Goal: Task Accomplishment & Management: Complete application form

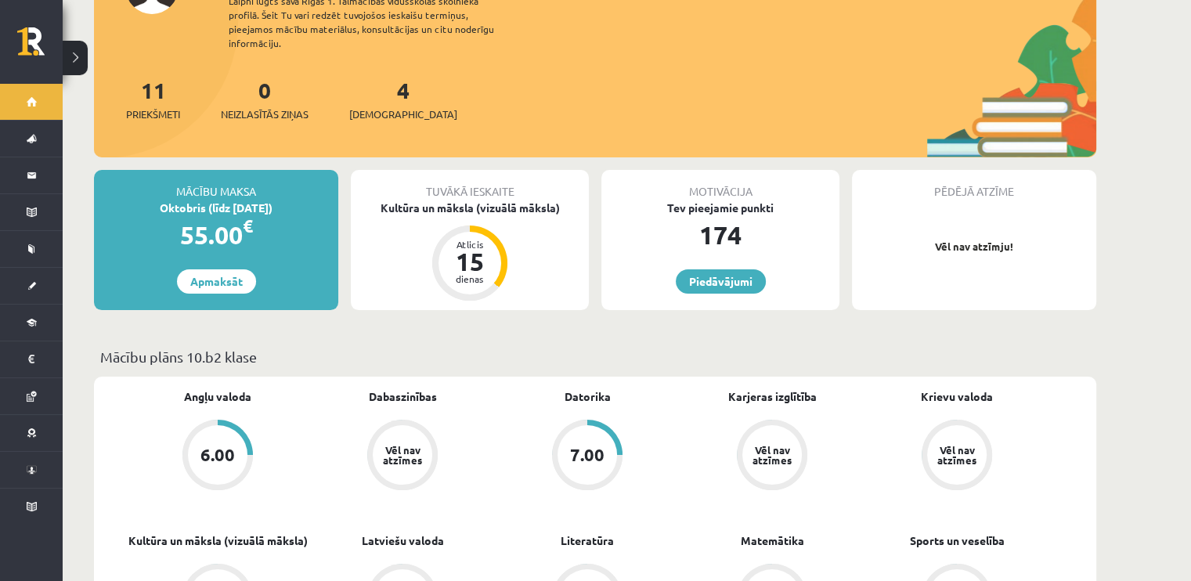
scroll to position [78, 0]
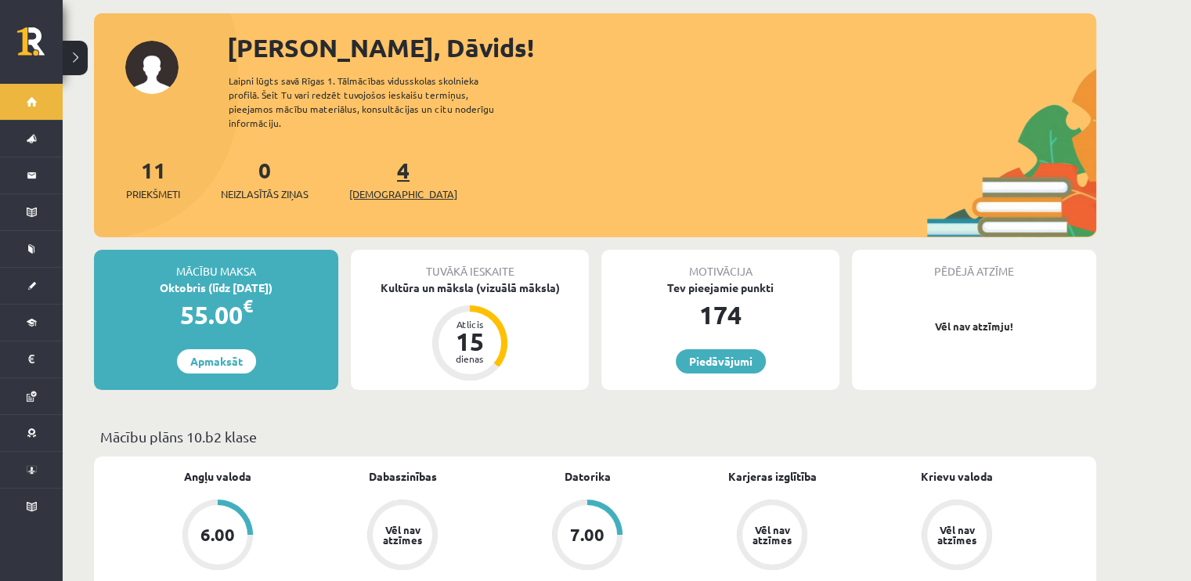
click at [372, 162] on link "4 Ieskaites" at bounding box center [403, 179] width 108 height 46
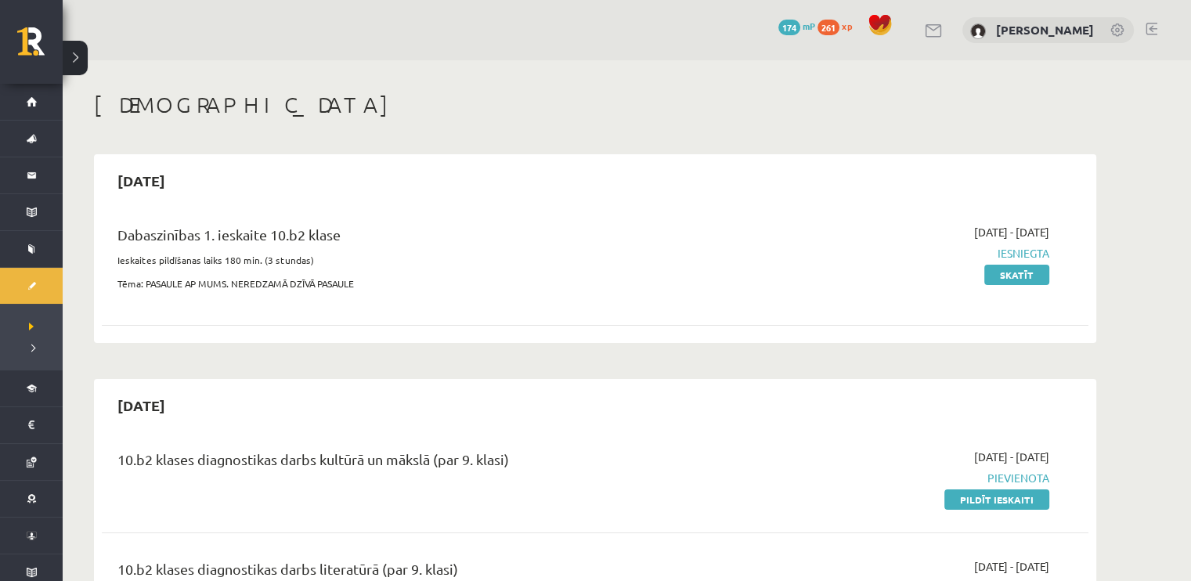
scroll to position [313, 0]
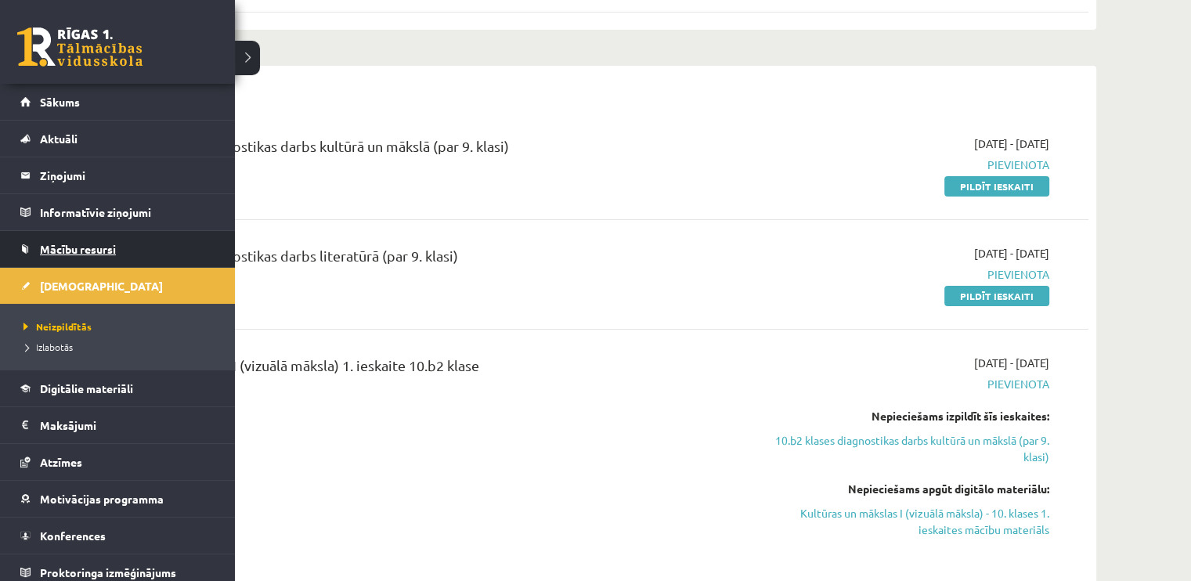
click at [38, 249] on link "Mācību resursi" at bounding box center [117, 249] width 195 height 36
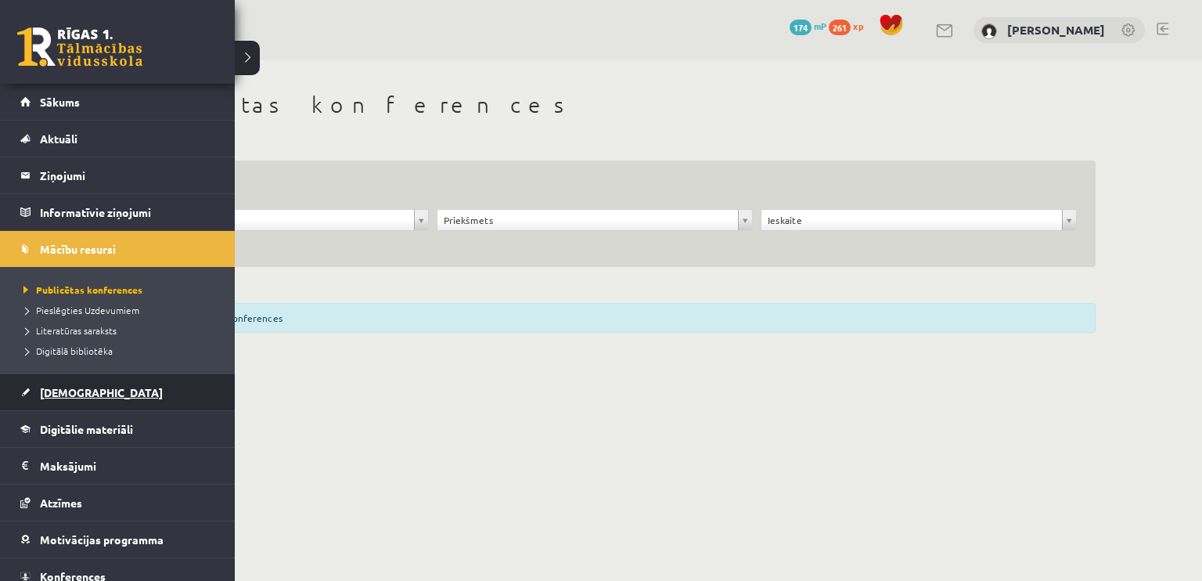
click at [77, 388] on span "[DEMOGRAPHIC_DATA]" at bounding box center [101, 392] width 123 height 14
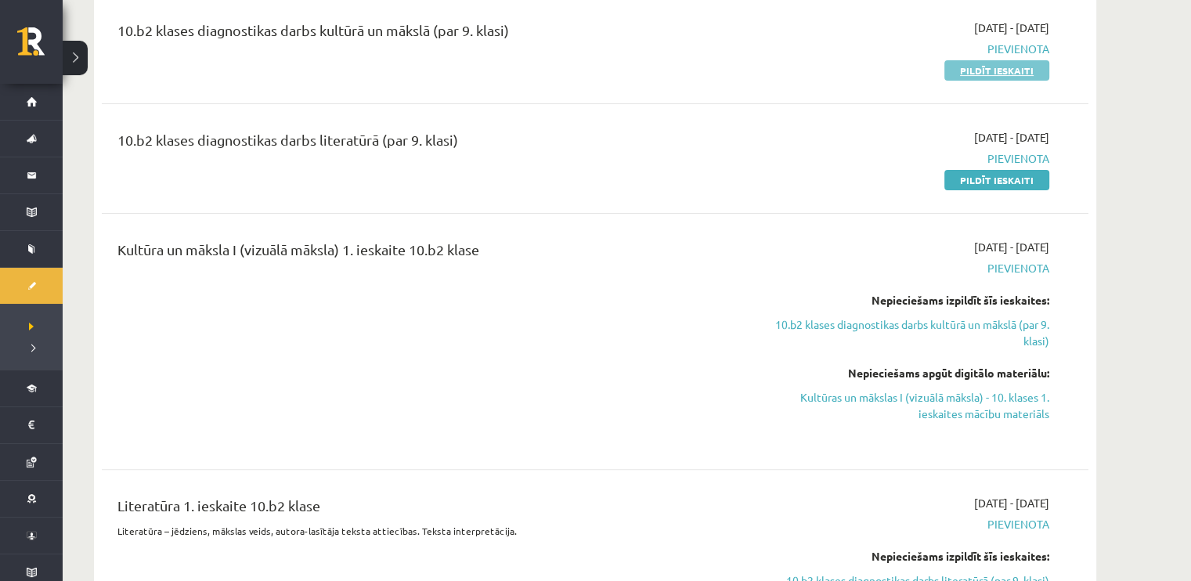
scroll to position [313, 0]
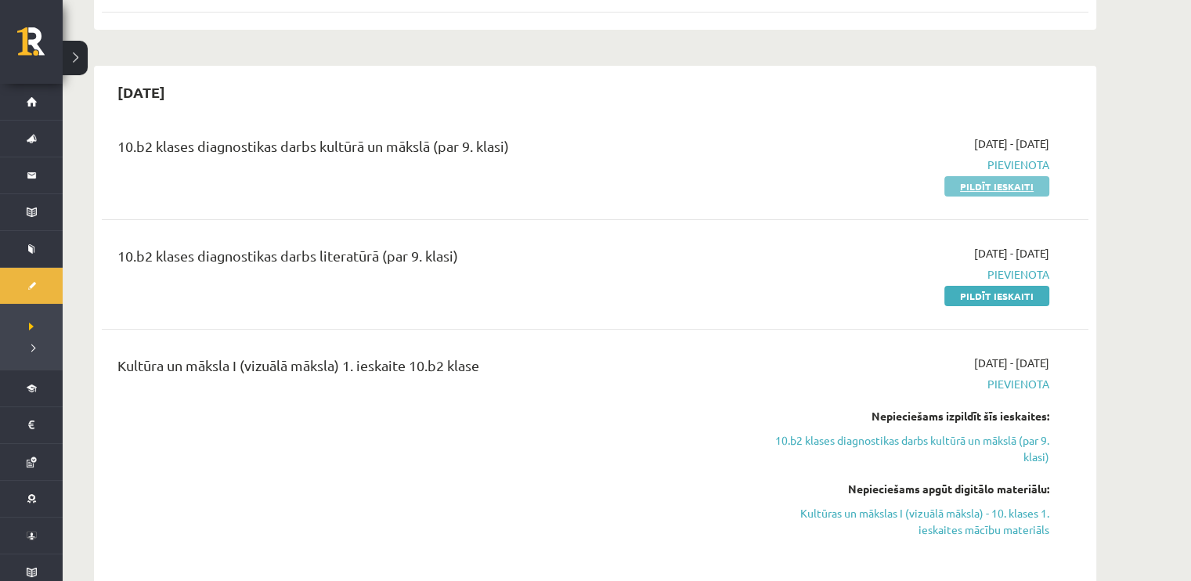
click at [955, 185] on link "Pildīt ieskaiti" at bounding box center [996, 186] width 105 height 20
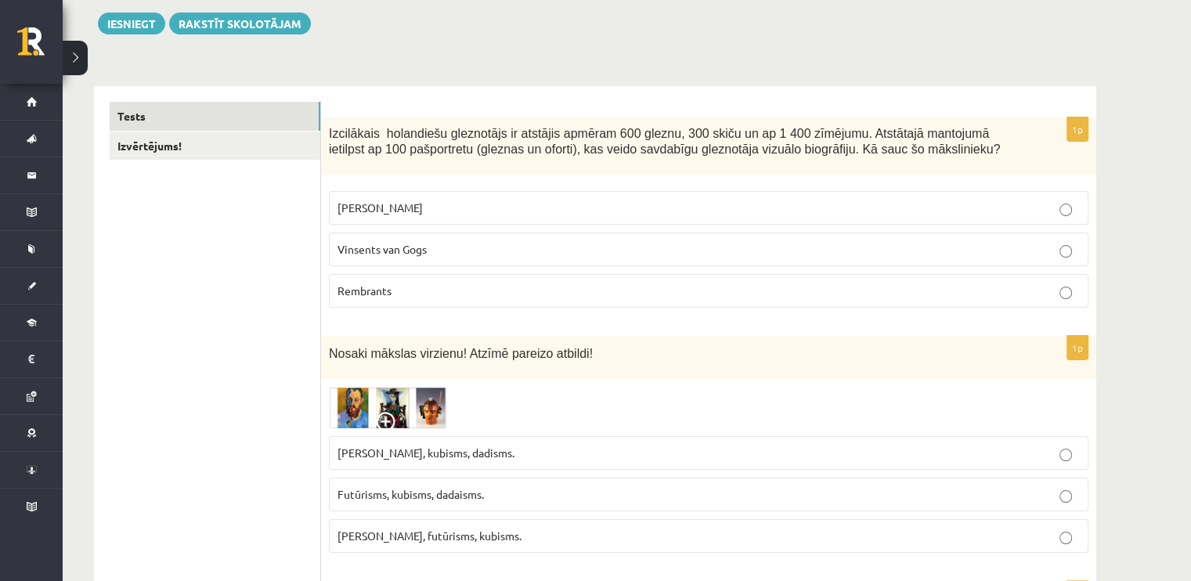
scroll to position [235, 0]
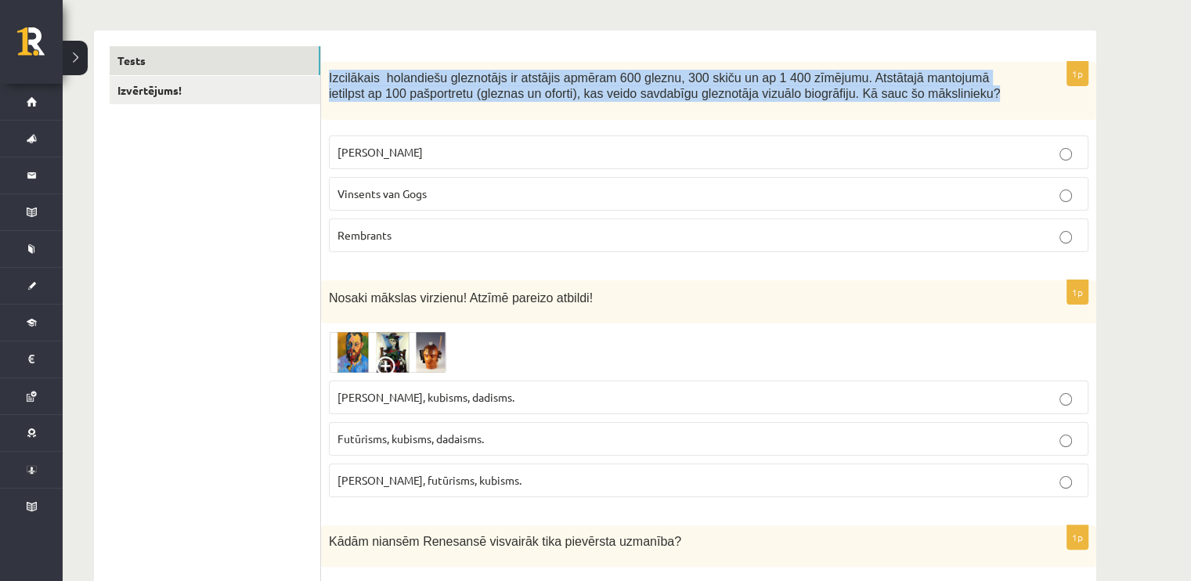
drag, startPoint x: 908, startPoint y: 92, endPoint x: 323, endPoint y: 81, distance: 585.7
click at [323, 81] on div "Izcilākais holandiešu gleznotājs ir atstājis apmēram 600 gleznu, 300 skiču un a…" at bounding box center [708, 91] width 775 height 59
copy span "Izcilākais holandiešu gleznotājs ir atstājis apmēram 600 gleznu, 300 skiču un a…"
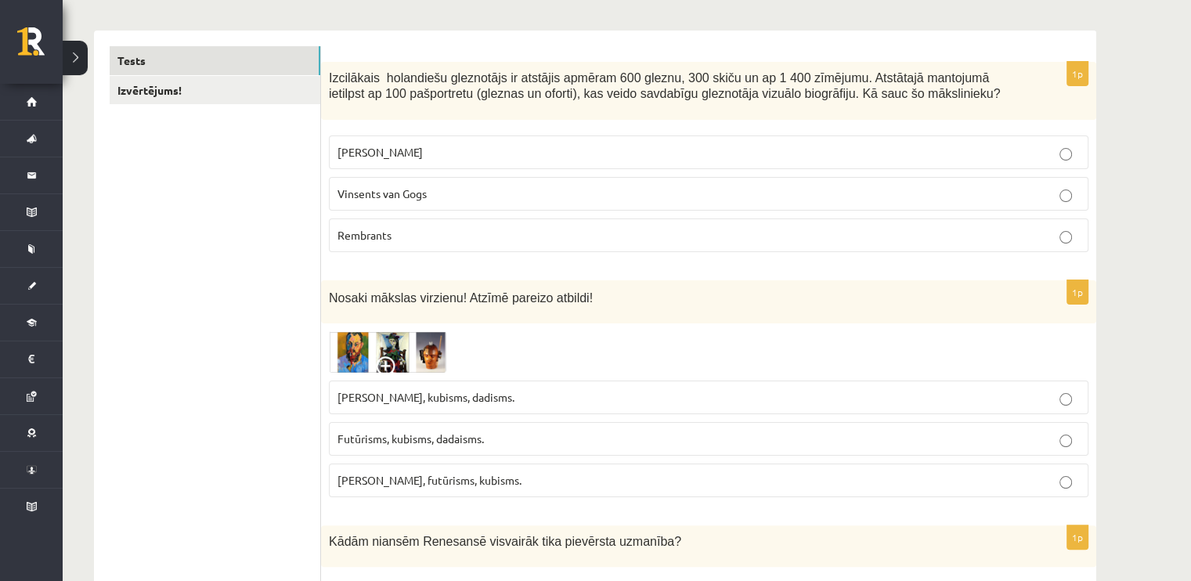
click at [426, 235] on p "Rembrants" at bounding box center [708, 235] width 742 height 16
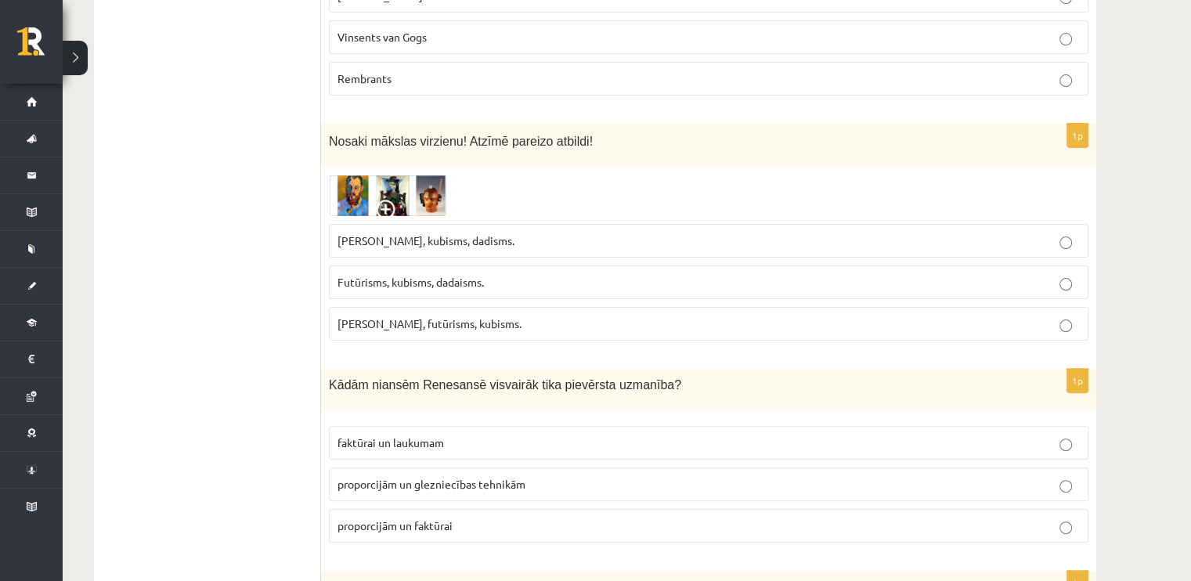
click at [386, 197] on img at bounding box center [387, 195] width 117 height 41
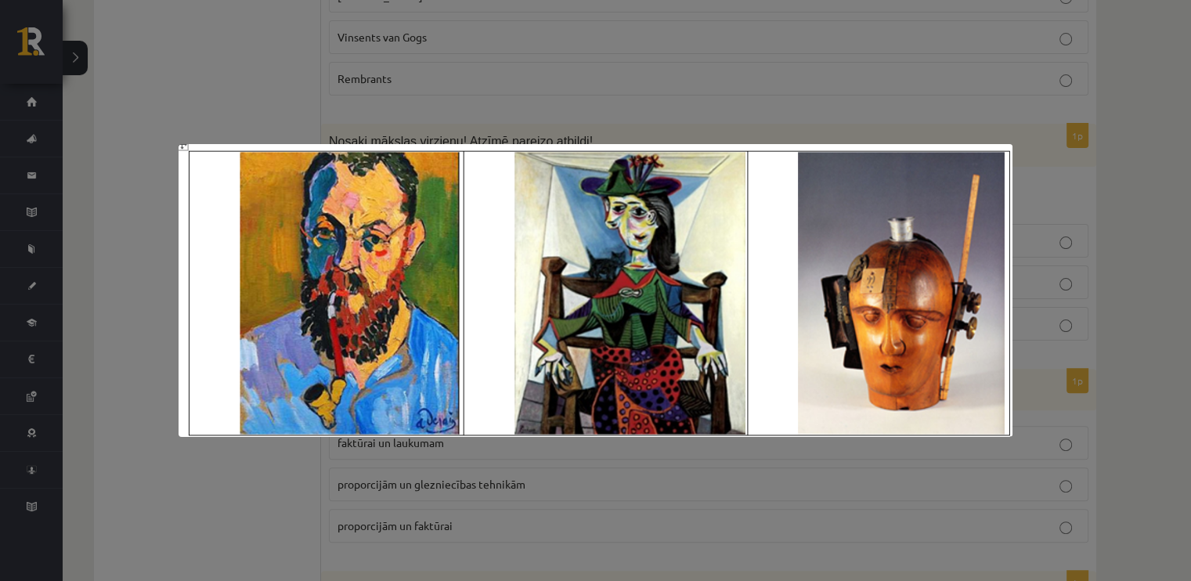
click at [244, 61] on div at bounding box center [595, 290] width 1191 height 581
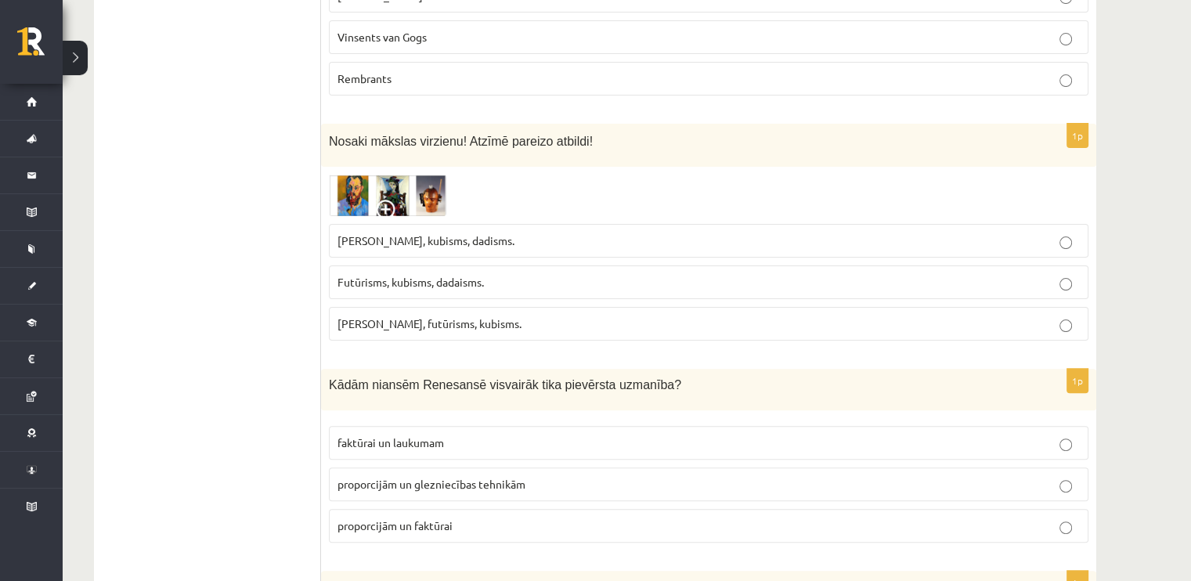
click at [373, 192] on img at bounding box center [387, 195] width 117 height 41
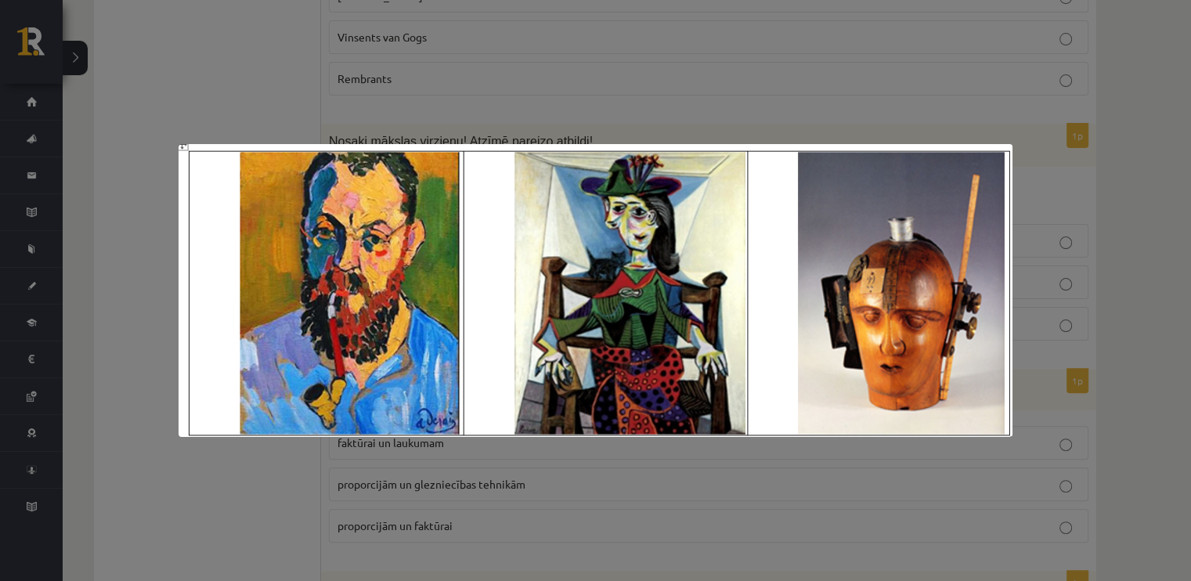
click at [257, 96] on div at bounding box center [595, 290] width 1191 height 581
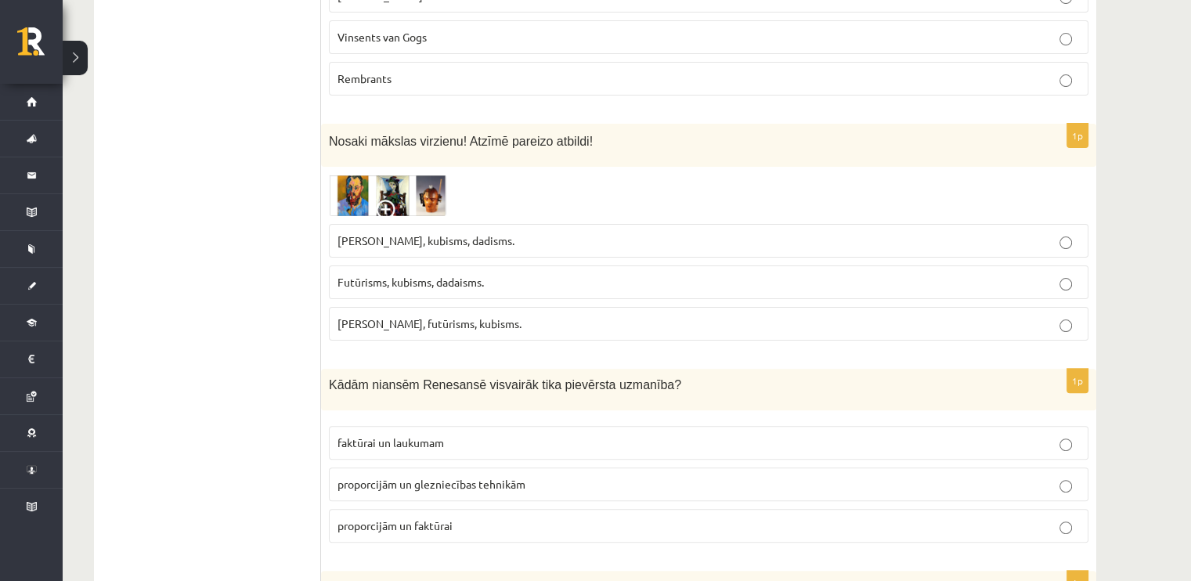
click at [372, 198] on img at bounding box center [387, 195] width 117 height 41
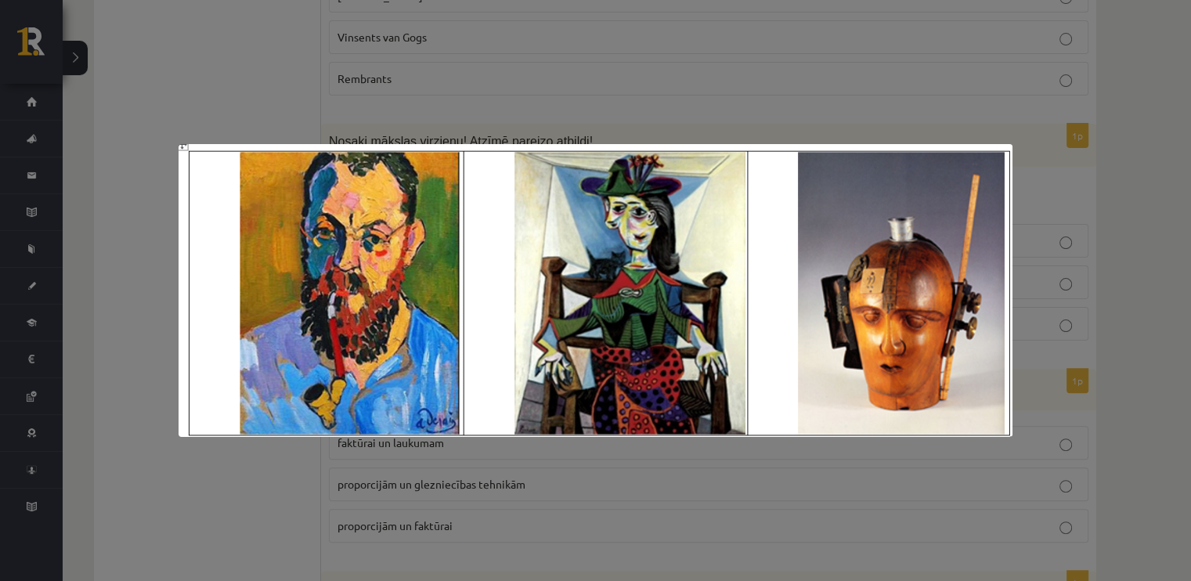
click at [304, 119] on div at bounding box center [595, 290] width 1191 height 581
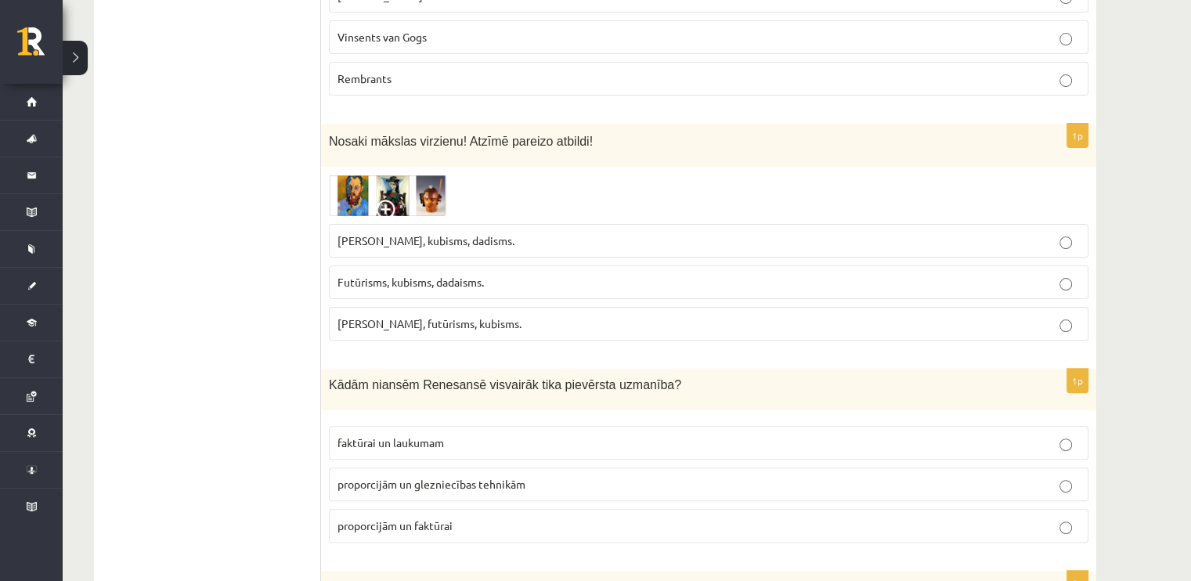
click at [361, 229] on label "Fovisms, kubisms, dadisms." at bounding box center [708, 241] width 759 height 34
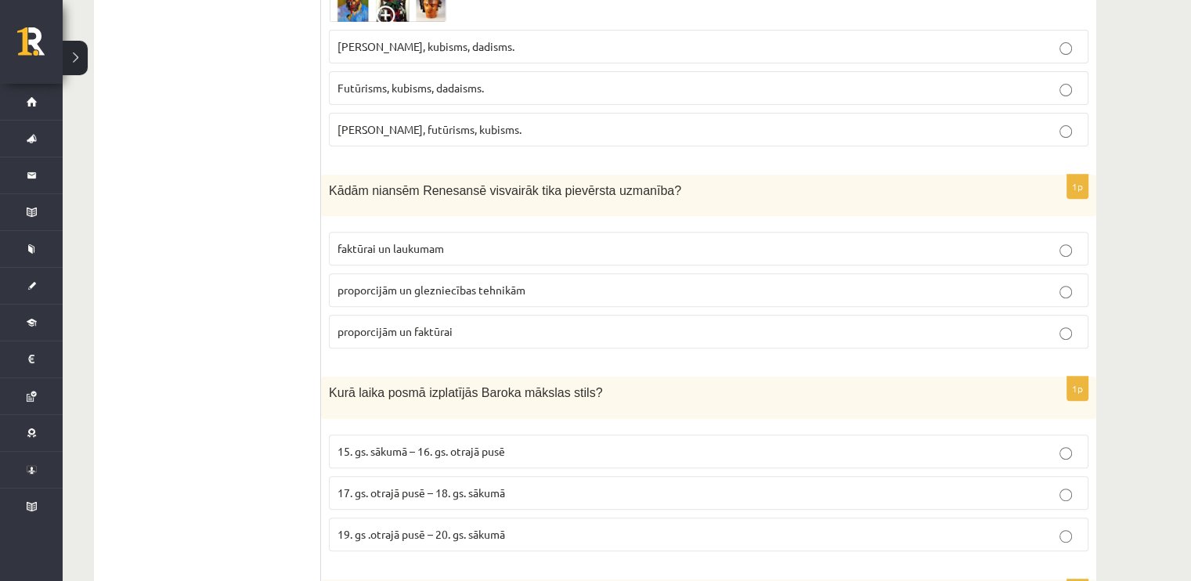
scroll to position [626, 0]
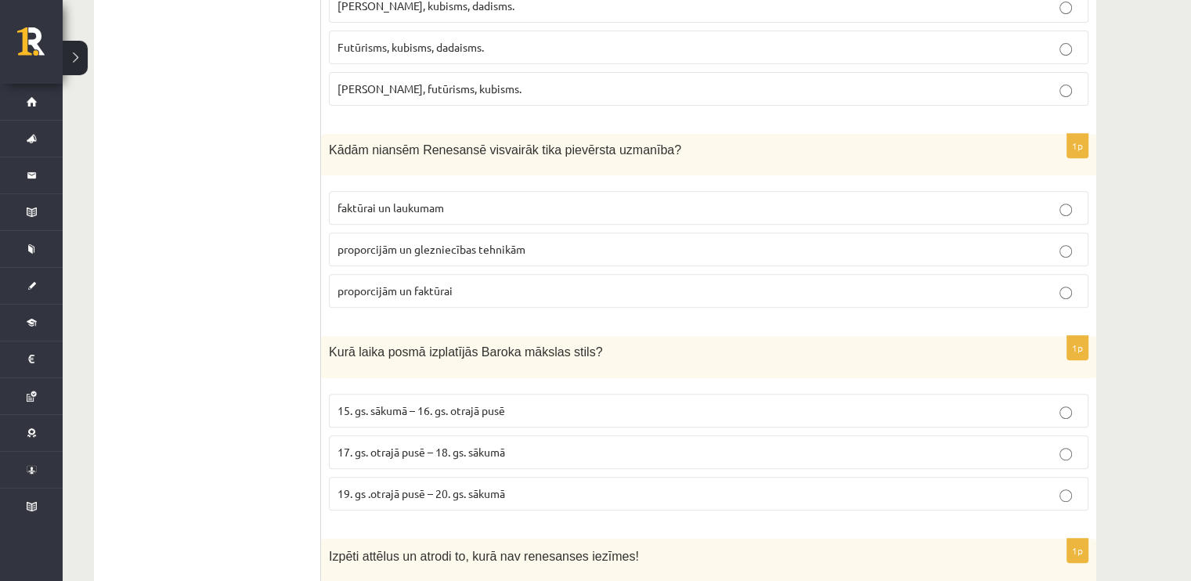
click at [351, 52] on p "Futūrisms, kubisms, dadaisms." at bounding box center [708, 47] width 742 height 16
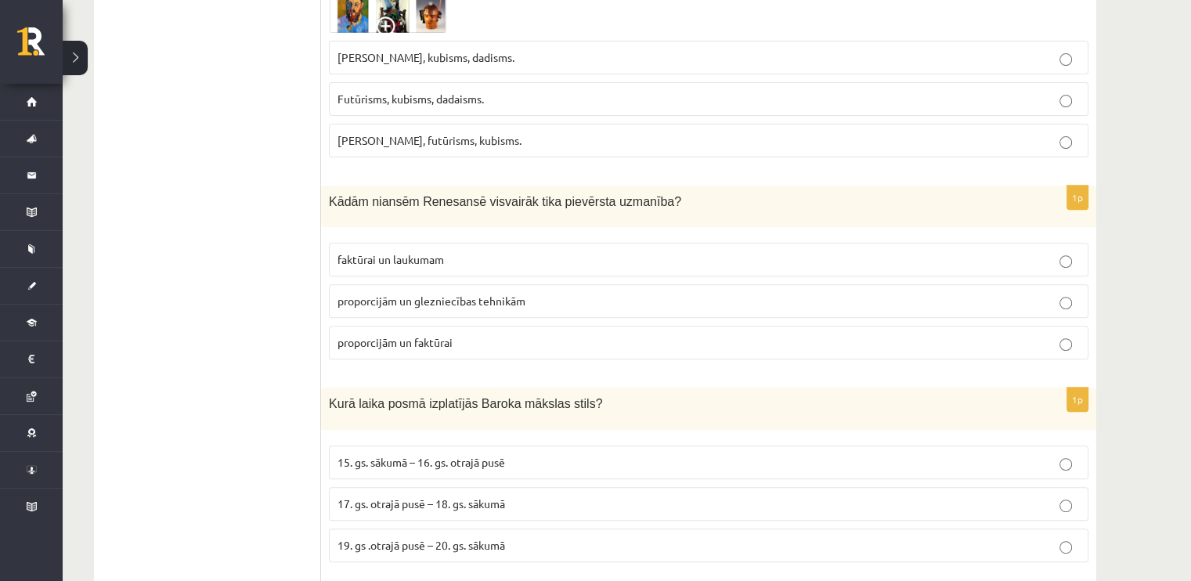
scroll to position [548, 0]
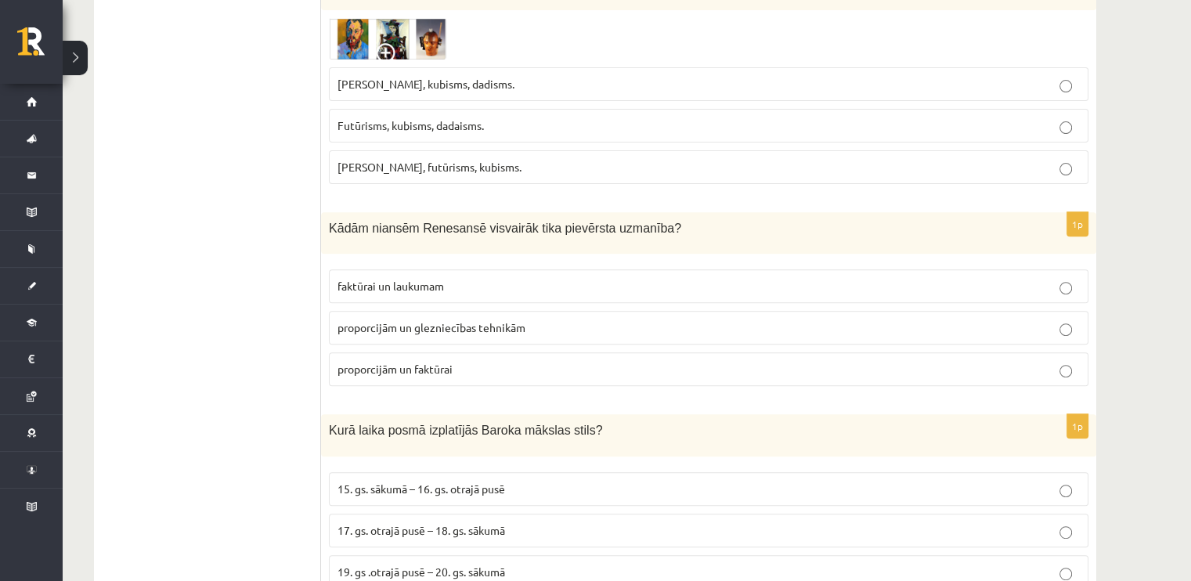
click at [383, 78] on span "Fovisms, kubisms, dadisms." at bounding box center [425, 84] width 177 height 14
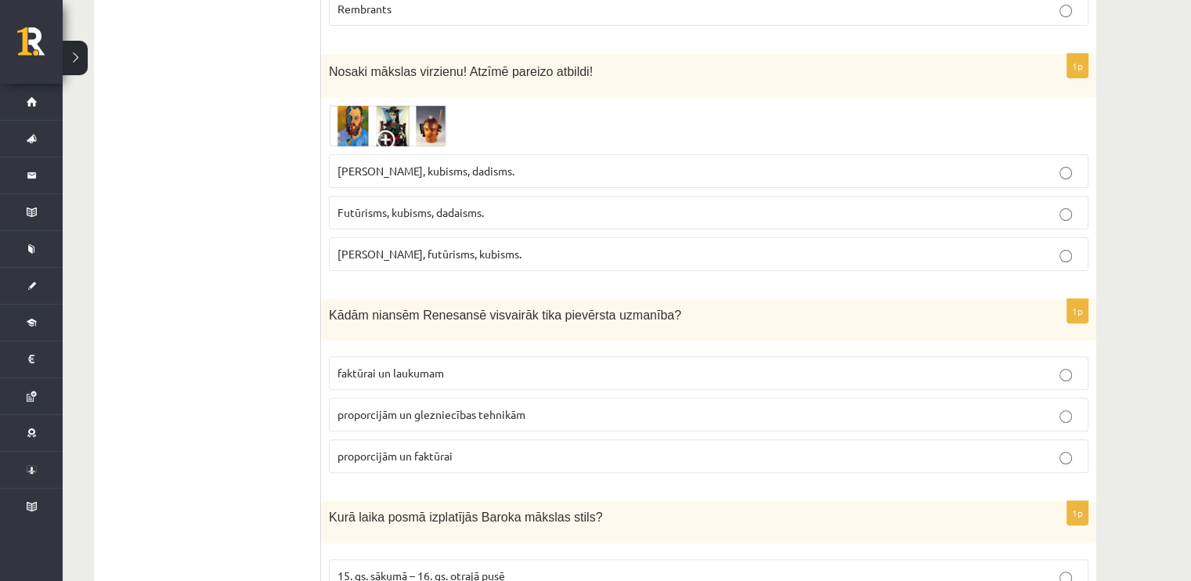
scroll to position [626, 0]
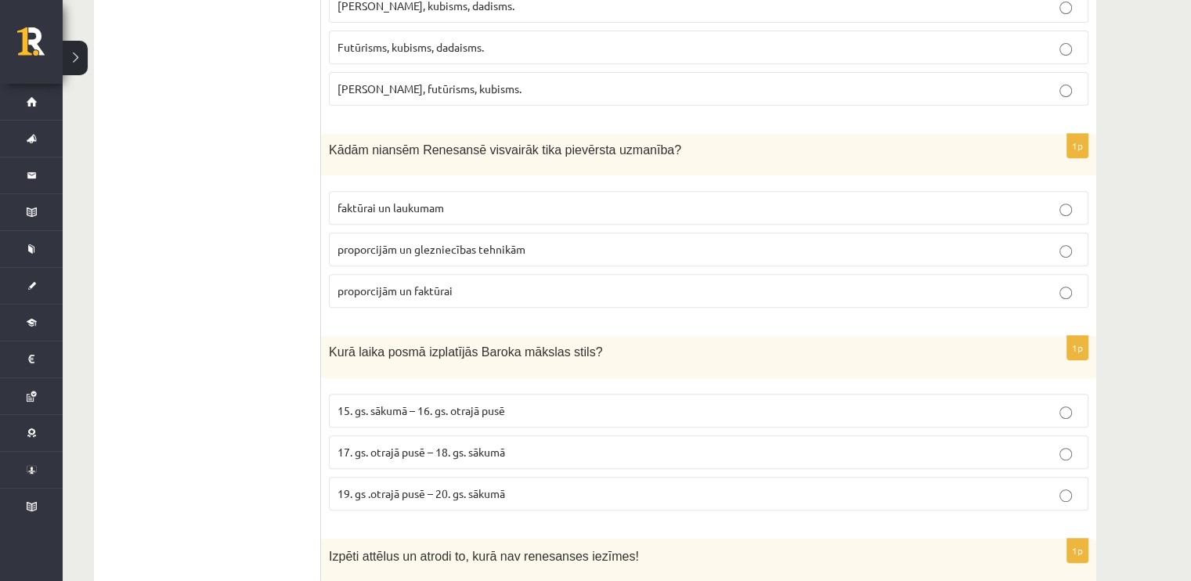
click at [449, 197] on label "faktūrai un laukumam" at bounding box center [708, 208] width 759 height 34
click at [610, 245] on p "proporcijām un glezniecības tehnikām" at bounding box center [708, 249] width 742 height 16
drag, startPoint x: 656, startPoint y: 140, endPoint x: 326, endPoint y: 150, distance: 329.7
click at [326, 150] on div "Kādām niansēm Renesansē visvairāk tika pievērsta uzmanība?" at bounding box center [708, 155] width 775 height 42
copy span "Kādām niansēm Renesansē visvairāk tika pievērsta uzmanība?"
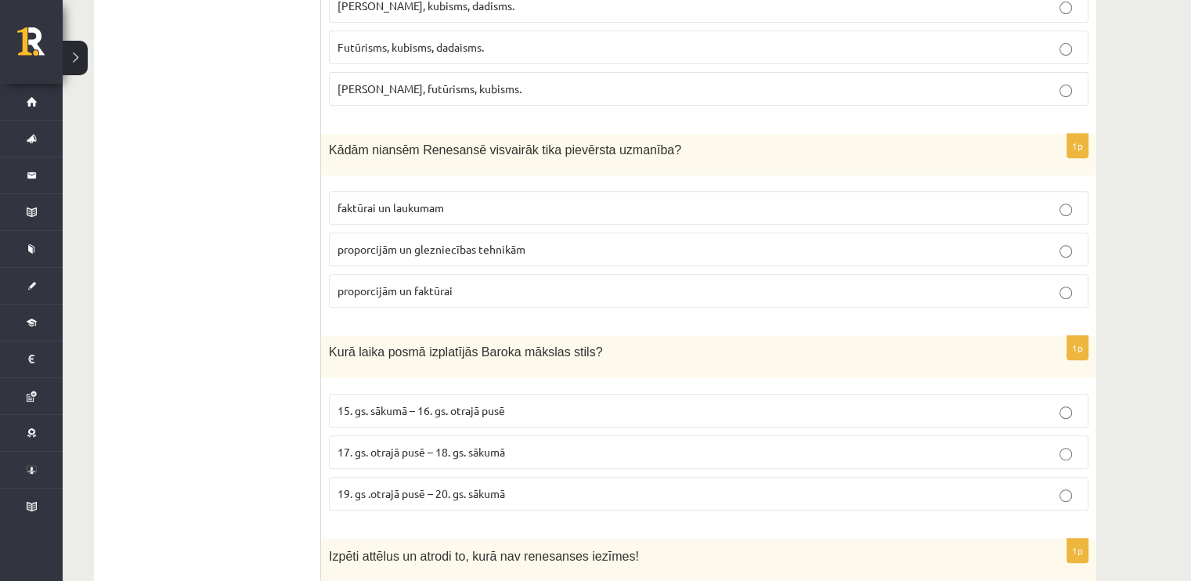
click at [495, 276] on label "proporcijām un faktūrai" at bounding box center [708, 291] width 759 height 34
click at [357, 201] on span "faktūrai un laukumam" at bounding box center [390, 207] width 106 height 14
click at [363, 283] on span "proporcijām un faktūrai" at bounding box center [394, 290] width 115 height 14
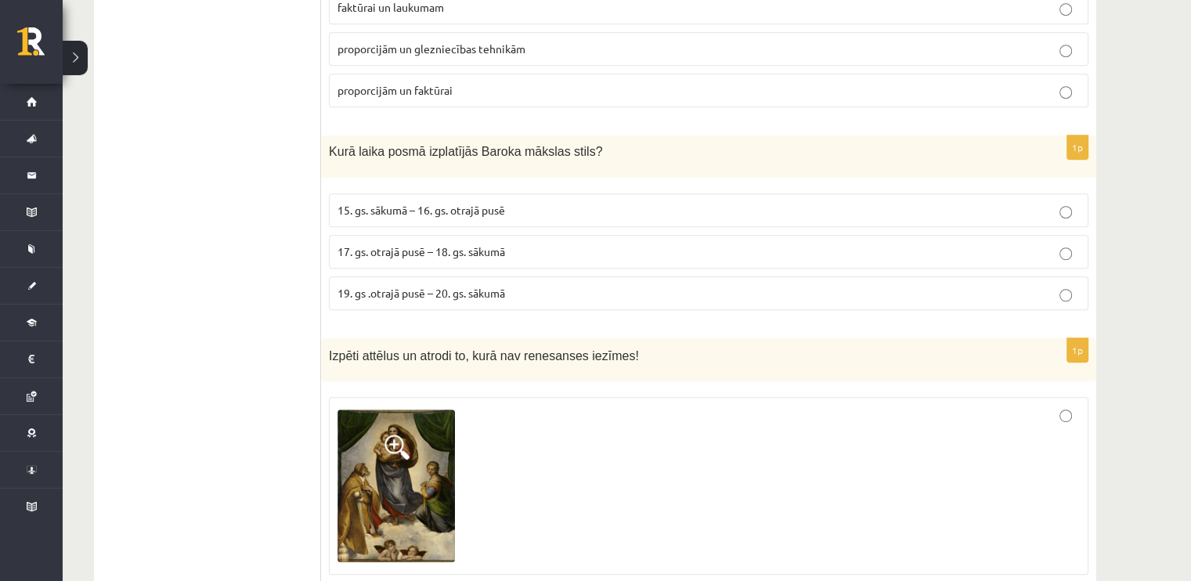
scroll to position [861, 0]
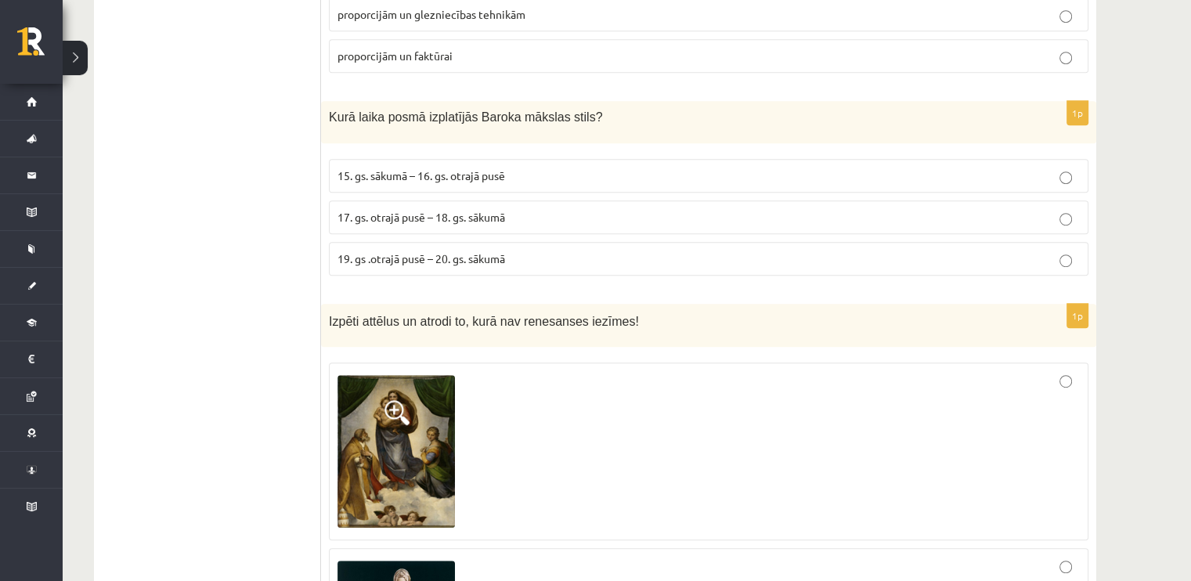
click at [468, 175] on span "15. gs. sākumā – 16. gs. otrajā pusē" at bounding box center [421, 175] width 168 height 14
drag, startPoint x: 593, startPoint y: 118, endPoint x: 332, endPoint y: 128, distance: 261.7
click at [332, 128] on div "Kurā laika posmā izplatījās Baroka mākslas stils?" at bounding box center [708, 122] width 775 height 42
copy span "Kurā laika posmā izplatījās Baroka mākslas stils?"
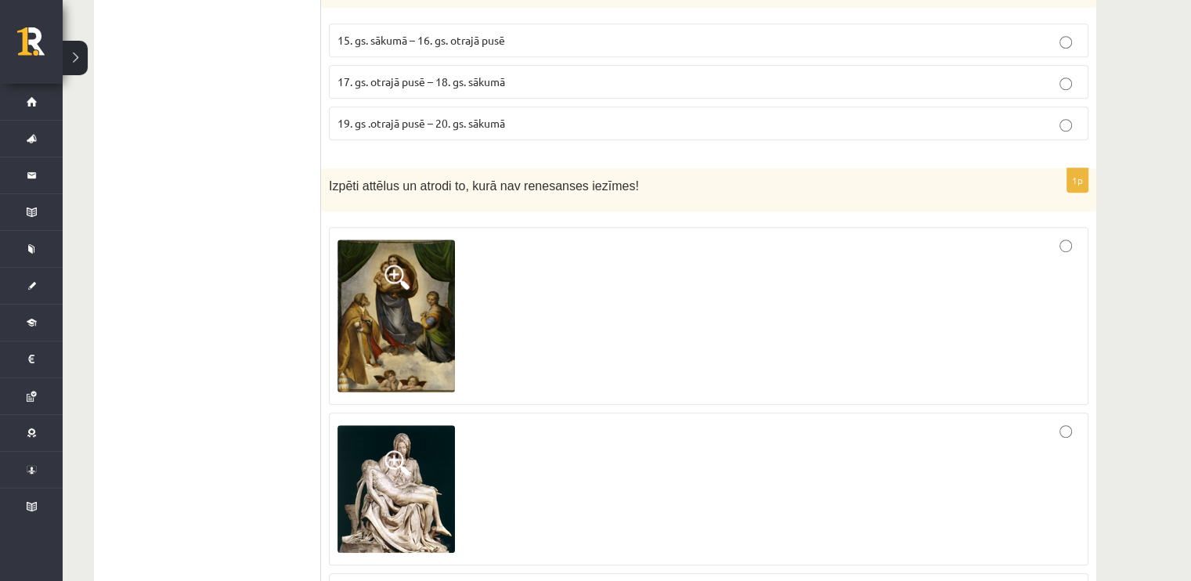
scroll to position [1096, 0]
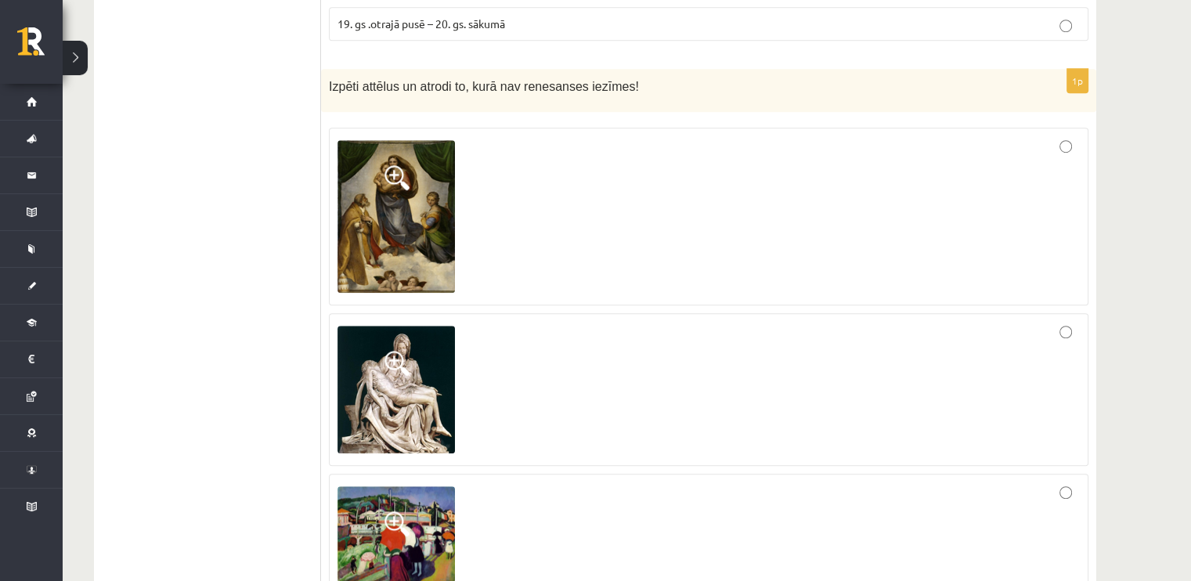
click at [387, 521] on span at bounding box center [396, 523] width 25 height 25
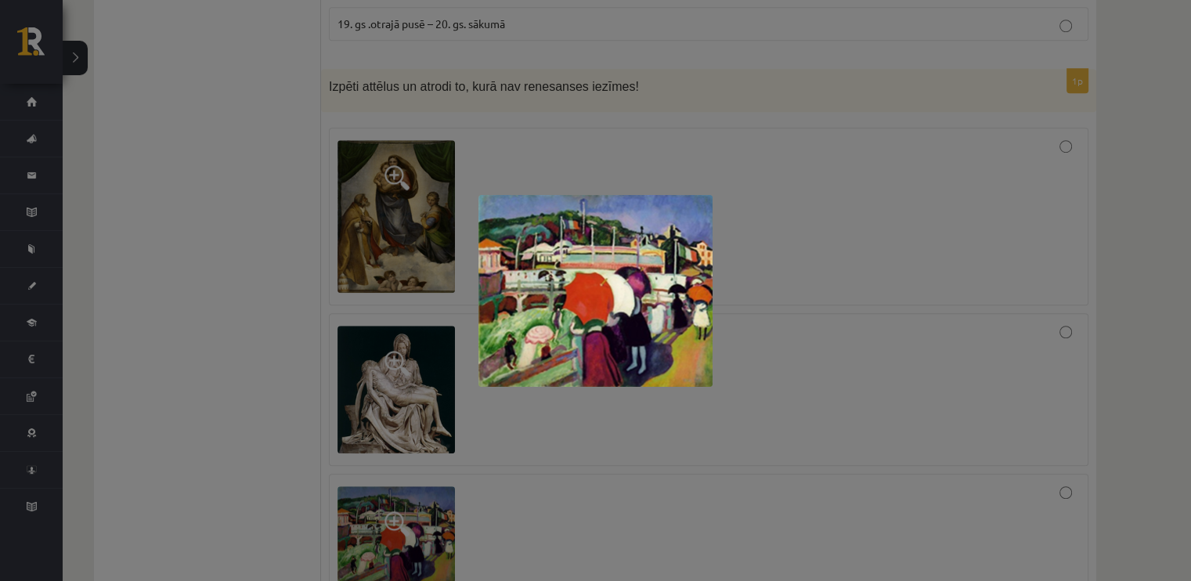
click at [288, 443] on div at bounding box center [595, 290] width 1191 height 581
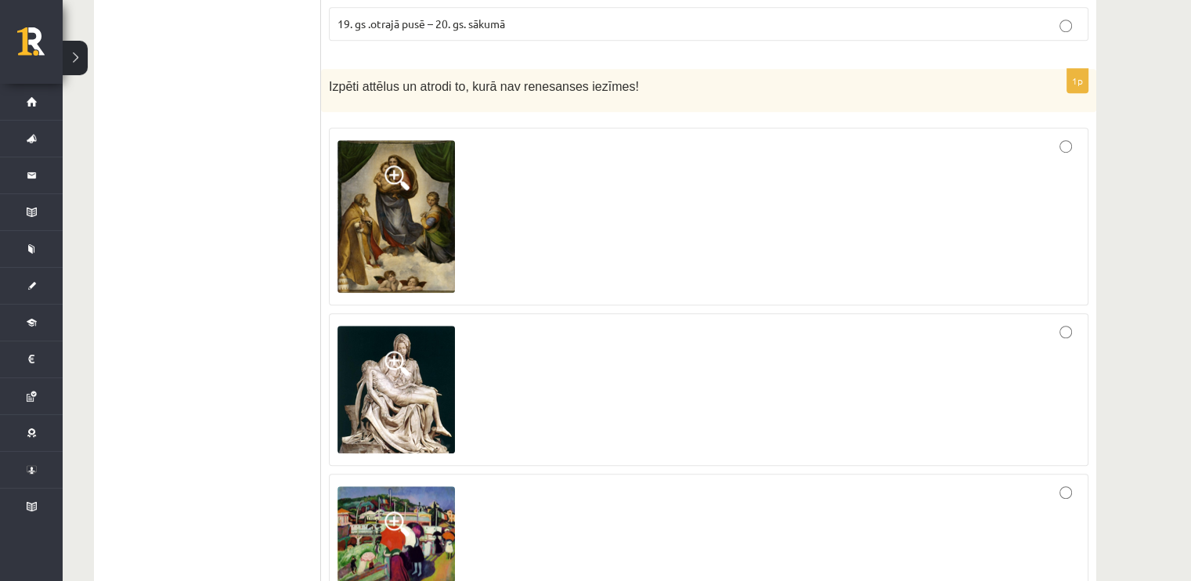
click at [384, 401] on img at bounding box center [395, 390] width 117 height 128
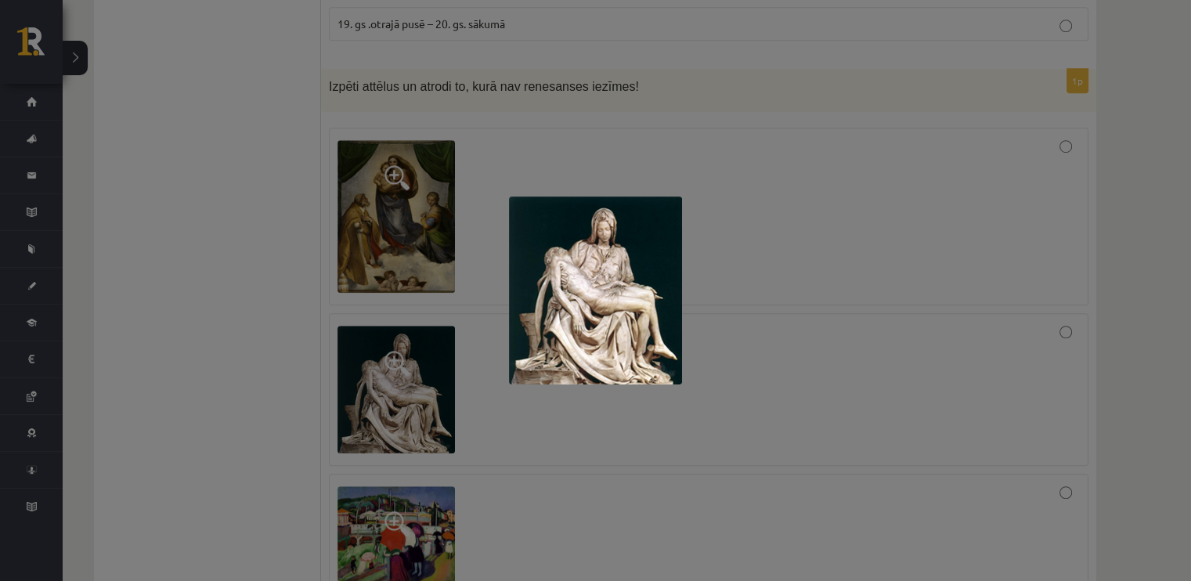
drag, startPoint x: 307, startPoint y: 348, endPoint x: 311, endPoint y: 322, distance: 26.9
click at [306, 348] on div at bounding box center [595, 290] width 1191 height 581
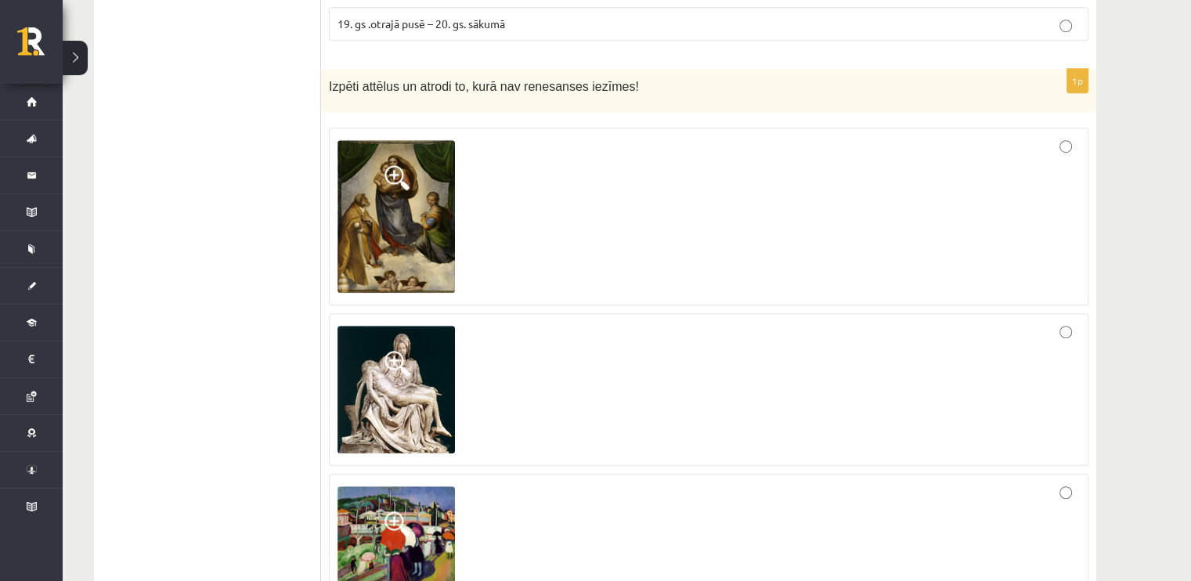
click at [373, 203] on img at bounding box center [395, 216] width 117 height 153
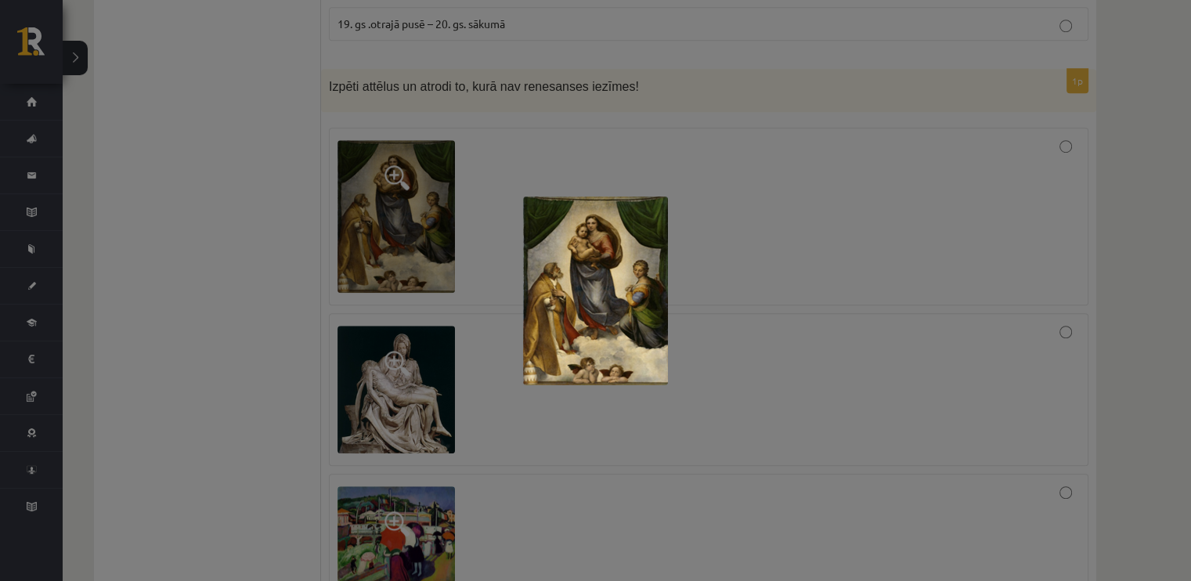
click at [286, 219] on div at bounding box center [595, 290] width 1191 height 581
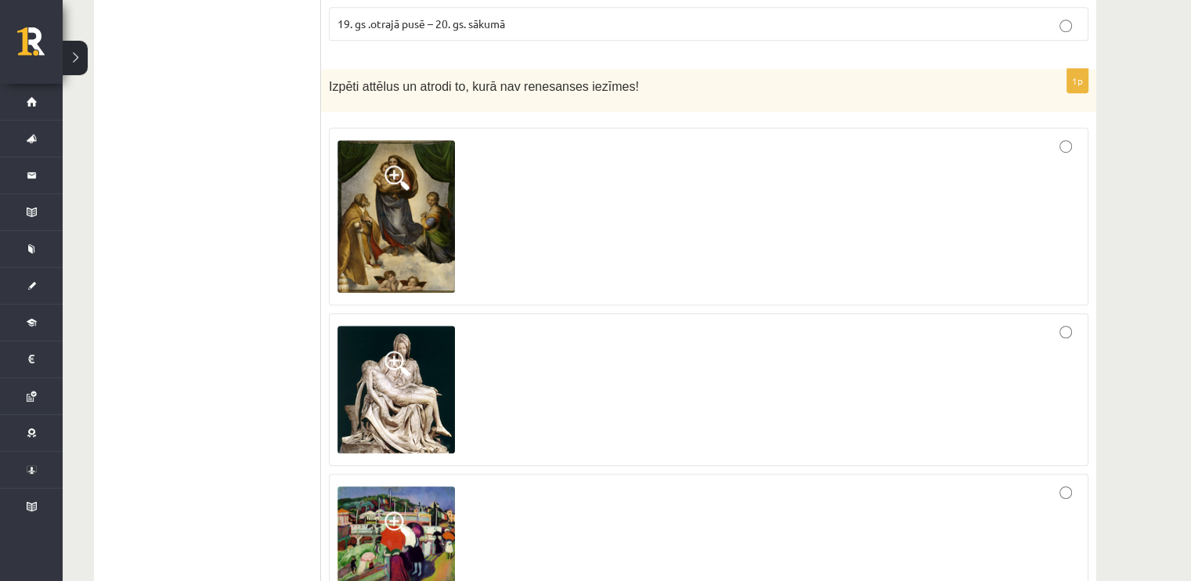
scroll to position [1409, 0]
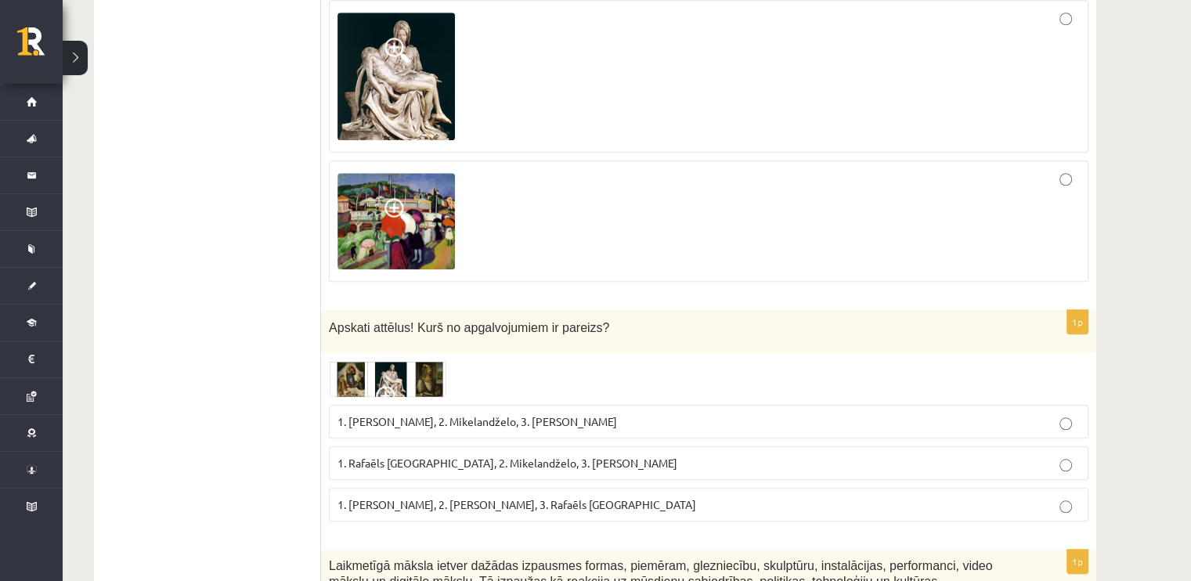
click at [572, 226] on div at bounding box center [708, 221] width 742 height 104
click at [386, 386] on span at bounding box center [388, 398] width 25 height 25
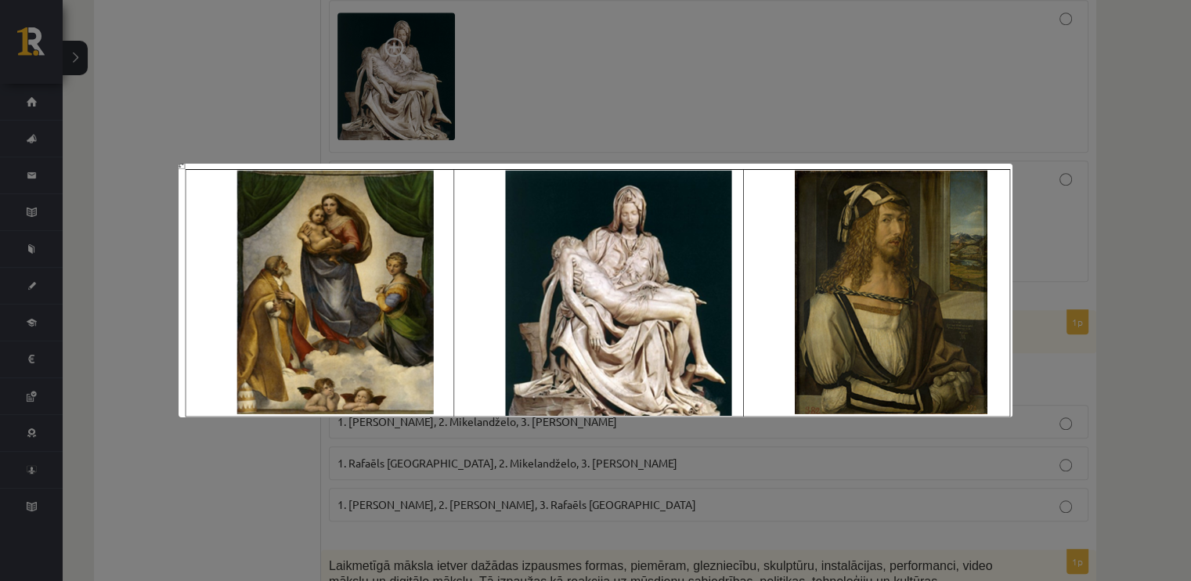
click at [233, 440] on div at bounding box center [595, 290] width 1191 height 581
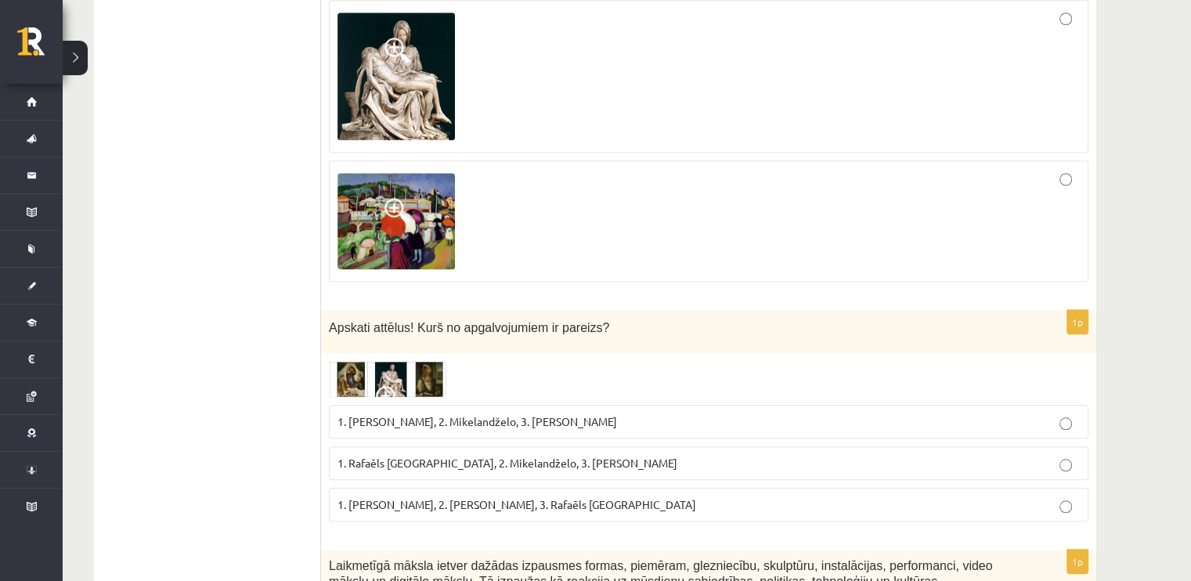
click at [385, 366] on img at bounding box center [387, 379] width 117 height 36
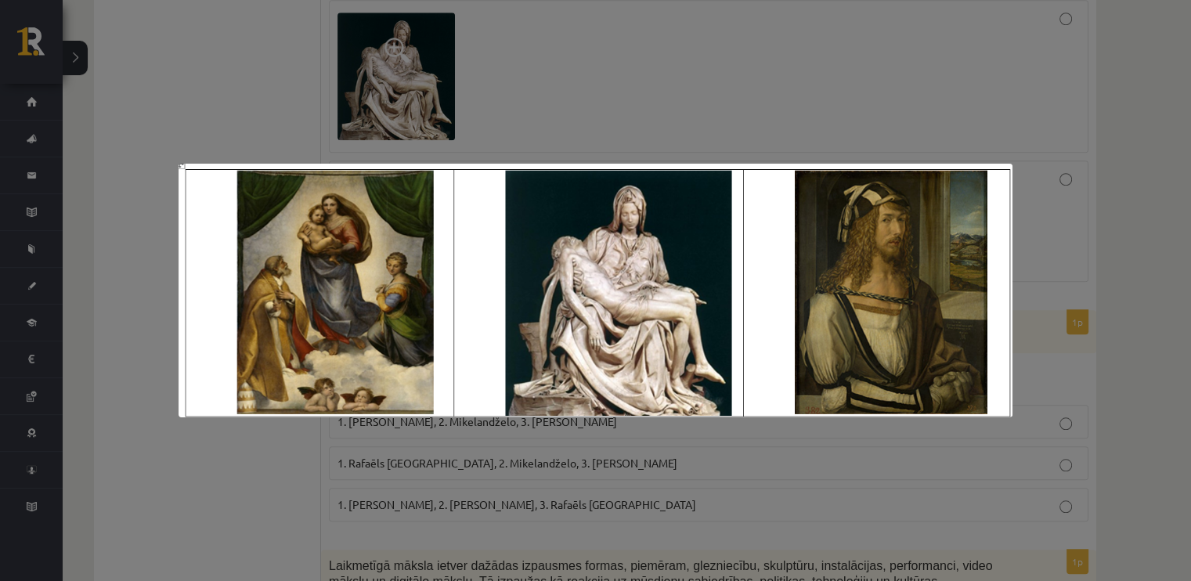
click at [277, 444] on div at bounding box center [595, 290] width 1191 height 581
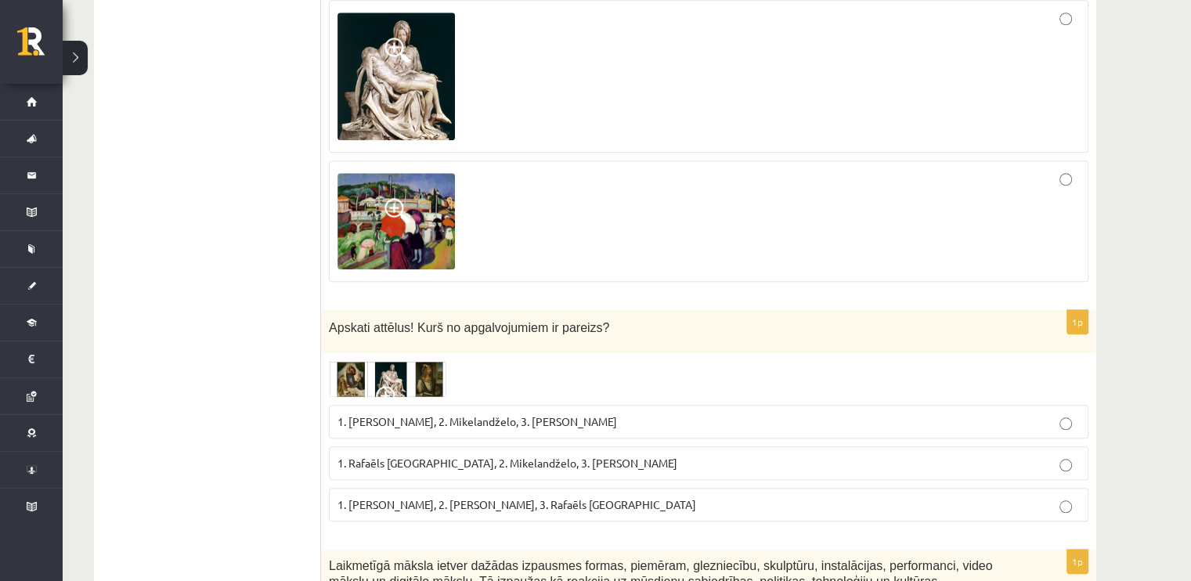
click at [362, 369] on img at bounding box center [387, 379] width 117 height 36
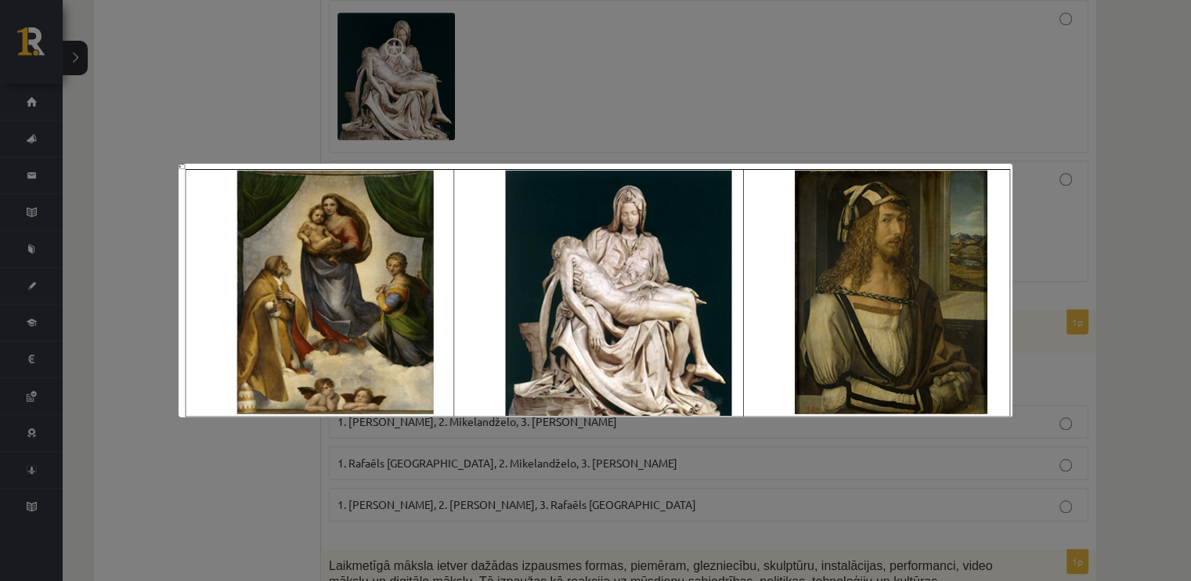
click at [276, 448] on div at bounding box center [595, 290] width 1191 height 581
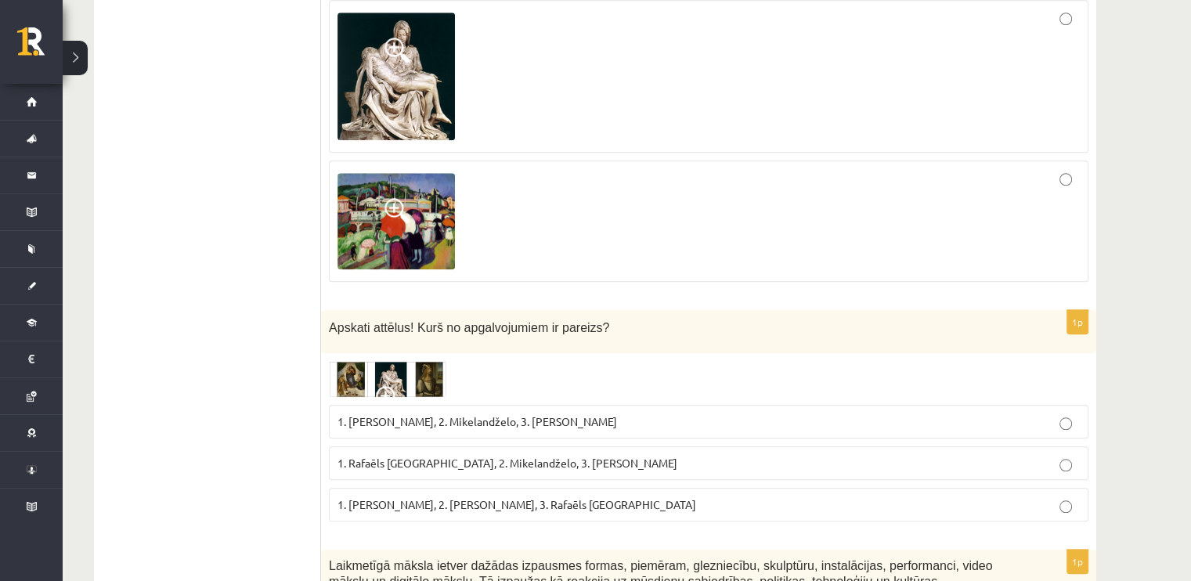
click at [391, 405] on label "1. Leonardo da Vinči, 2. Mikelandželo, 3. Albrehts Dīrers" at bounding box center [708, 422] width 759 height 34
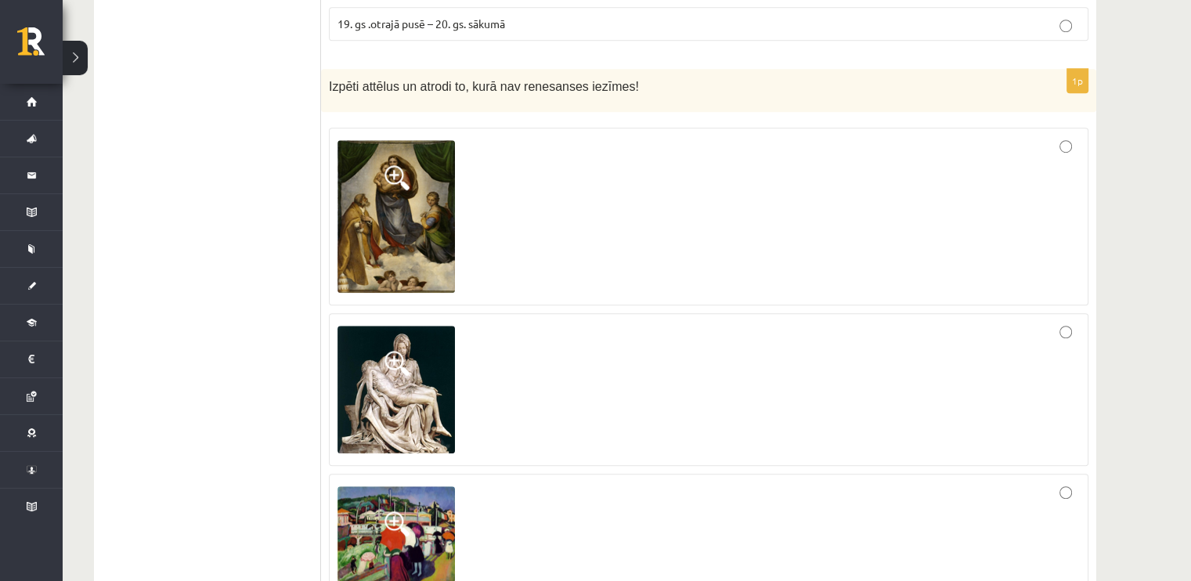
scroll to position [939, 0]
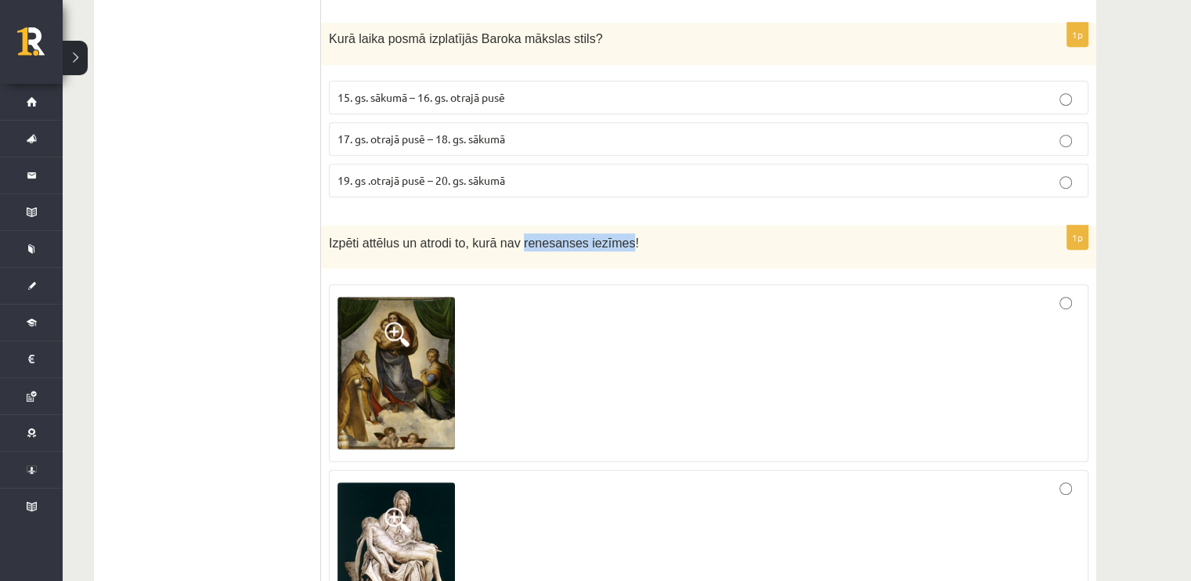
drag, startPoint x: 604, startPoint y: 237, endPoint x: 509, endPoint y: 237, distance: 95.5
click at [509, 237] on span "Izpēti attēlus un atrodi to, kurā nav renesanses iezīmes!" at bounding box center [484, 242] width 310 height 13
copy span "renesanses iezīmes"
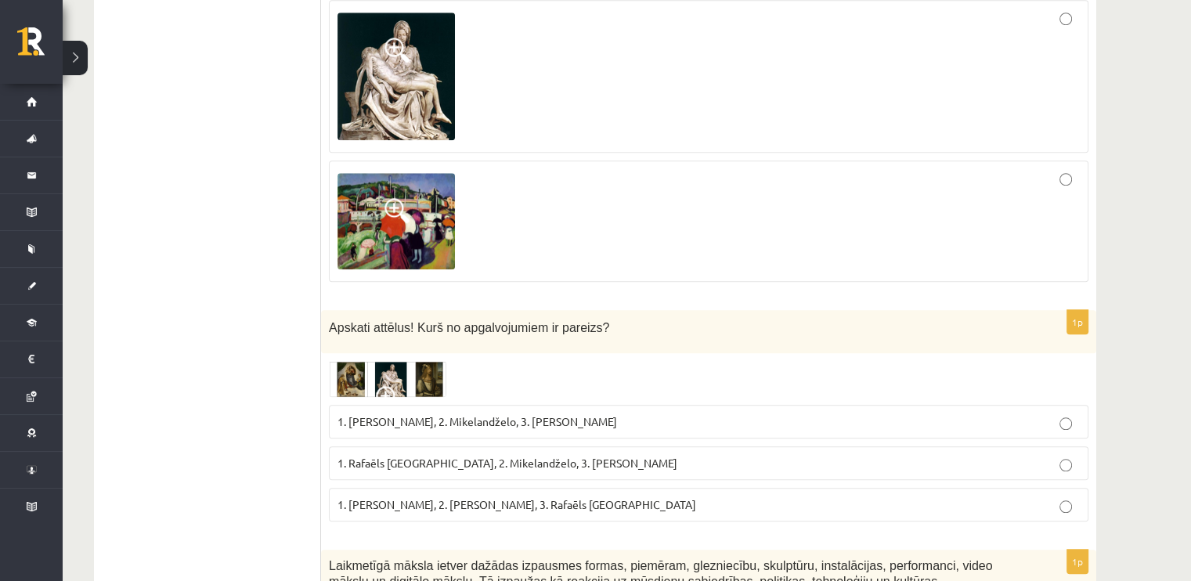
scroll to position [1566, 0]
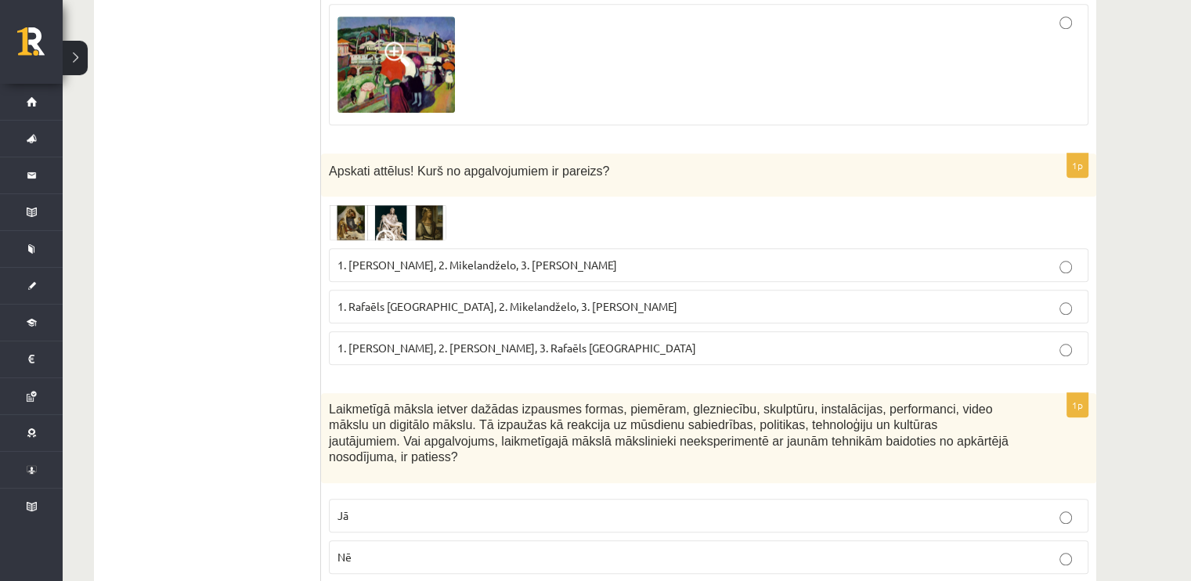
click at [411, 204] on img at bounding box center [387, 222] width 117 height 36
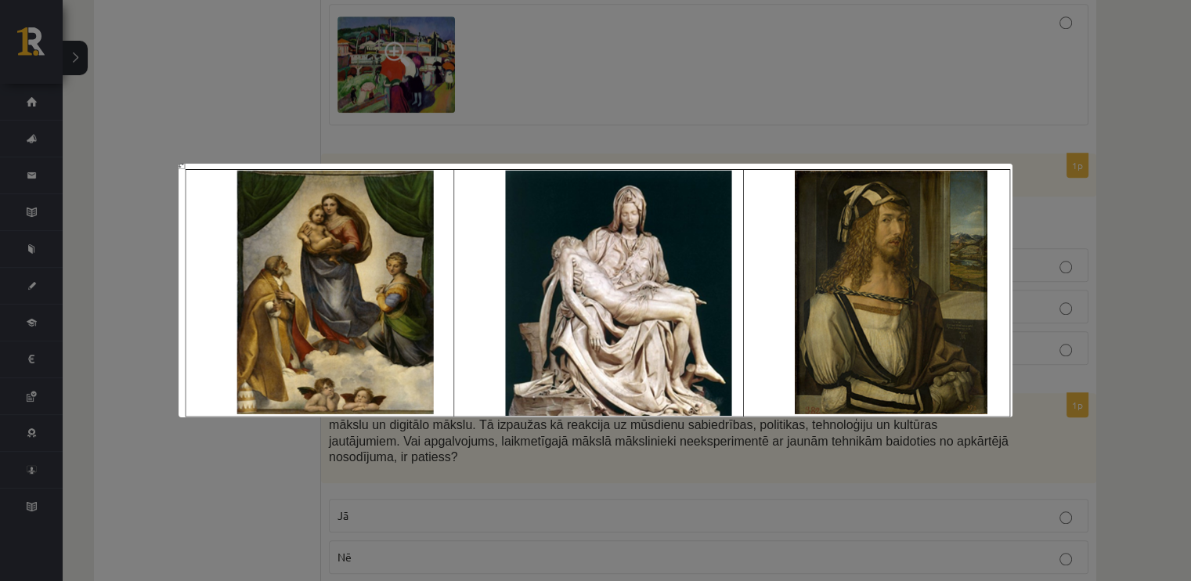
click at [160, 79] on div at bounding box center [595, 290] width 1191 height 581
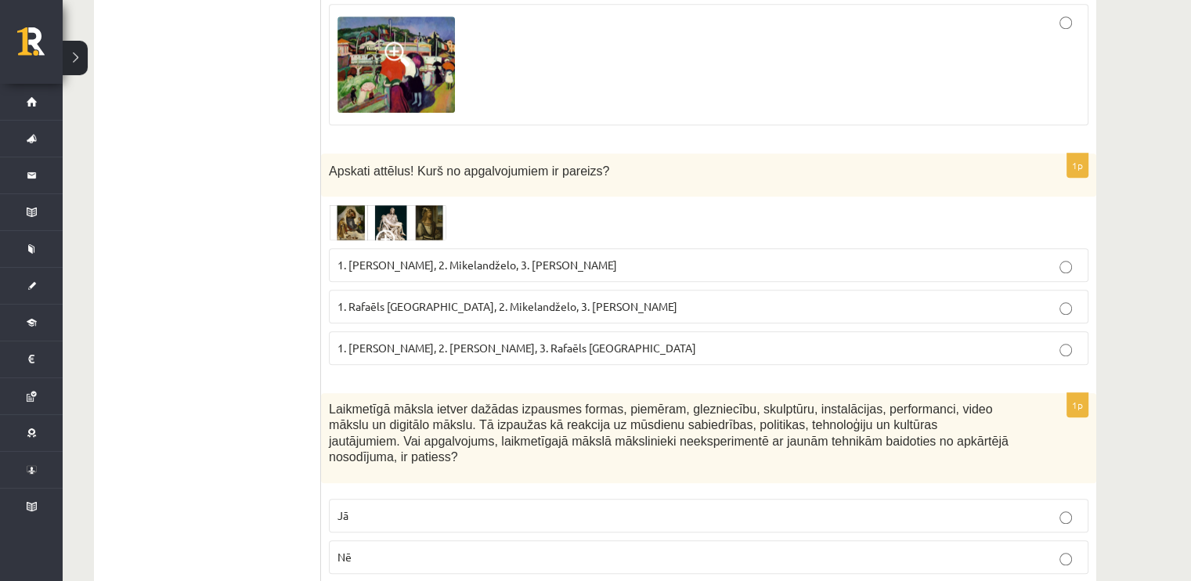
click at [407, 301] on span "1. Rafaēls Sancio da Urbīno, 2. Mikelandželo, 3. Albrehts Dīrers" at bounding box center [507, 306] width 340 height 14
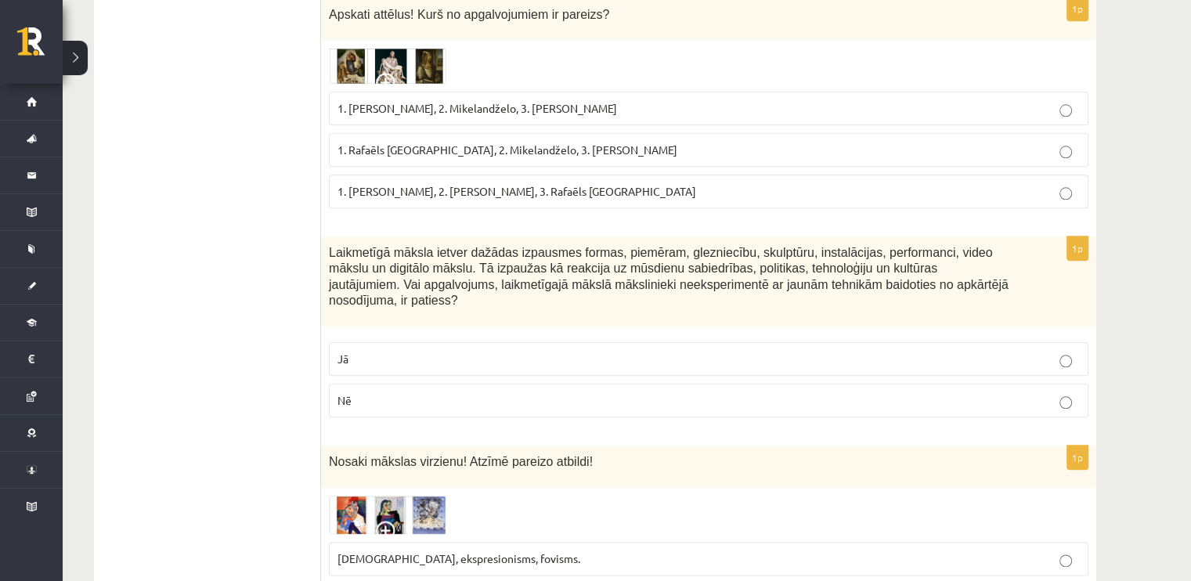
scroll to position [1801, 0]
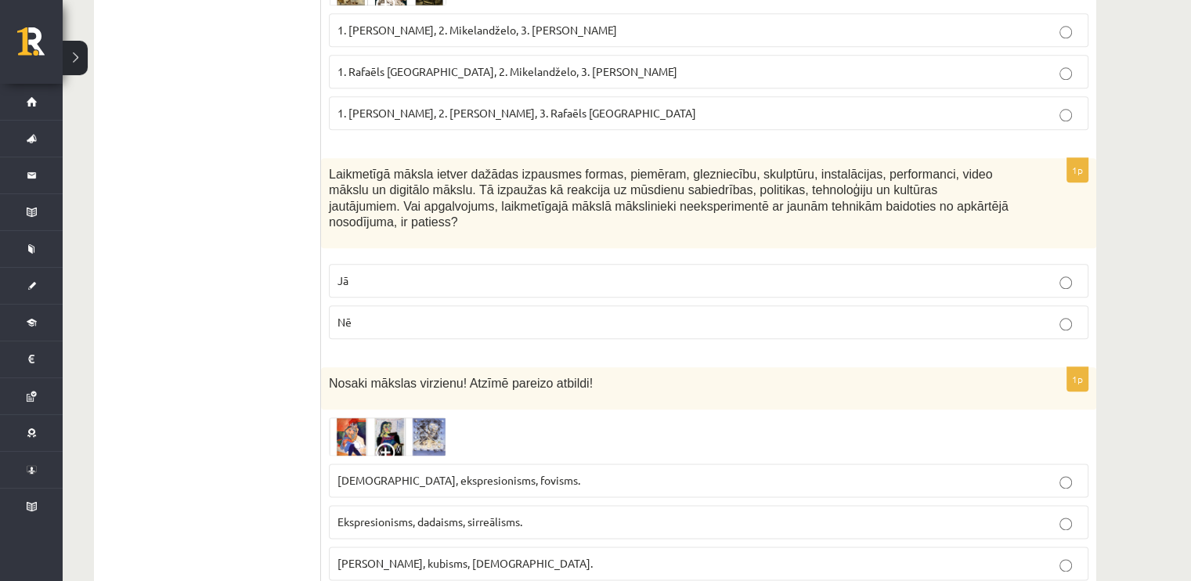
click at [552, 314] on p "Nē" at bounding box center [708, 322] width 742 height 16
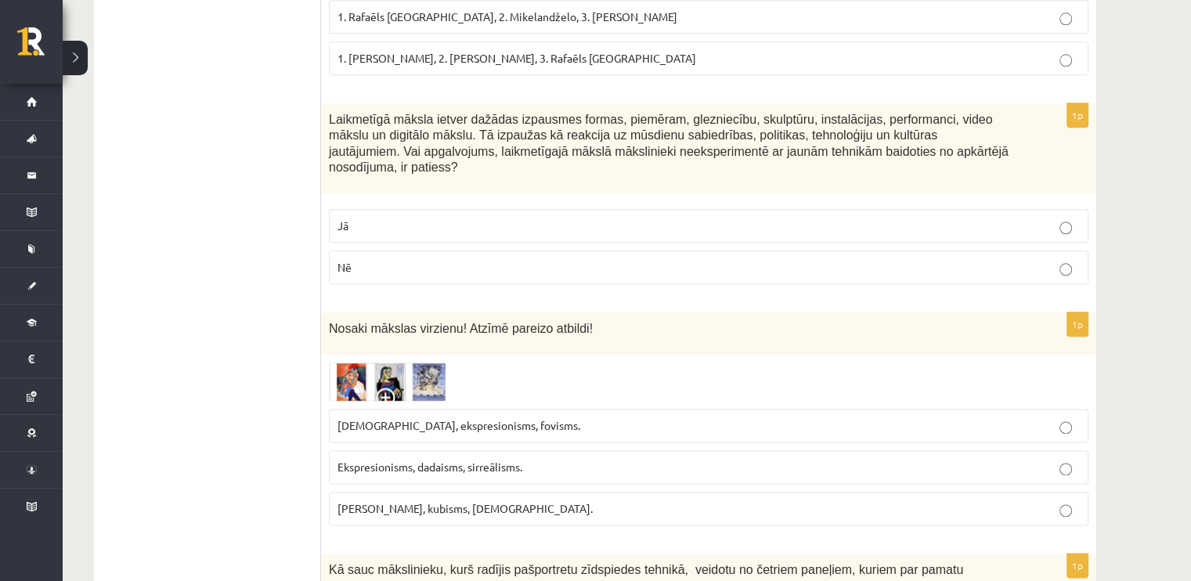
scroll to position [1879, 0]
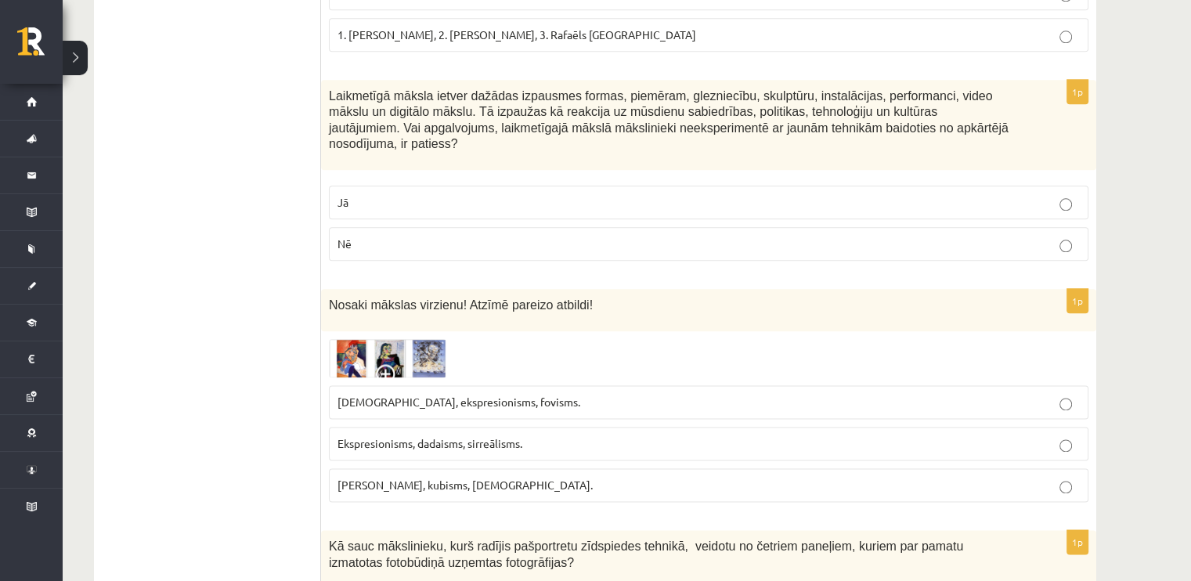
click at [420, 339] on img at bounding box center [387, 358] width 117 height 38
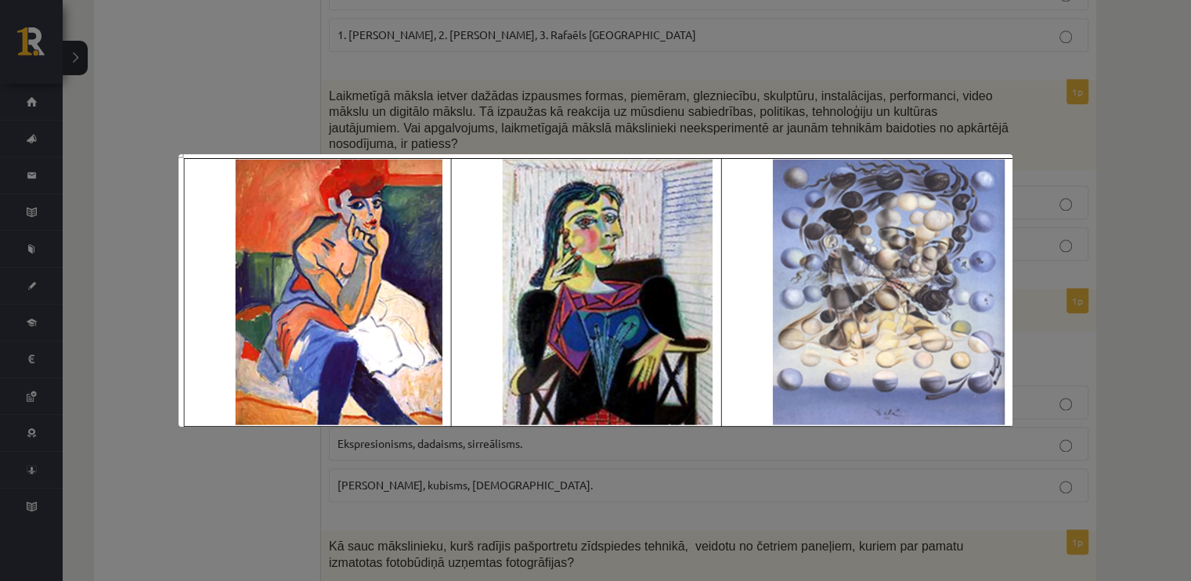
click at [110, 182] on div at bounding box center [595, 290] width 1191 height 581
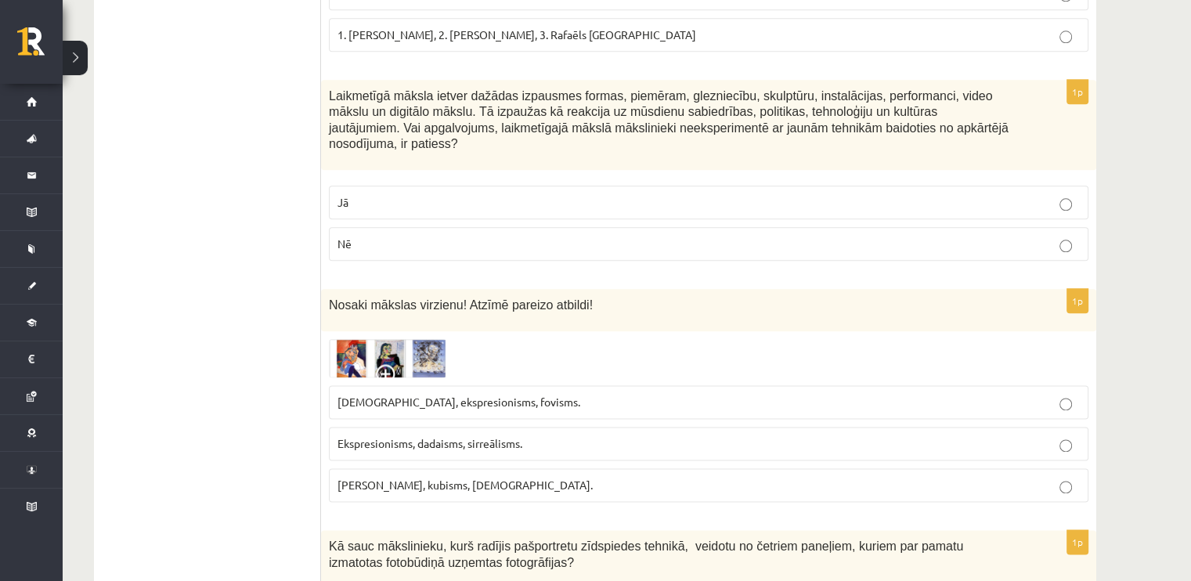
click at [391, 364] on span at bounding box center [388, 376] width 25 height 25
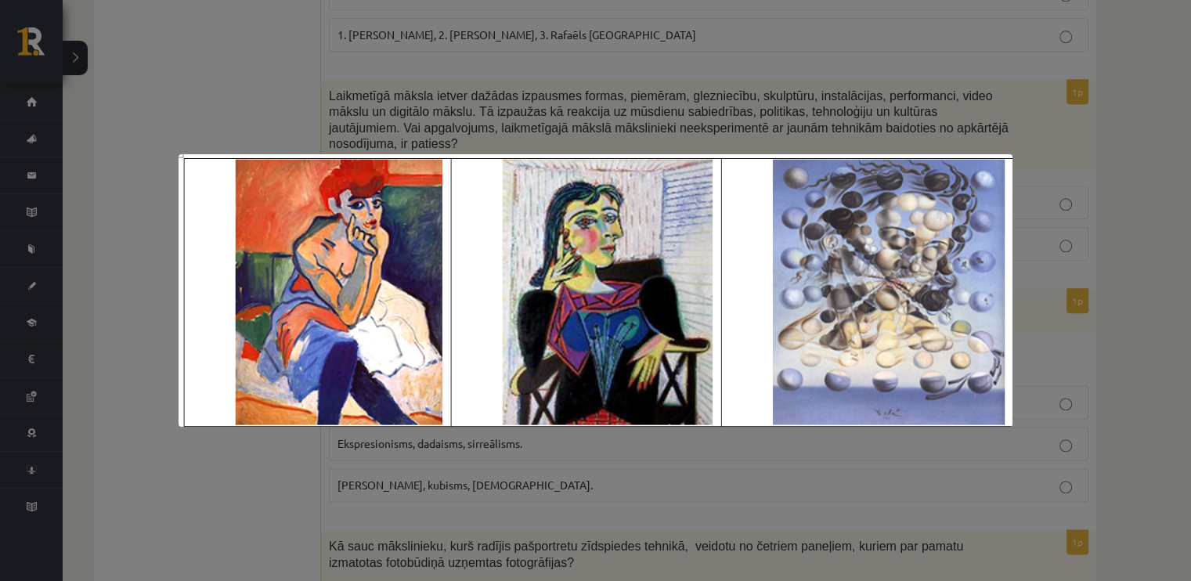
click at [217, 494] on div at bounding box center [595, 290] width 1191 height 581
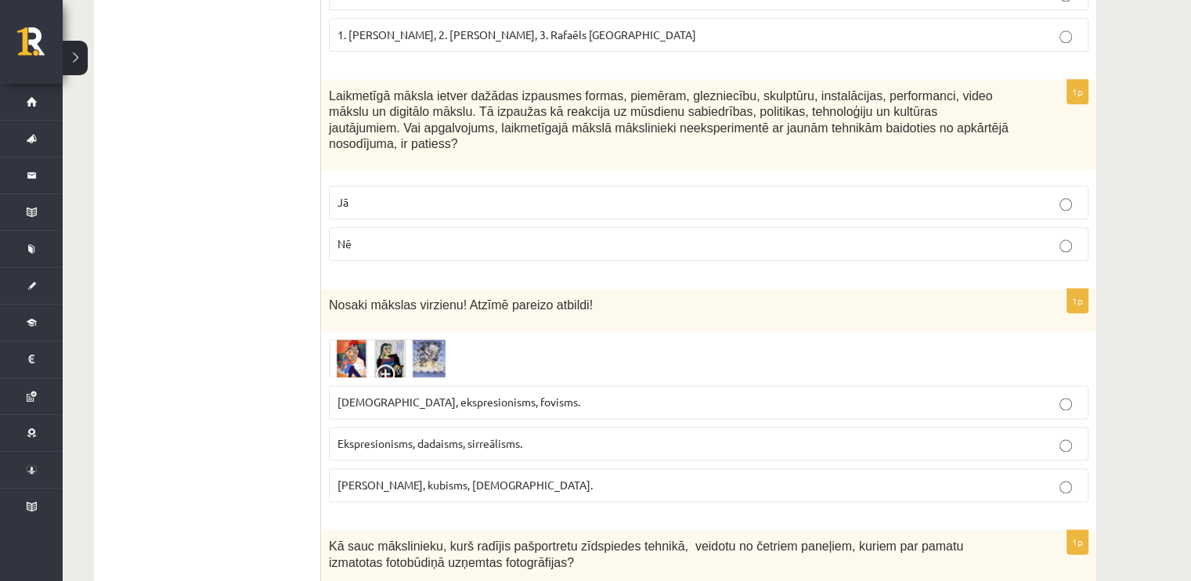
click at [432, 468] on label "Fovisms, kubisms, sirreālisms." at bounding box center [708, 485] width 759 height 34
click at [352, 339] on img at bounding box center [387, 358] width 117 height 38
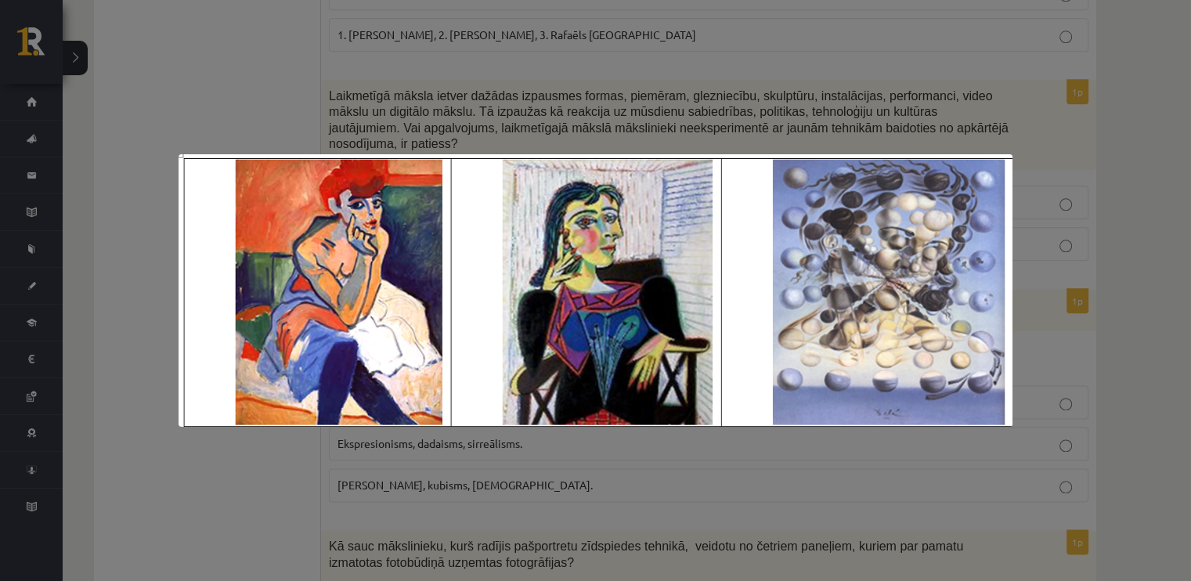
click at [241, 527] on div at bounding box center [595, 290] width 1191 height 581
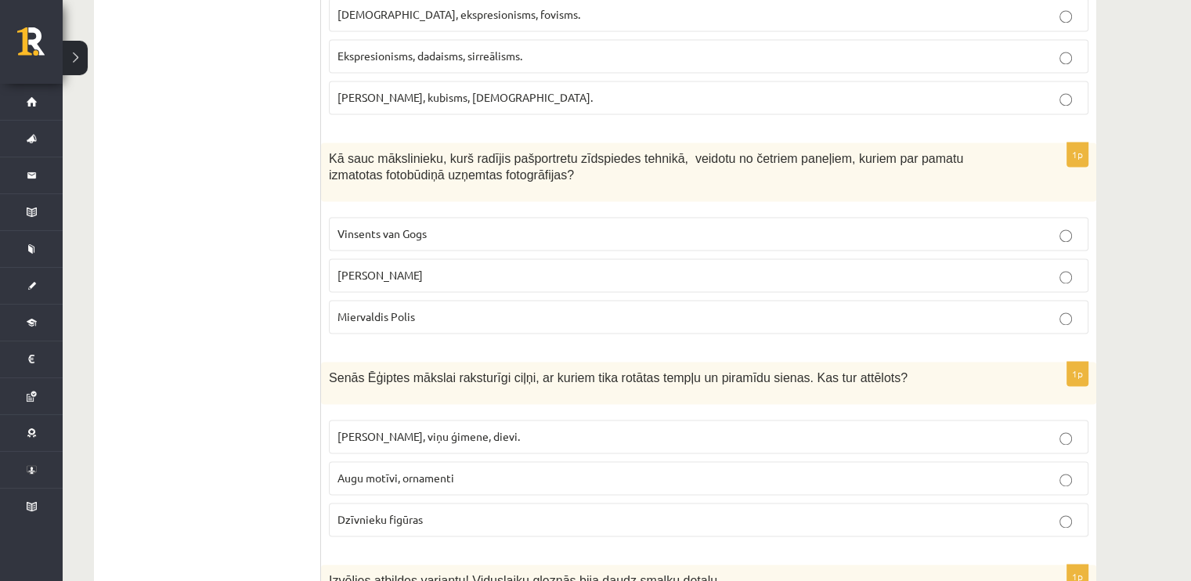
scroll to position [2270, 0]
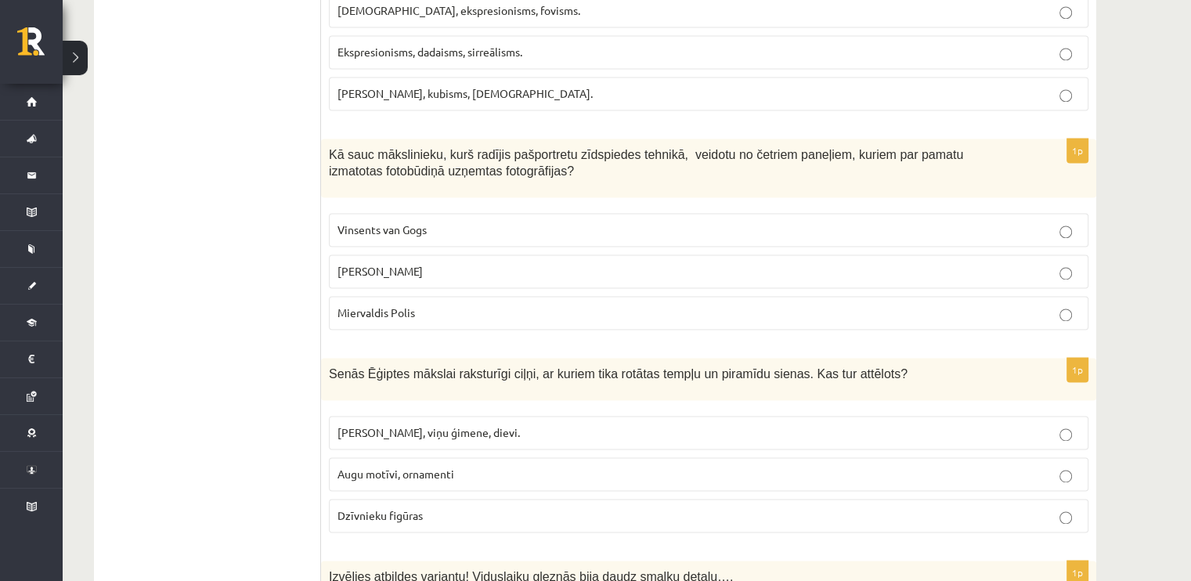
click at [479, 222] on p "Vinsents van Gogs" at bounding box center [708, 230] width 742 height 16
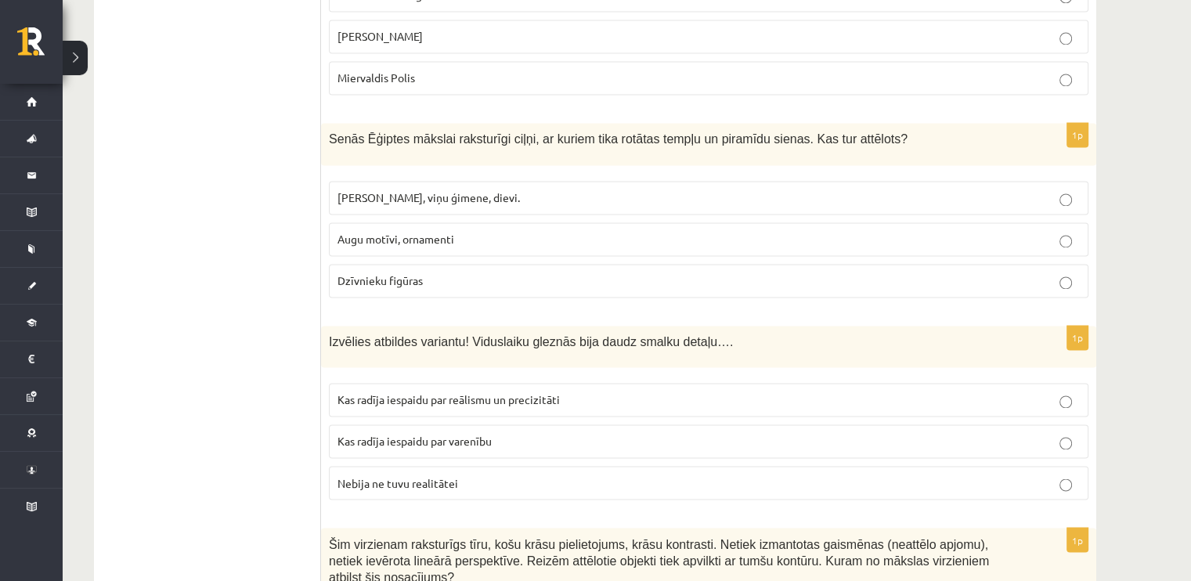
click at [438, 272] on p "Dzīvnieku figūras" at bounding box center [708, 280] width 742 height 16
drag, startPoint x: 909, startPoint y: 106, endPoint x: 319, endPoint y: 117, distance: 589.6
click at [486, 131] on p "Senās Ēģiptes mākslai raksturīgi ciļņi, ar kuriem tika rotātas tempļu un piramī…" at bounding box center [669, 139] width 681 height 16
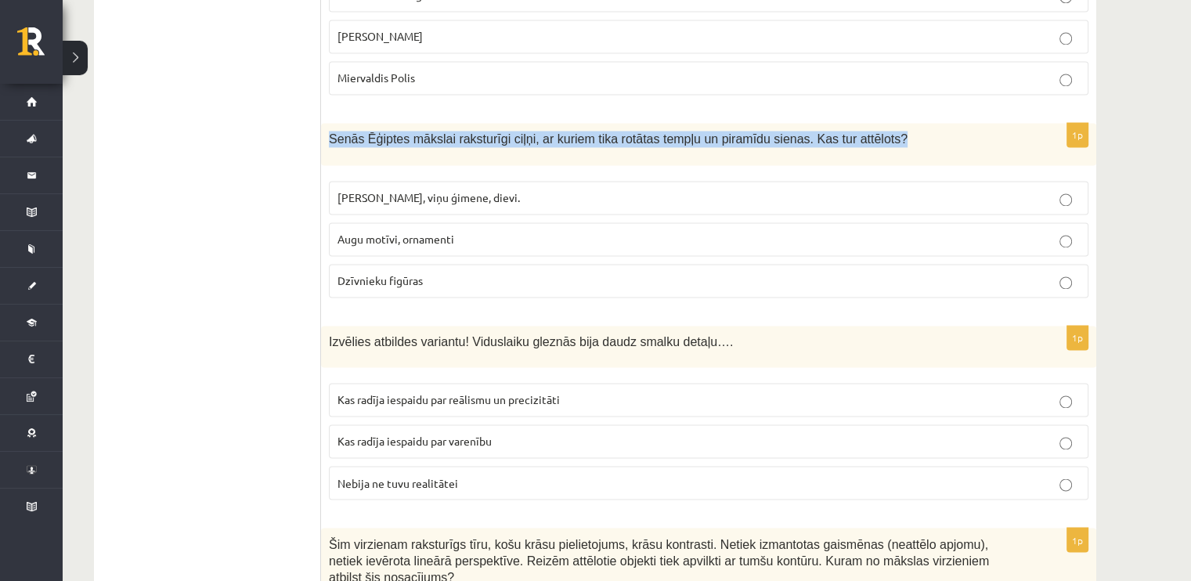
drag, startPoint x: 893, startPoint y: 103, endPoint x: 329, endPoint y: 118, distance: 564.6
click at [329, 123] on div "Senās Ēģiptes mākslai raksturīgi ciļņi, ar kuriem tika rotātas tempļu un piramī…" at bounding box center [708, 144] width 775 height 42
copy span "Senās Ēģiptes mākslai raksturīgi ciļņi, ar kuriem tika rotātas tempļu un piramī…"
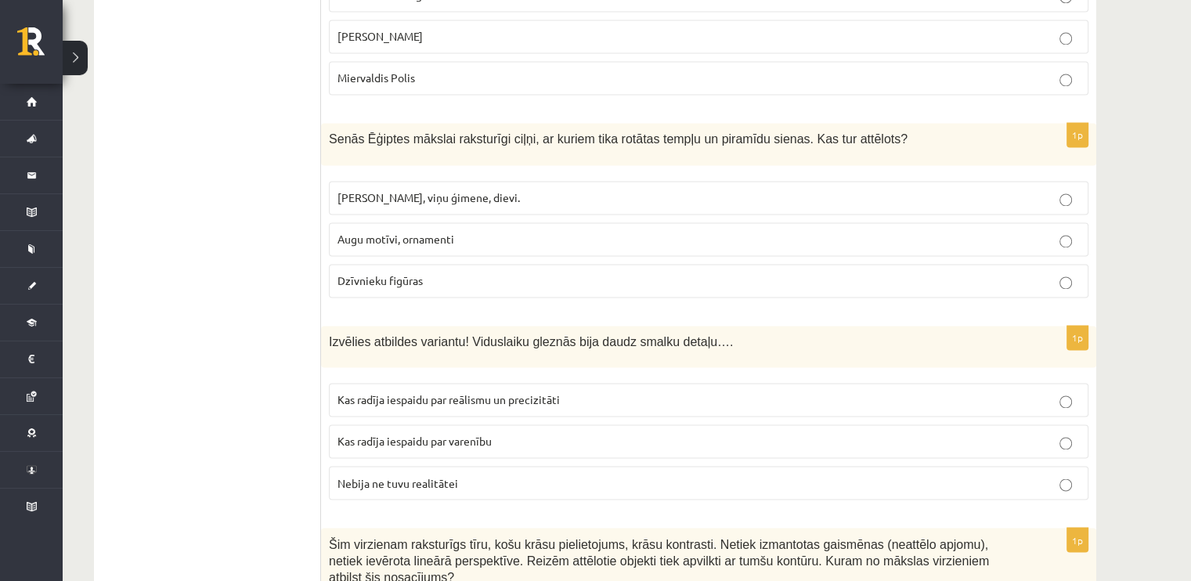
click at [334, 335] on span "Izvēlies atbildes variantu! Viduslaiku gleznās bija daudz smalku detaļu…." at bounding box center [531, 341] width 404 height 13
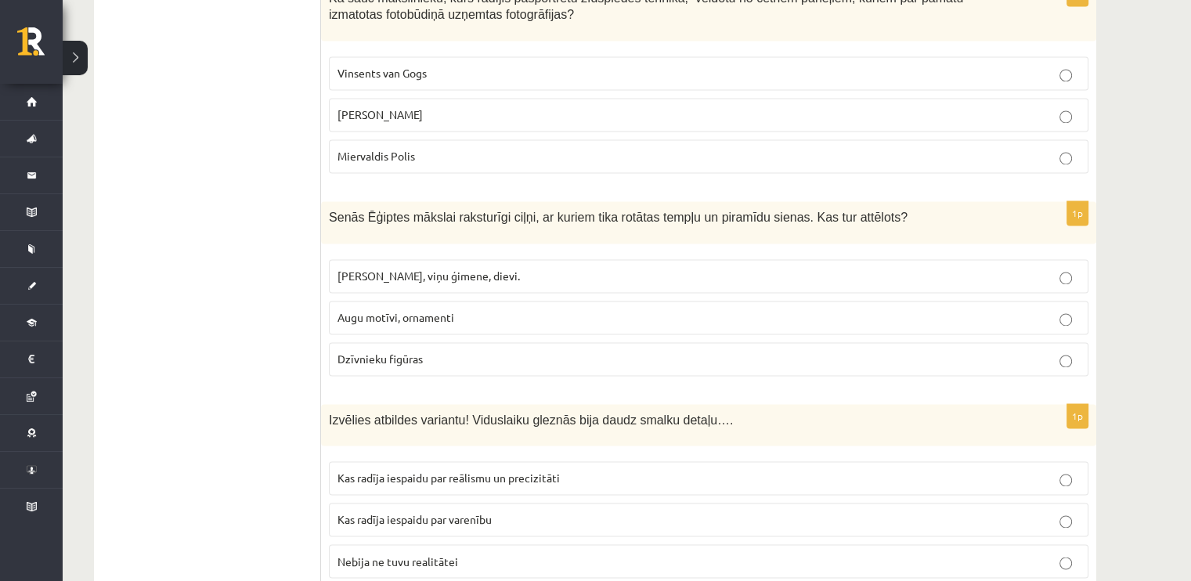
scroll to position [2662, 0]
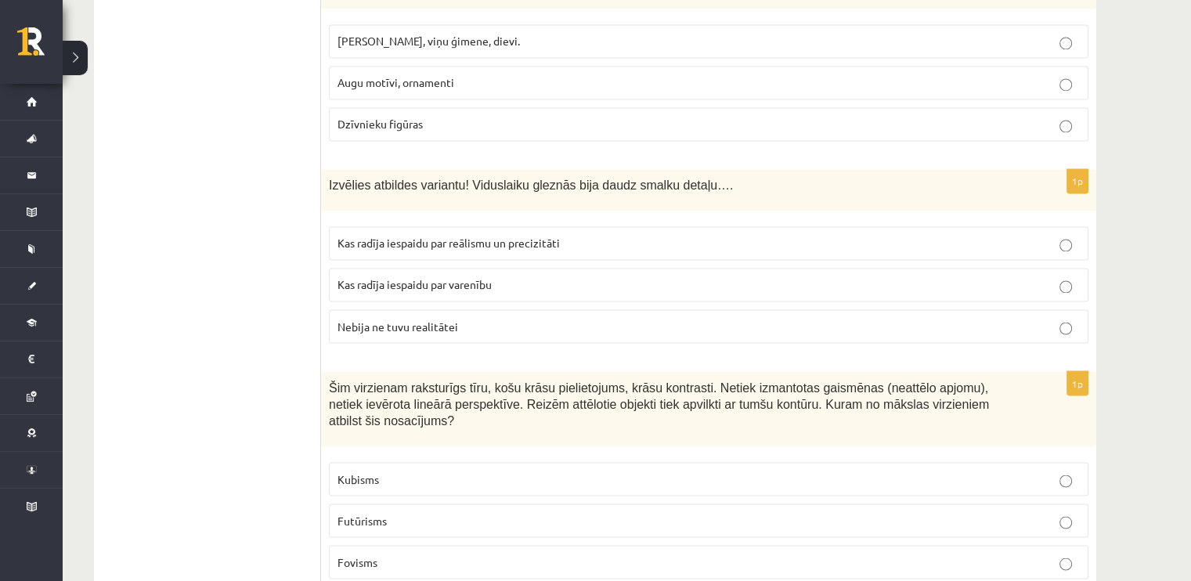
click at [432, 226] on label "Kas radīja iespaidu par reālismu un precizitāti" at bounding box center [708, 243] width 759 height 34
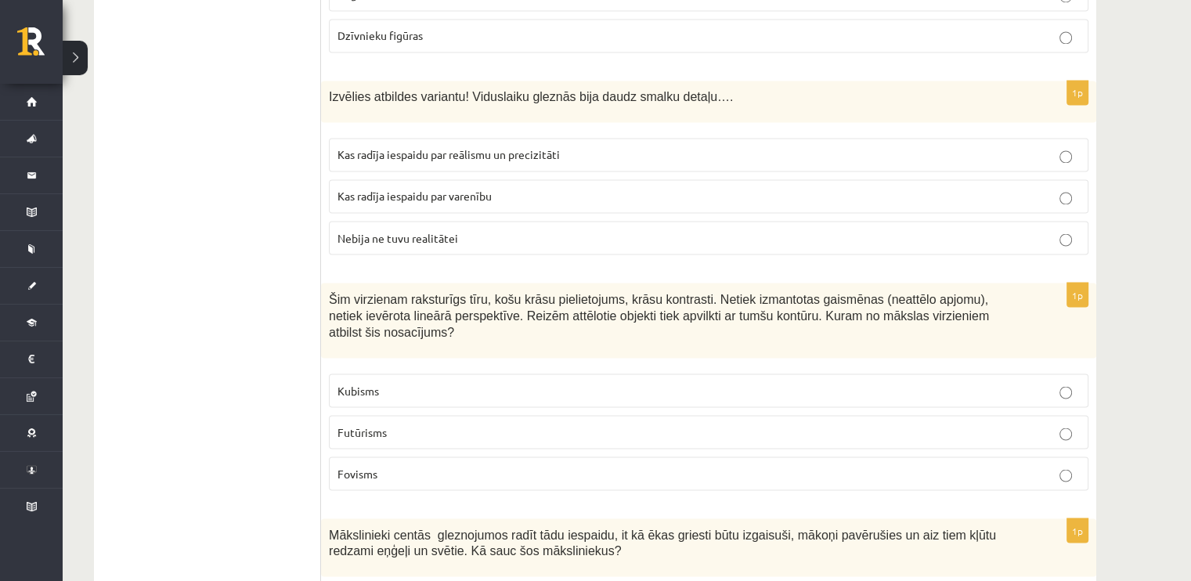
scroll to position [2818, 0]
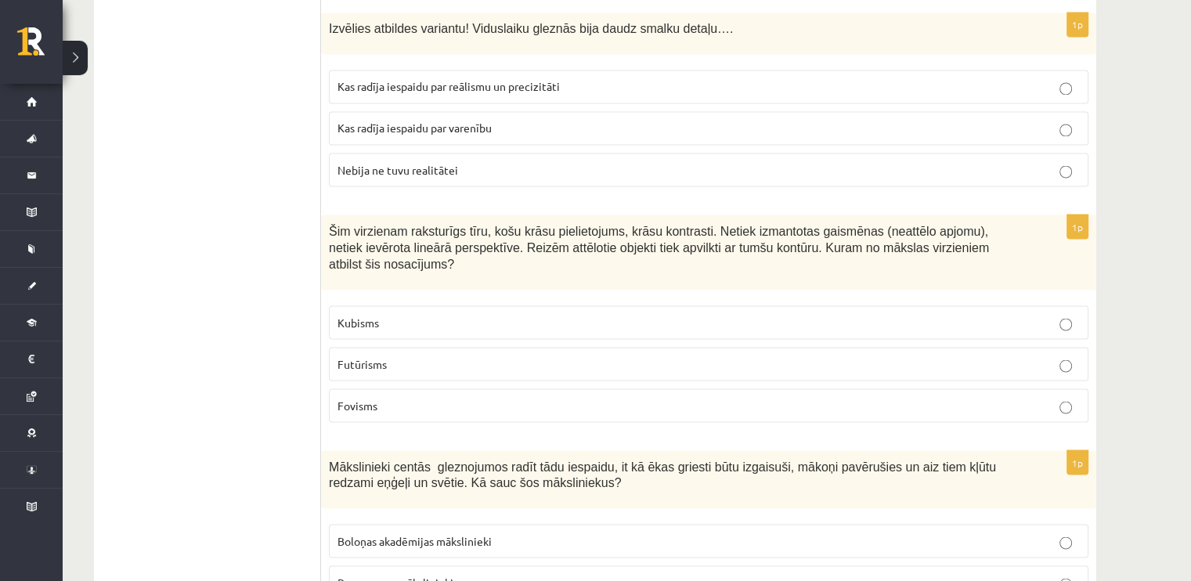
click at [424, 347] on label "Futūrisms" at bounding box center [708, 364] width 759 height 34
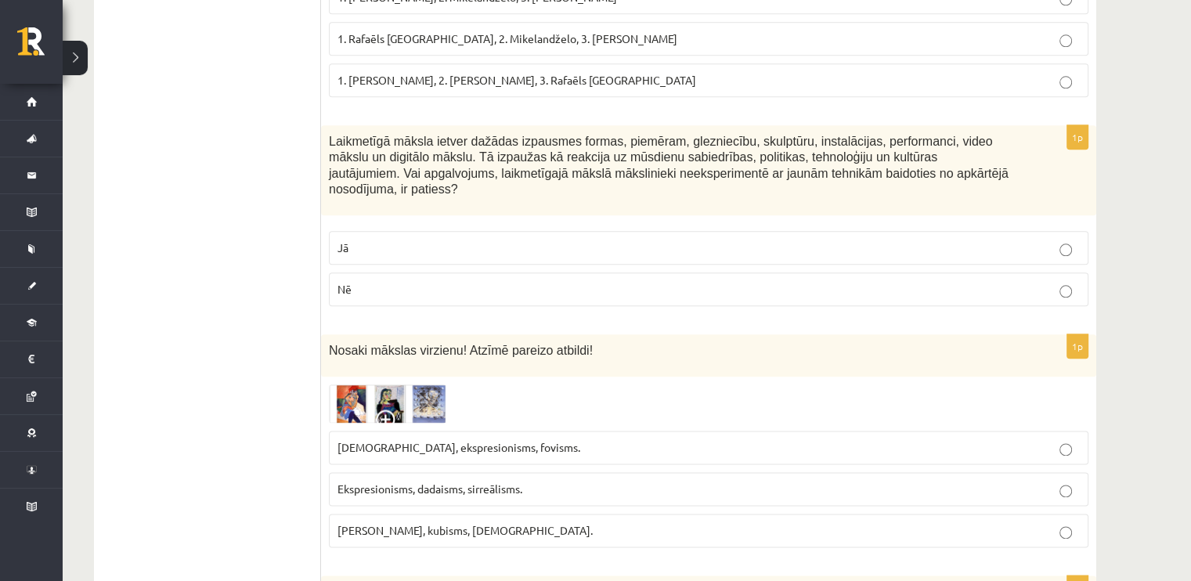
scroll to position [1801, 0]
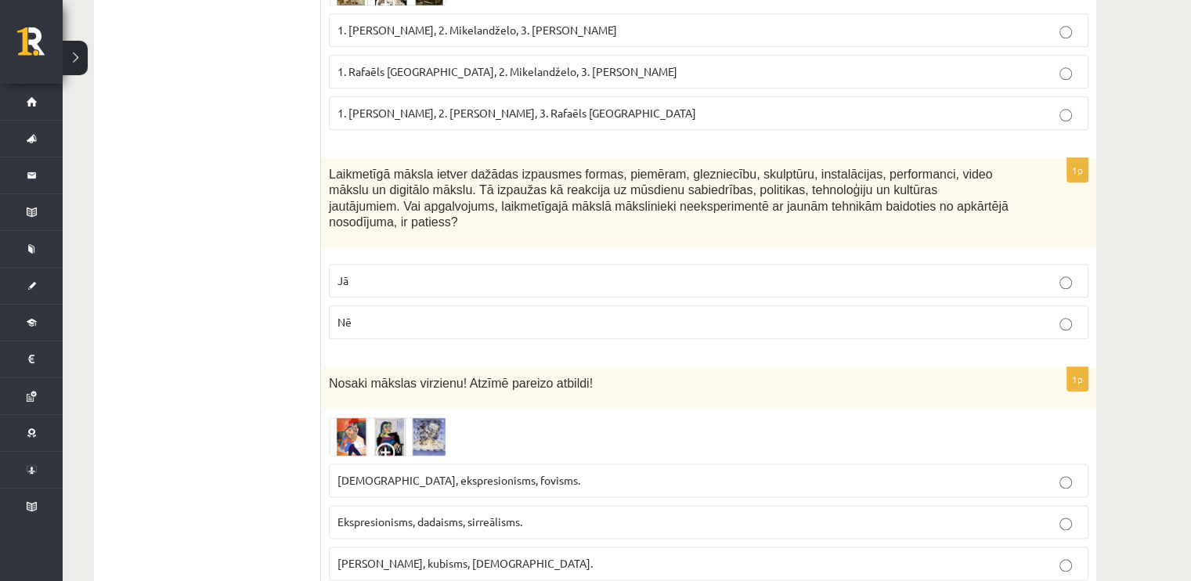
click at [352, 419] on img at bounding box center [387, 436] width 117 height 38
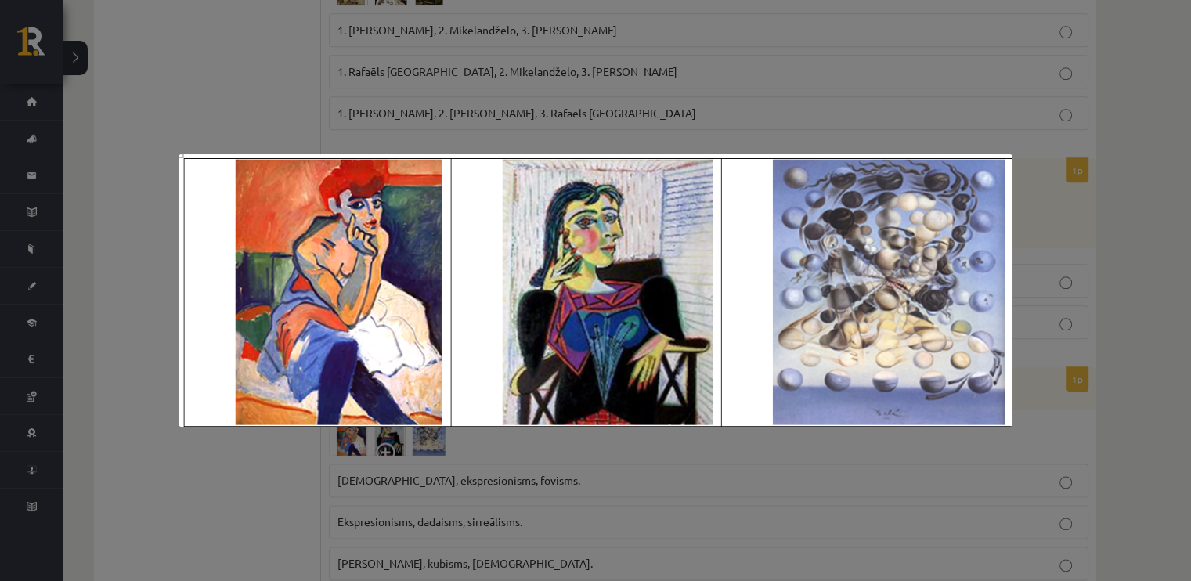
click at [118, 447] on div at bounding box center [595, 290] width 1191 height 581
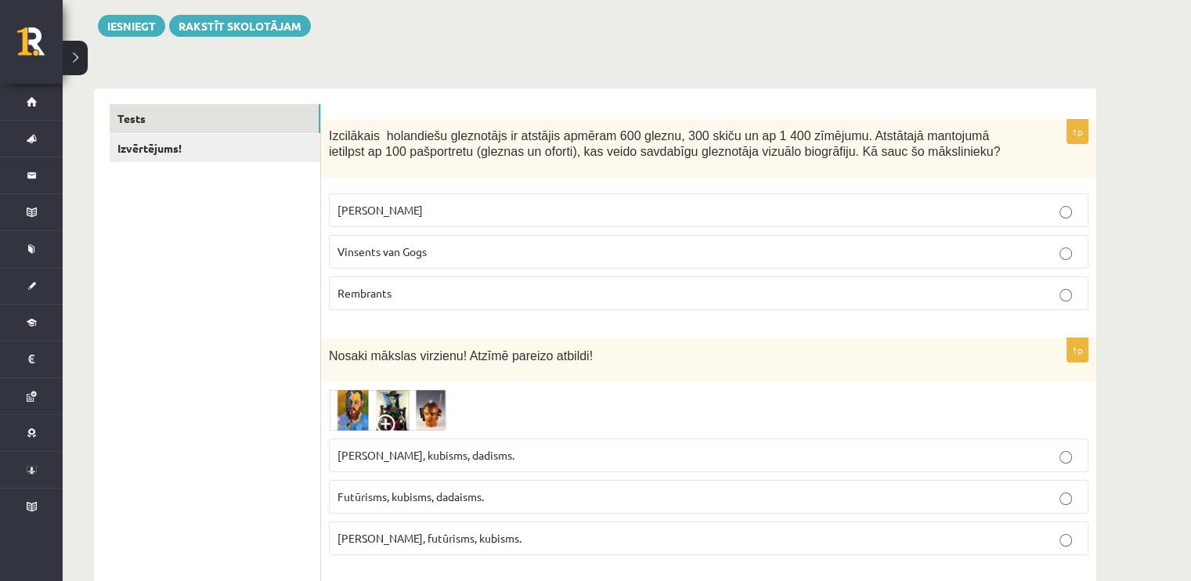
scroll to position [78, 0]
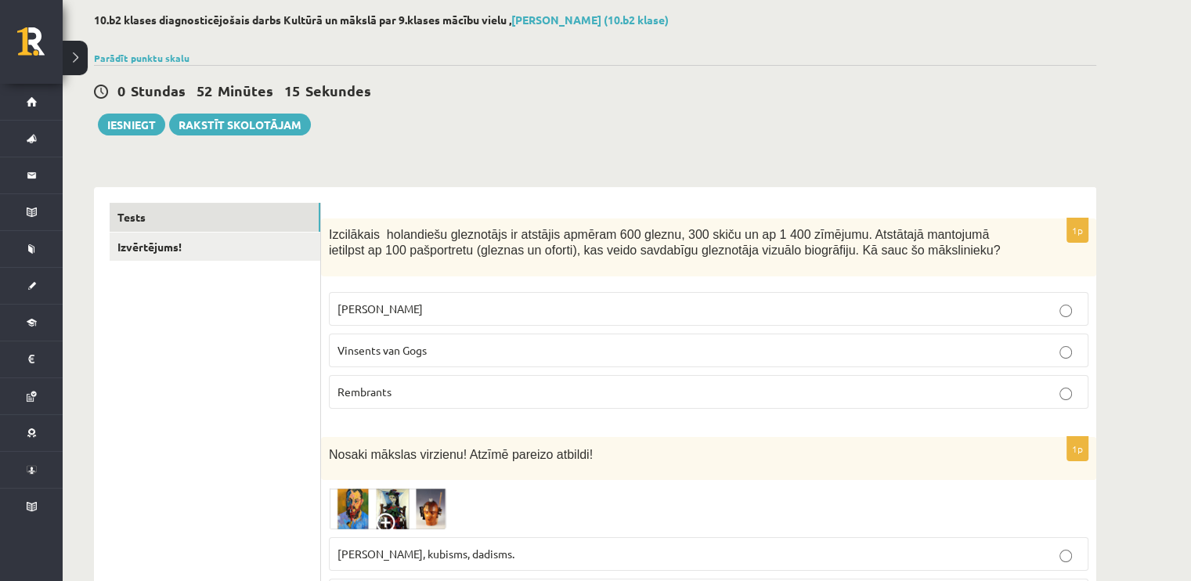
click at [357, 503] on img at bounding box center [387, 508] width 117 height 41
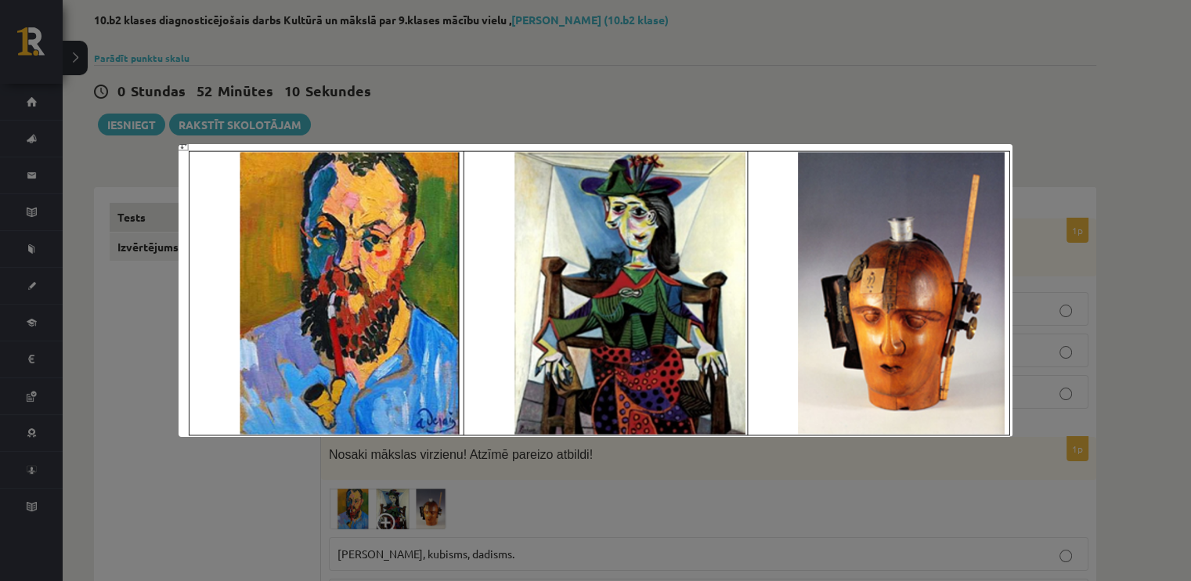
click at [166, 471] on div at bounding box center [595, 290] width 1191 height 581
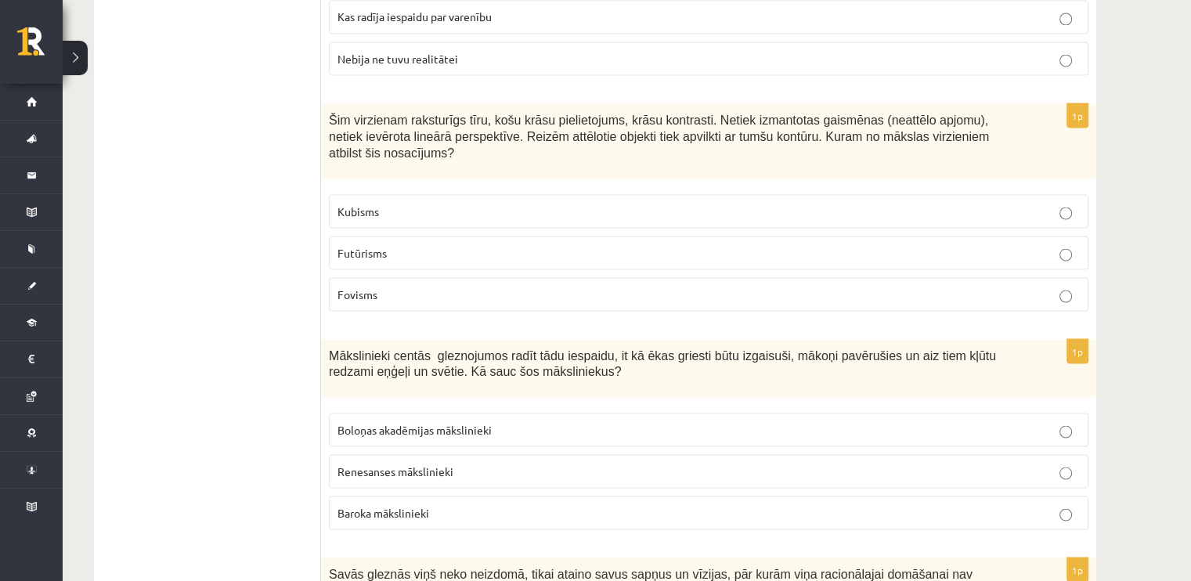
scroll to position [2818, 0]
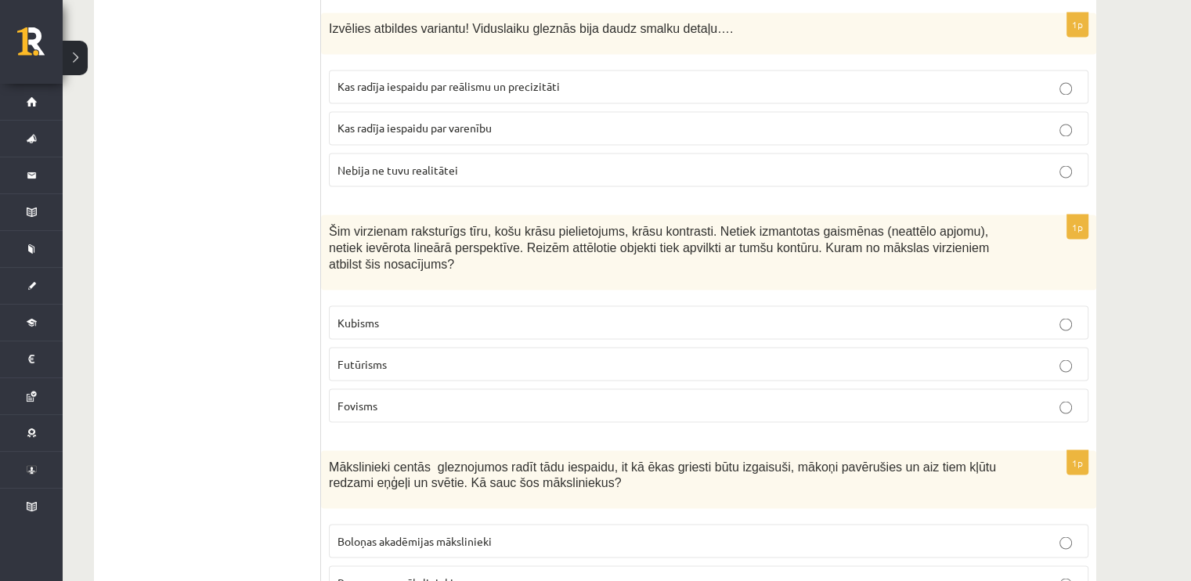
click at [409, 397] on p "Fovisms" at bounding box center [708, 405] width 742 height 16
drag, startPoint x: 986, startPoint y: 215, endPoint x: 250, endPoint y: 262, distance: 738.2
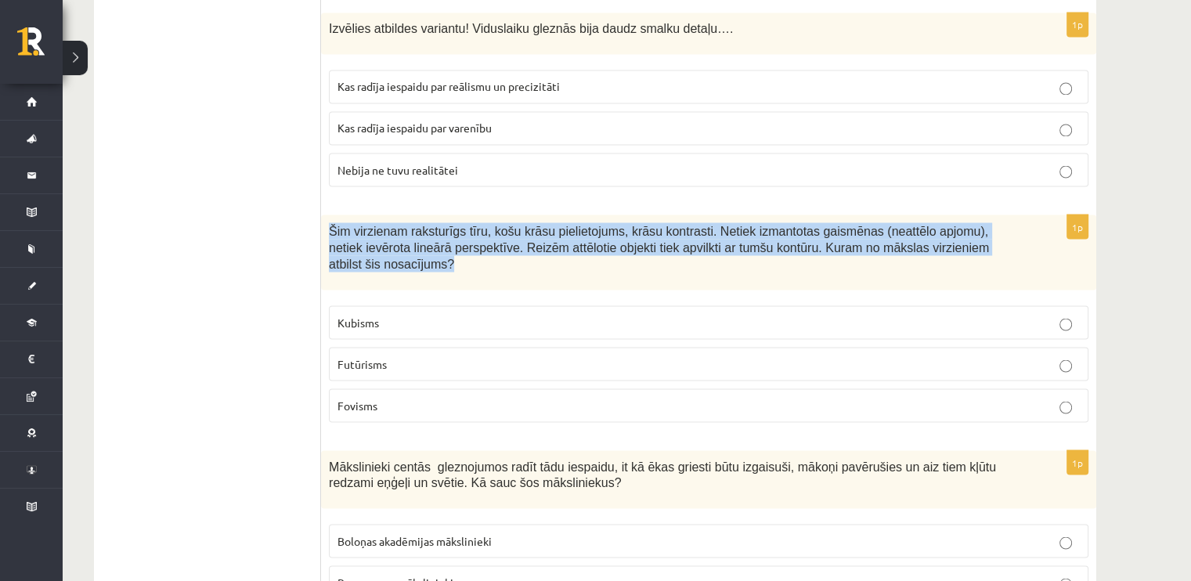
drag, startPoint x: 324, startPoint y: 193, endPoint x: 1033, endPoint y: 215, distance: 709.6
click at [1033, 215] on div "Šim virzienam raksturīgs tīru, košu krāsu pielietojums, krāsu kontrasti. Netiek…" at bounding box center [708, 252] width 775 height 74
copy span "Šim virzienam raksturīgs tīru, košu krāsu pielietojums, krāsu kontrasti. Netiek…"
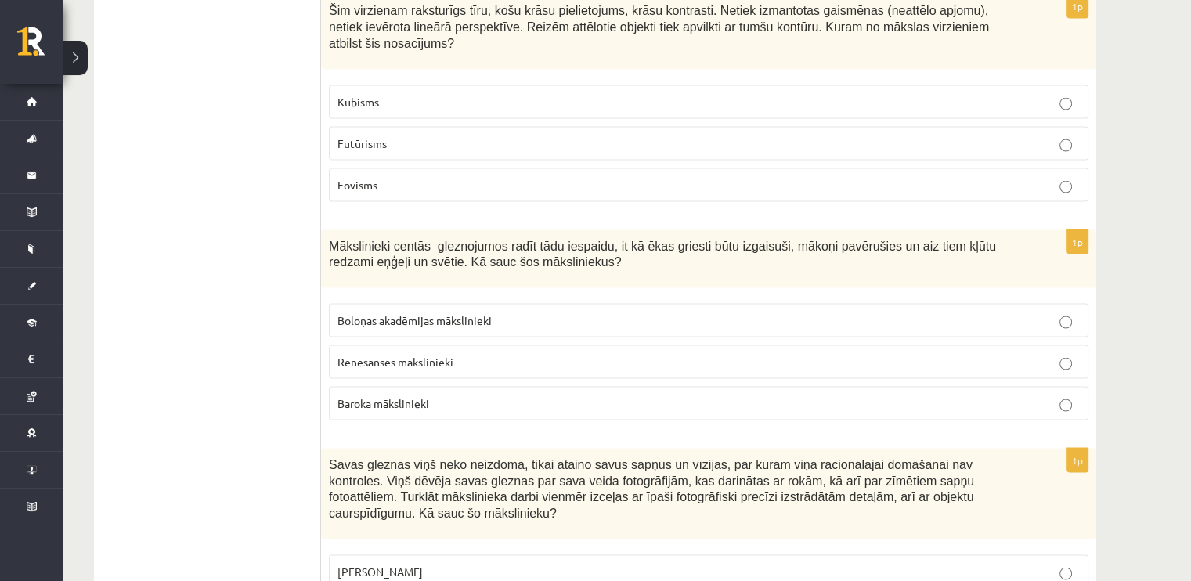
scroll to position [3131, 0]
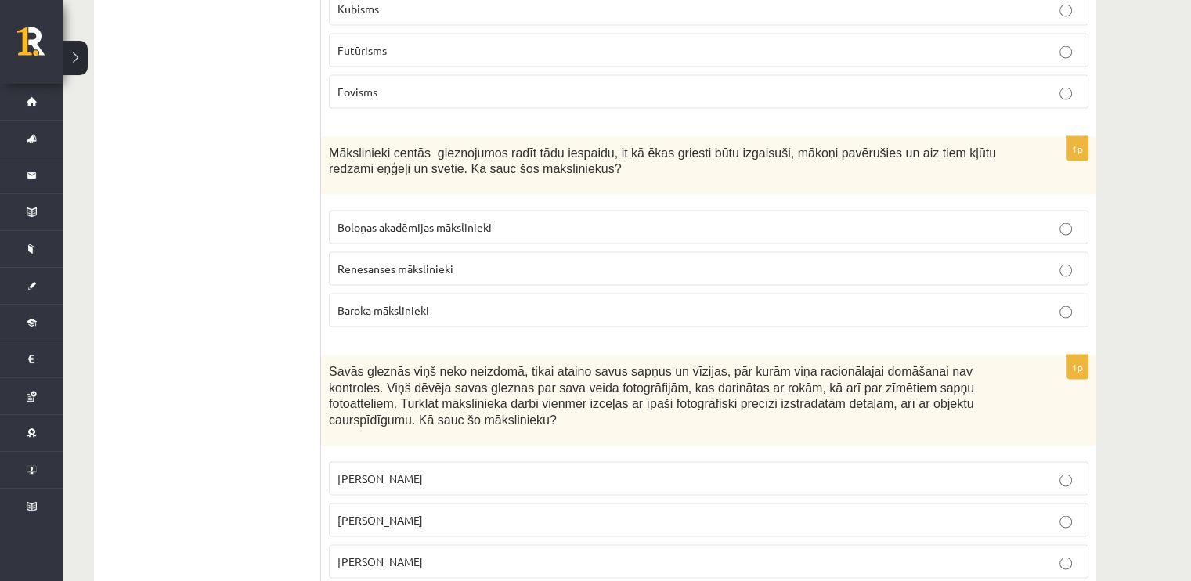
click at [395, 211] on label "Boloņas akadēmijas mākslinieki" at bounding box center [708, 228] width 759 height 34
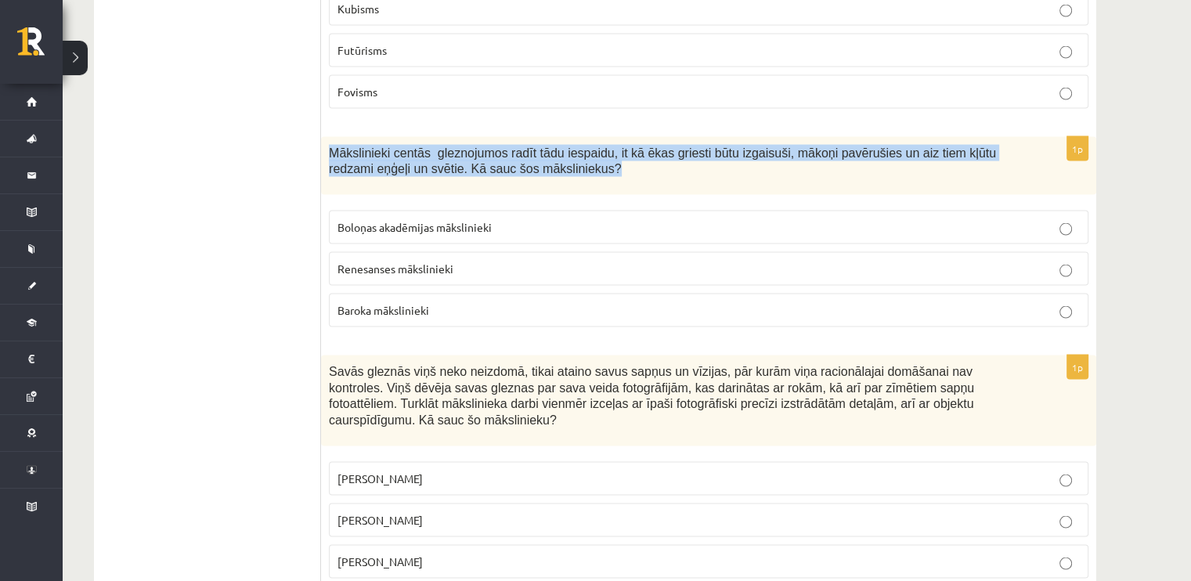
drag, startPoint x: 543, startPoint y: 125, endPoint x: 325, endPoint y: 103, distance: 219.5
click at [325, 137] on div "Mākslinieki centās gleznojumos radīt tādu iespaidu, it kā ēkas griesti būtu izg…" at bounding box center [708, 166] width 775 height 59
copy span "Mākslinieki centās gleznojumos radīt tādu iespaidu, it kā ēkas griesti būtu izg…"
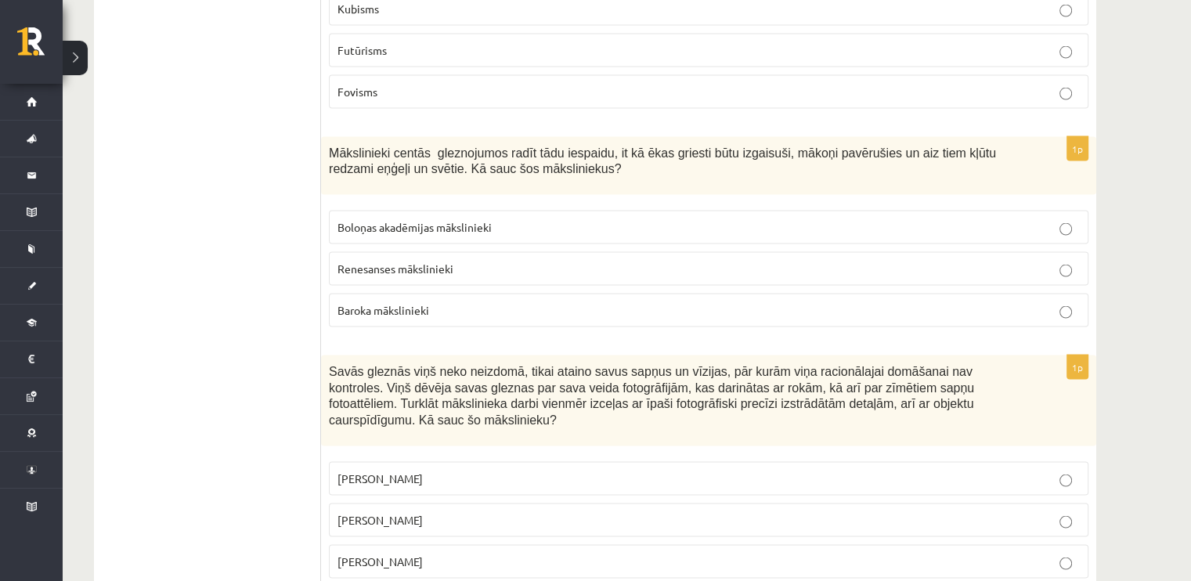
click at [391, 285] on fieldset "Boloņas akadēmijas mākslinieki Renesanses mākslinieki Baroka mākslinieki" at bounding box center [708, 267] width 759 height 129
click at [358, 303] on span "Baroka mākslinieki" at bounding box center [383, 310] width 92 height 14
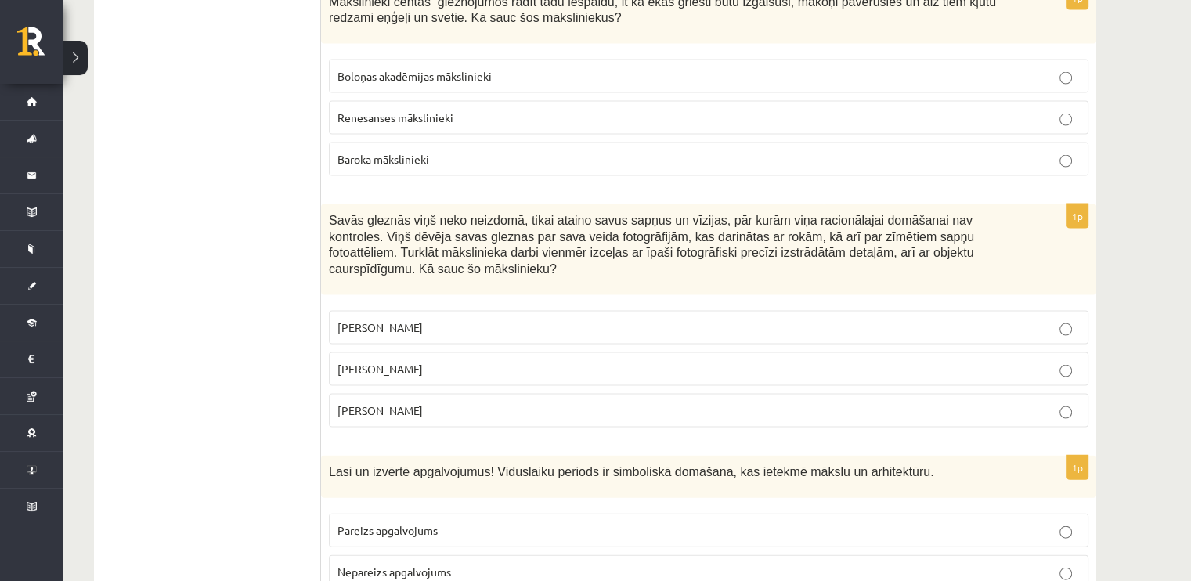
scroll to position [3366, 0]
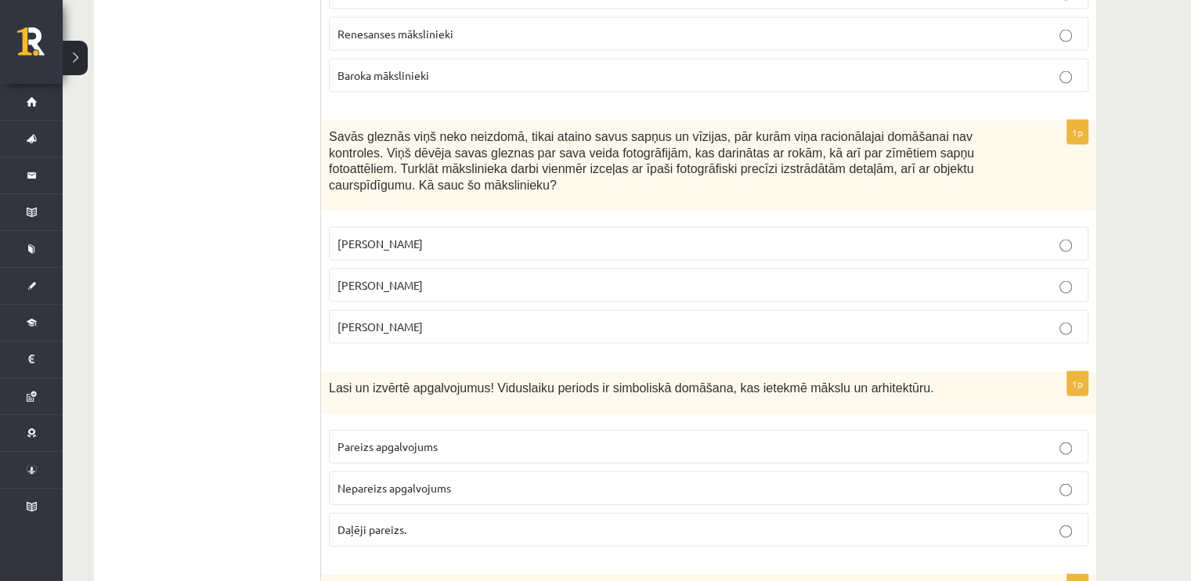
click at [380, 236] on span "Pablo Pikaso" at bounding box center [379, 243] width 85 height 14
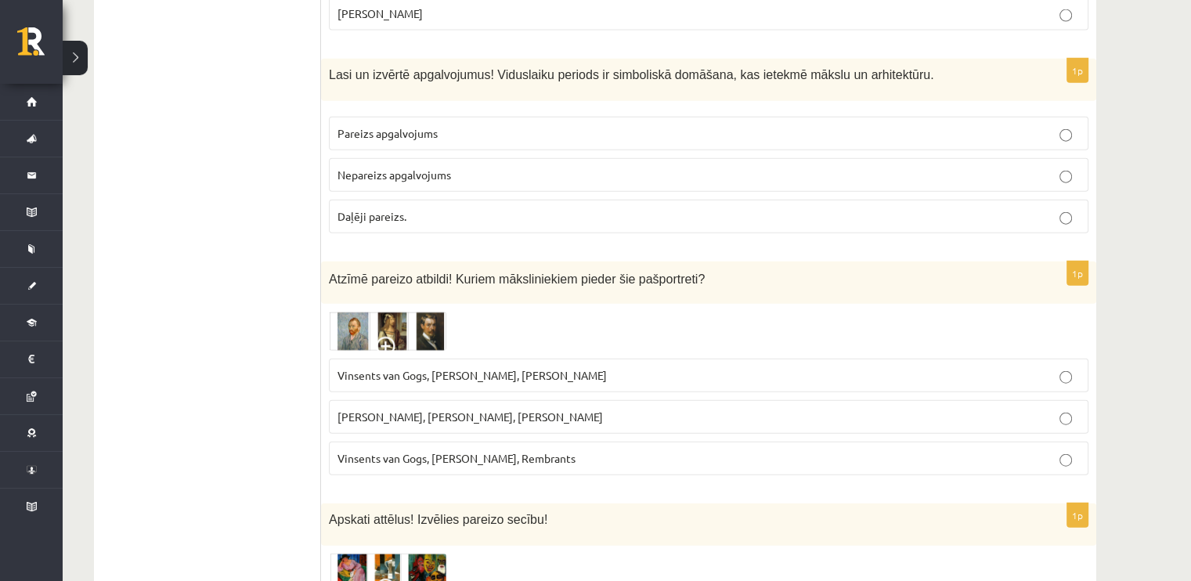
scroll to position [3601, 0]
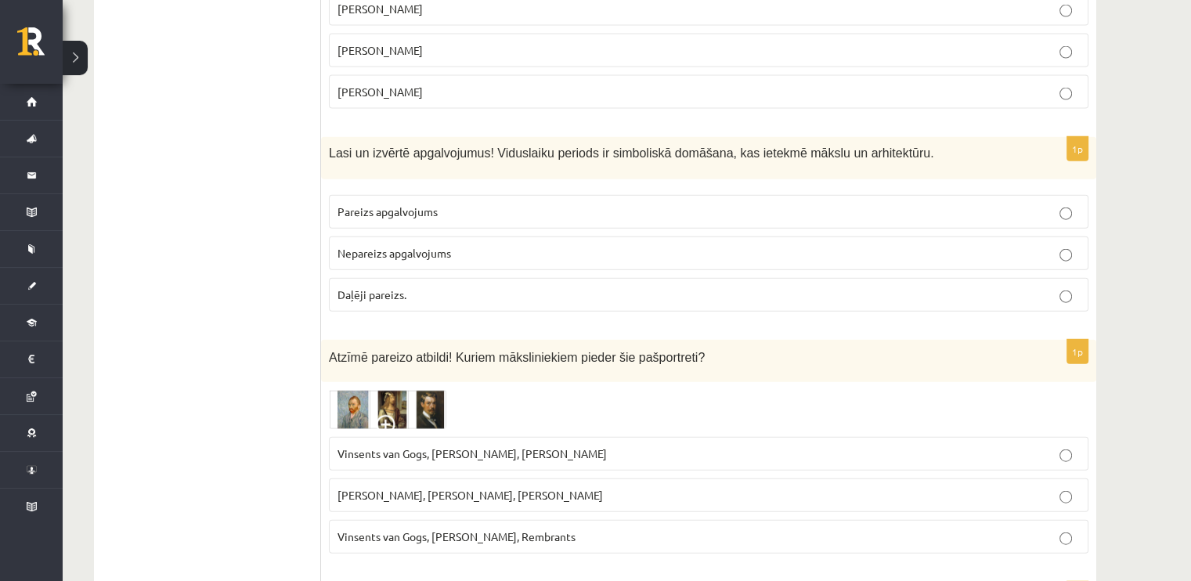
click at [327, 227] on div "1p Lasi un izvērtē apgalvojumus! Viduslaiku periods ir simboliskā domāšana, kas…" at bounding box center [708, 230] width 775 height 187
click at [361, 287] on span "Daļēji pareizs." at bounding box center [371, 294] width 69 height 14
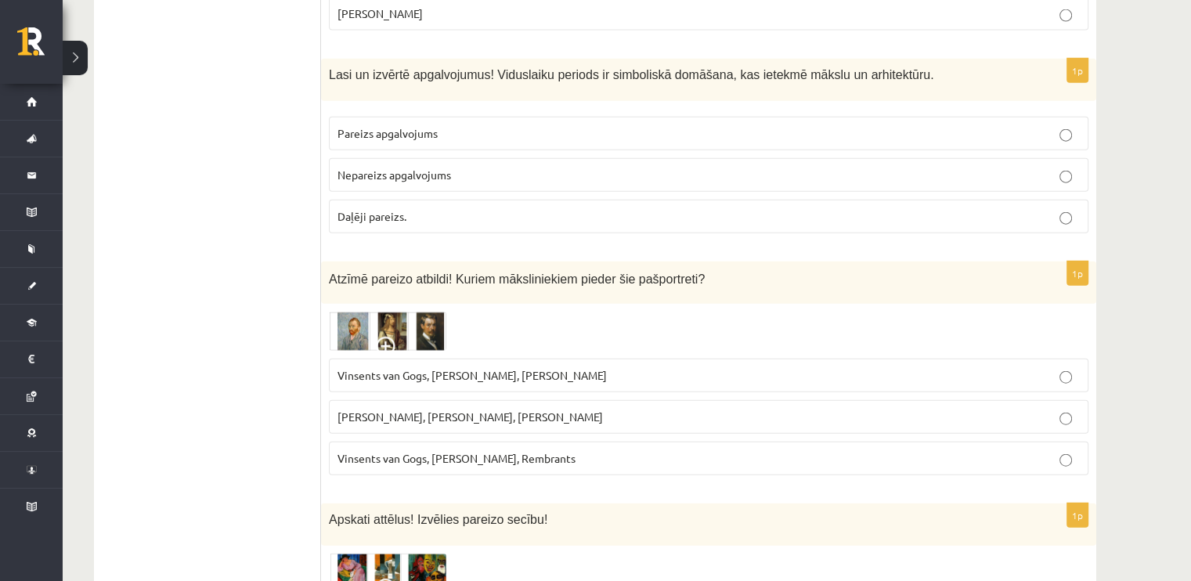
click at [388, 312] on img at bounding box center [387, 331] width 117 height 39
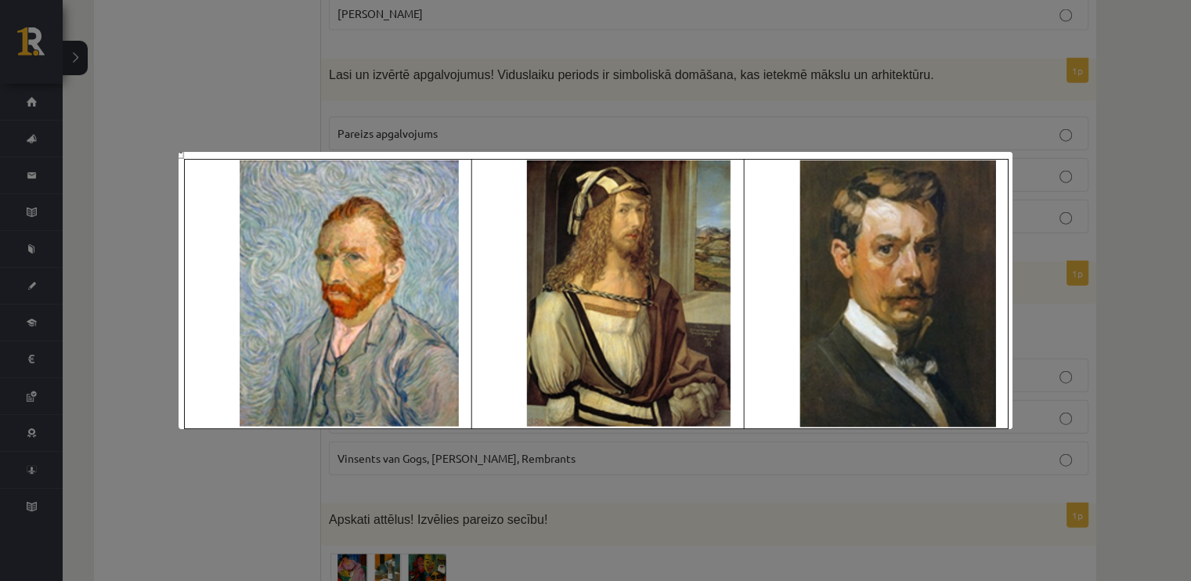
click at [106, 411] on div at bounding box center [595, 290] width 1191 height 581
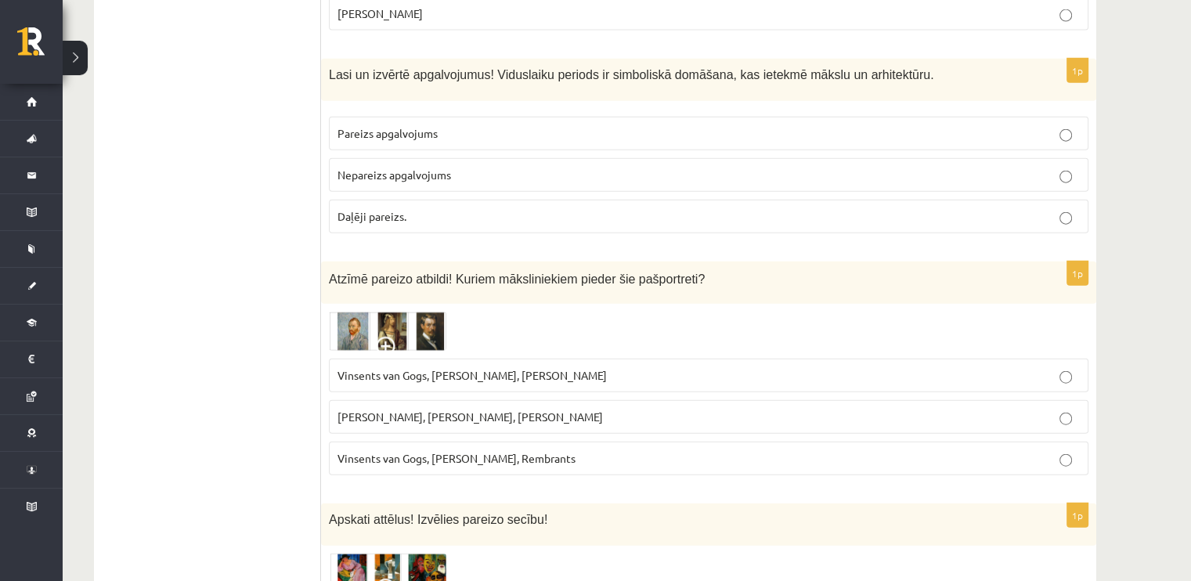
click at [370, 312] on img at bounding box center [387, 331] width 117 height 39
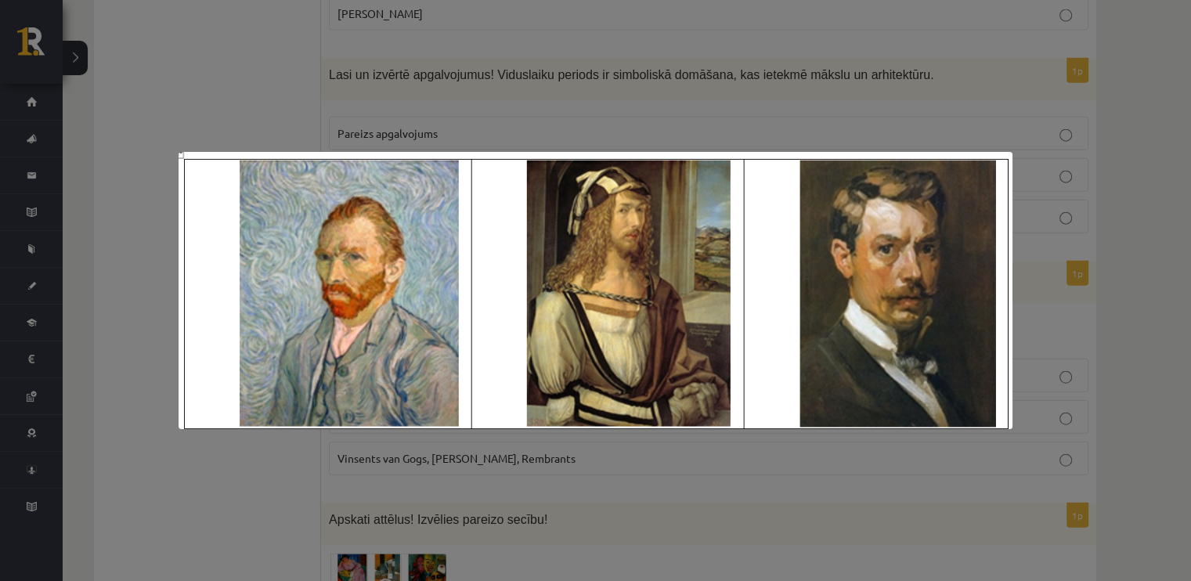
click at [269, 449] on div at bounding box center [595, 290] width 1191 height 581
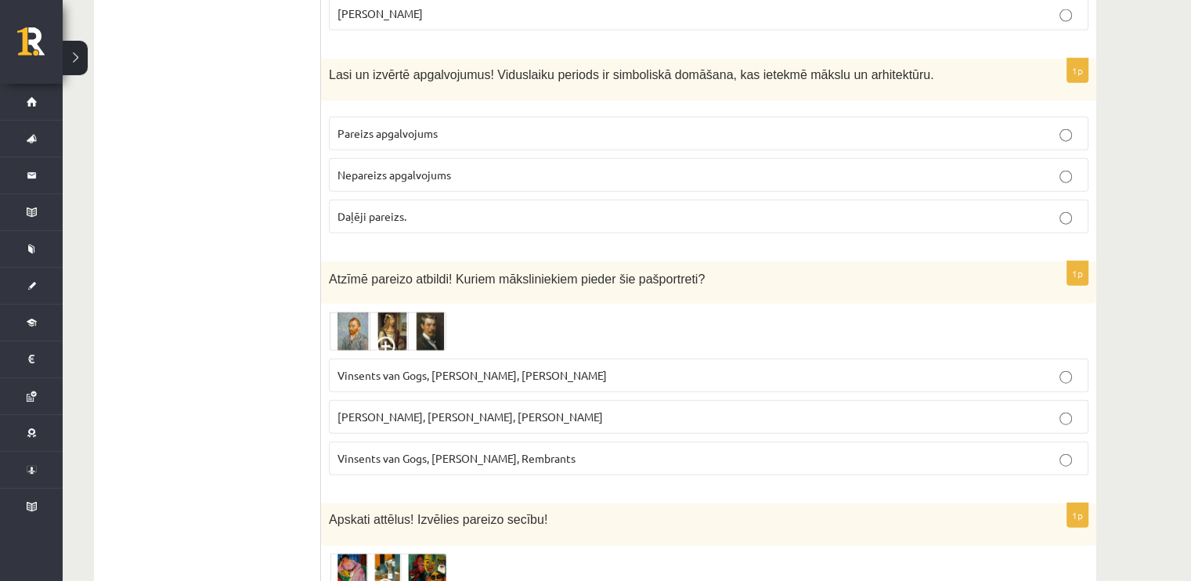
click at [415, 368] on span "Vinsents van Gogs, Albrehts Dīrers, Janis Rozentāls" at bounding box center [471, 375] width 269 height 14
click at [406, 312] on img at bounding box center [387, 331] width 117 height 39
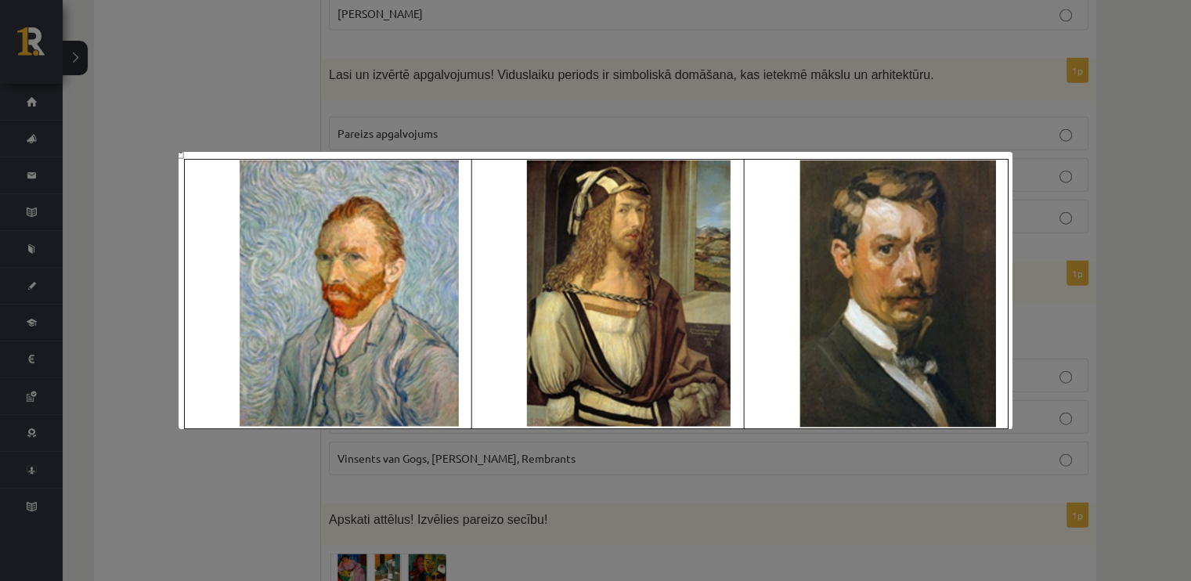
drag, startPoint x: 263, startPoint y: 466, endPoint x: 247, endPoint y: 456, distance: 18.7
click at [259, 463] on div at bounding box center [595, 290] width 1191 height 581
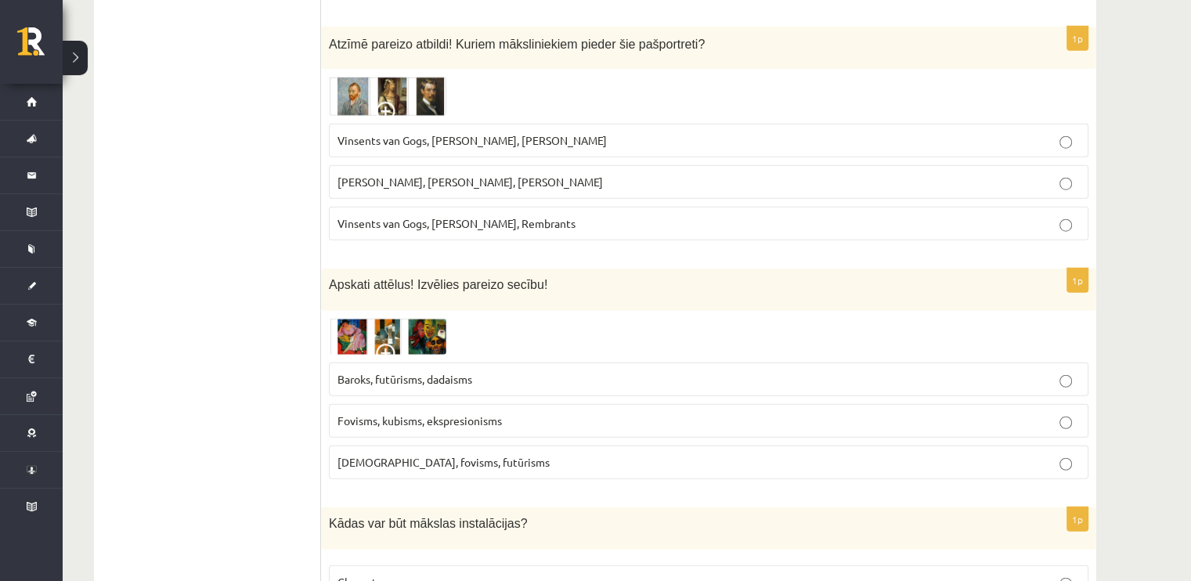
scroll to position [3993, 0]
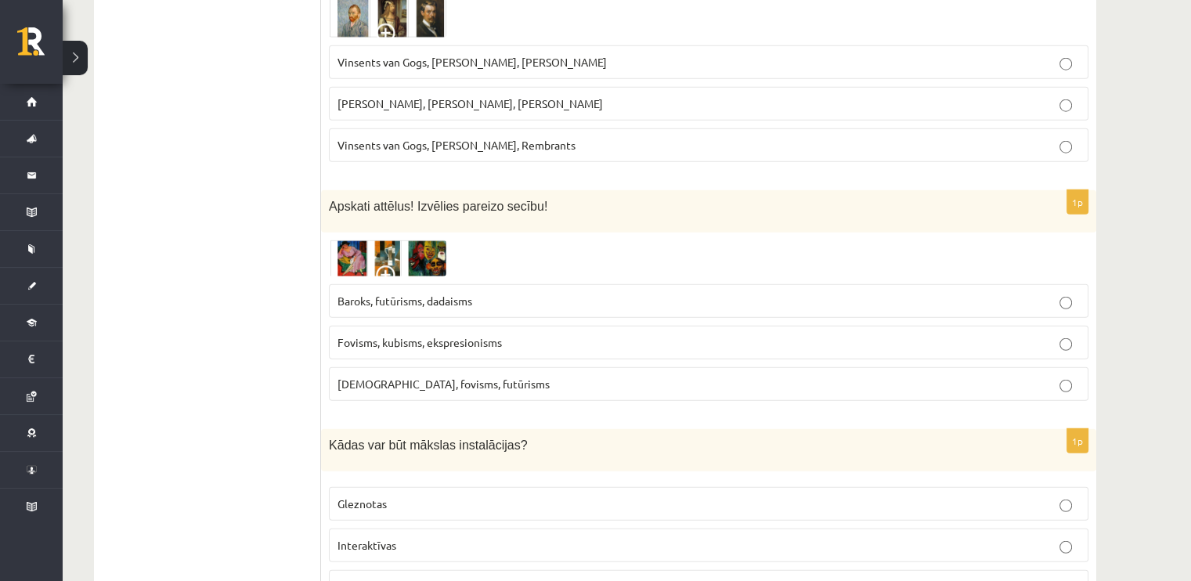
click at [361, 240] on img at bounding box center [387, 258] width 117 height 36
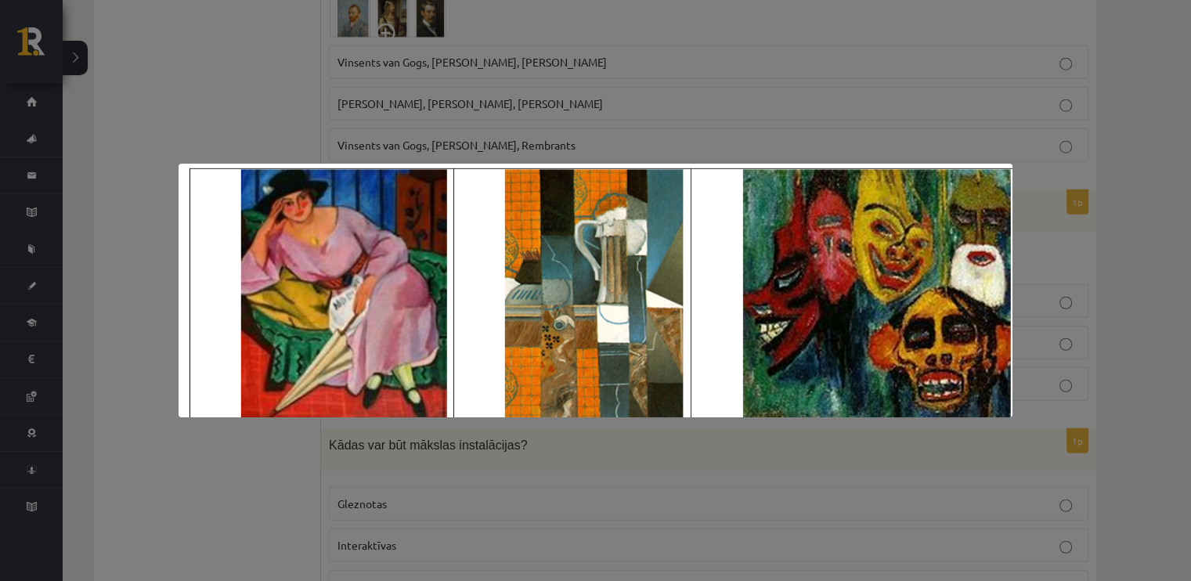
click at [201, 550] on div at bounding box center [595, 290] width 1191 height 581
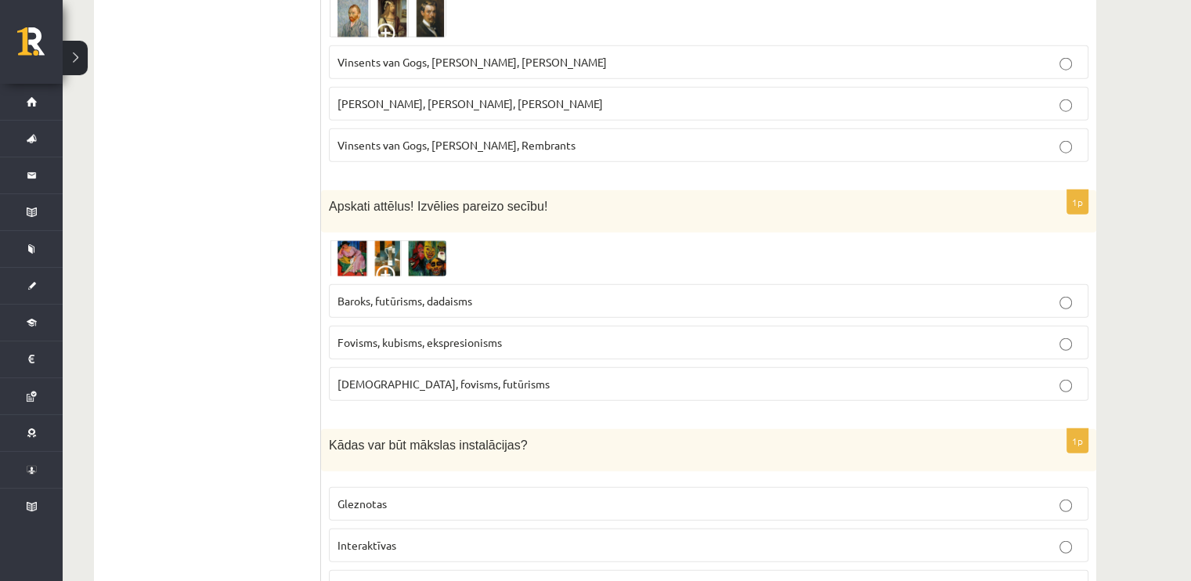
click at [378, 240] on img at bounding box center [387, 258] width 117 height 36
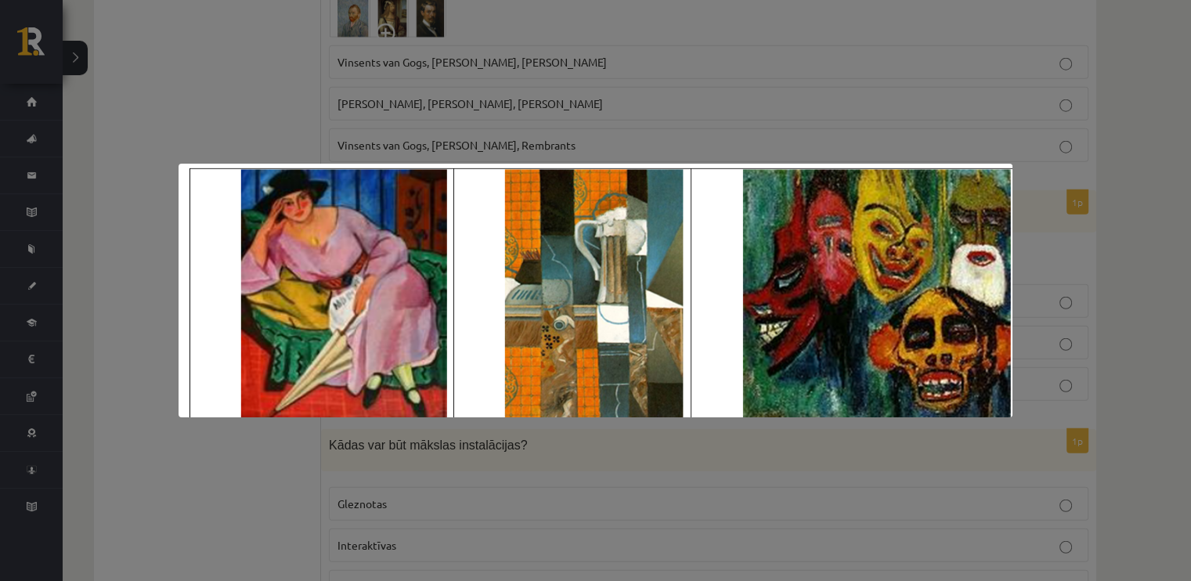
click at [269, 109] on div at bounding box center [595, 290] width 1191 height 581
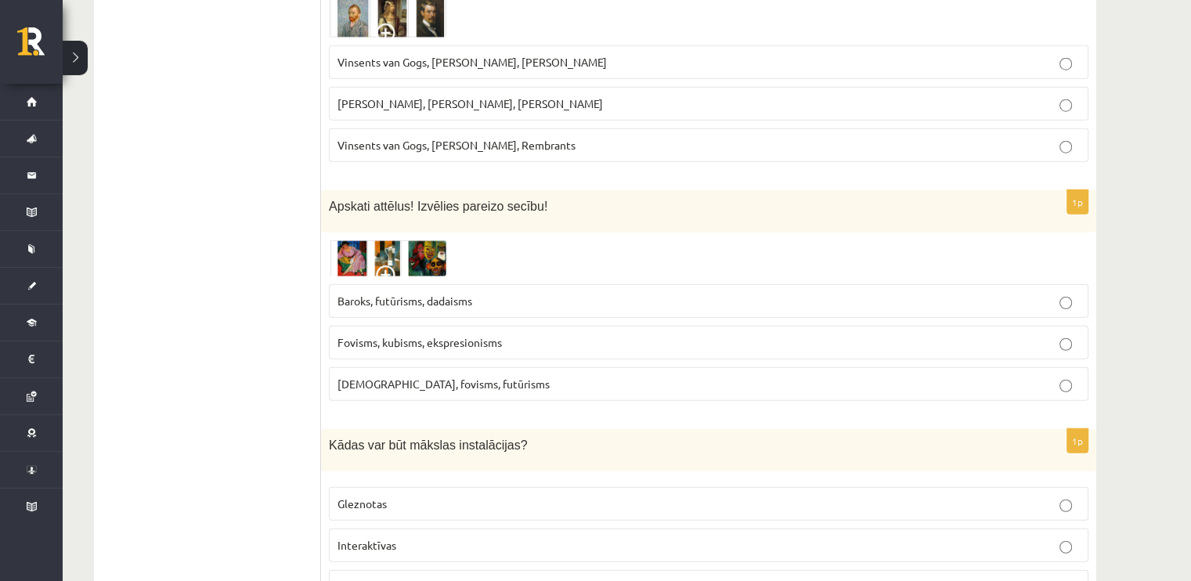
click at [377, 240] on img at bounding box center [387, 258] width 117 height 36
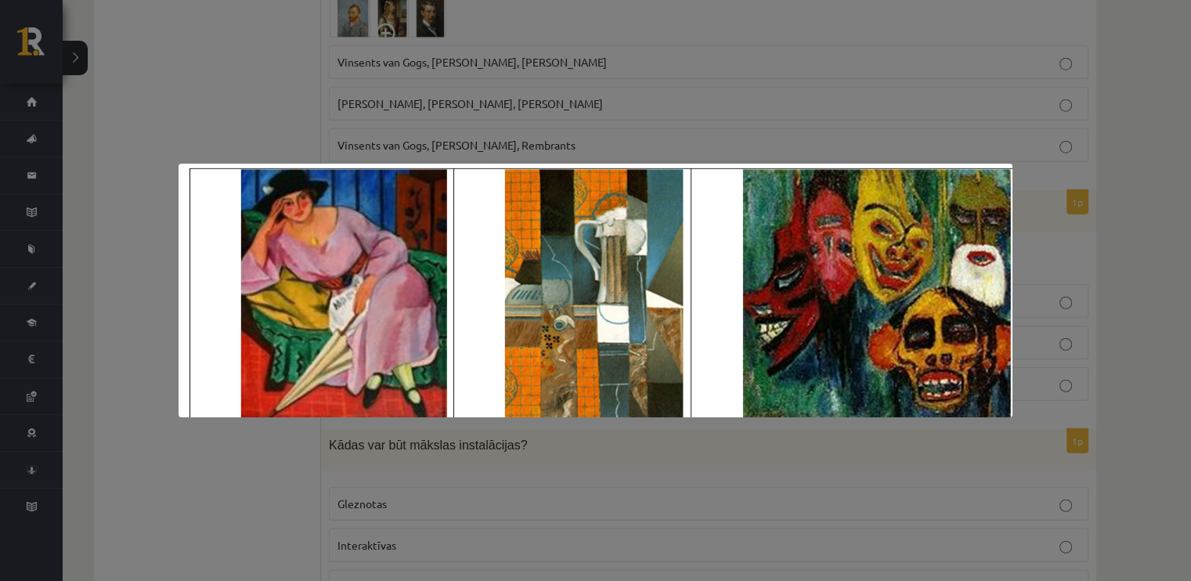
click at [304, 109] on div at bounding box center [595, 290] width 1191 height 581
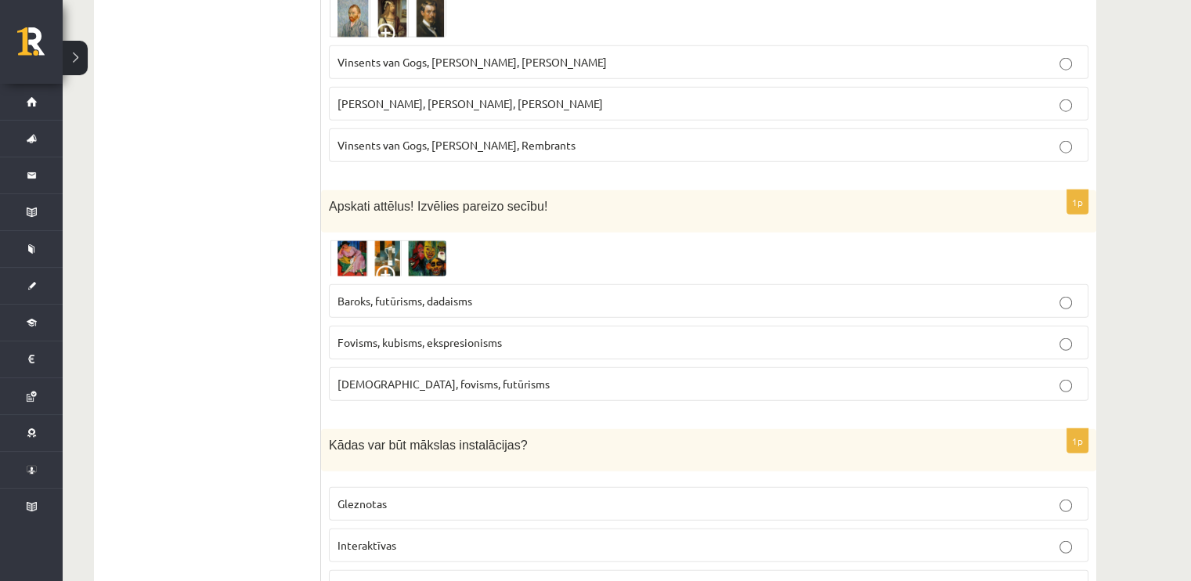
click at [420, 335] on span "Fovisms, kubisms, ekspresionisms" at bounding box center [419, 342] width 164 height 14
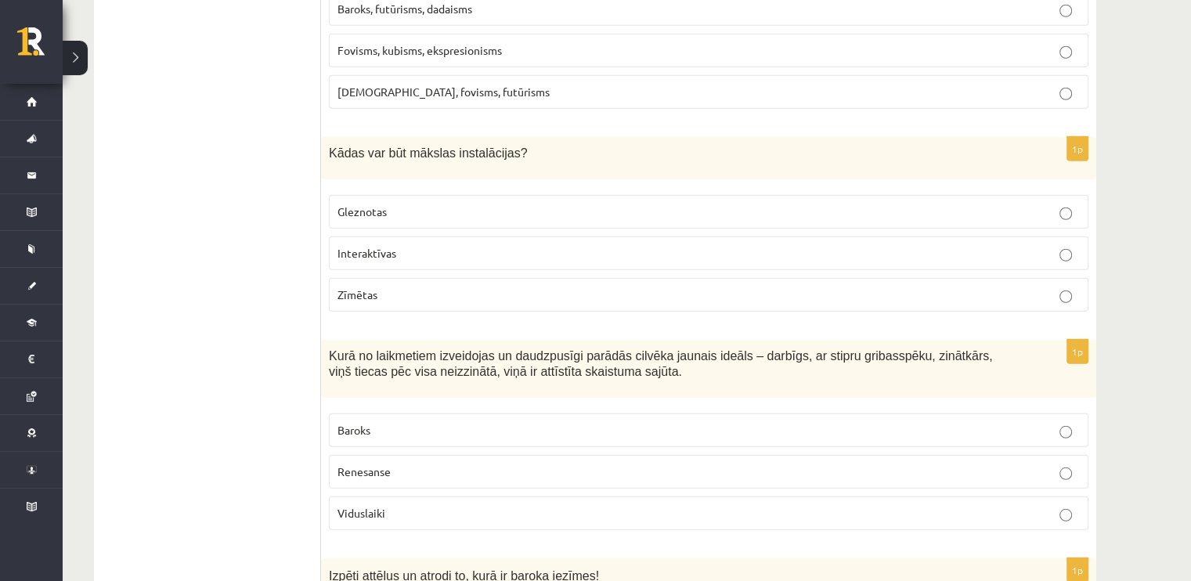
scroll to position [4306, 0]
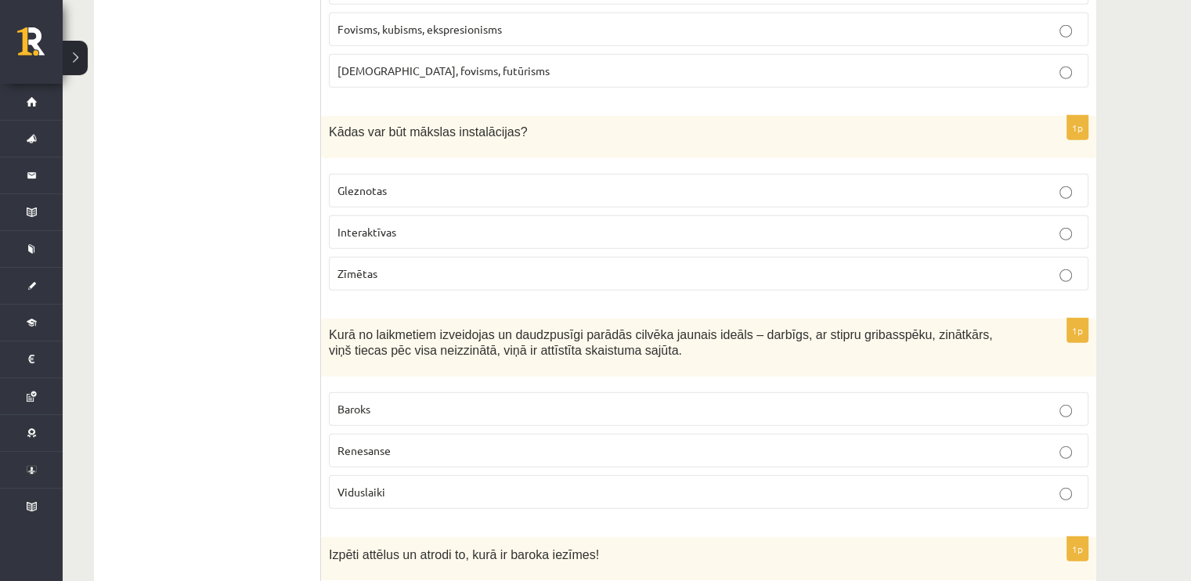
click at [407, 182] on p "Gleznotas" at bounding box center [708, 190] width 742 height 16
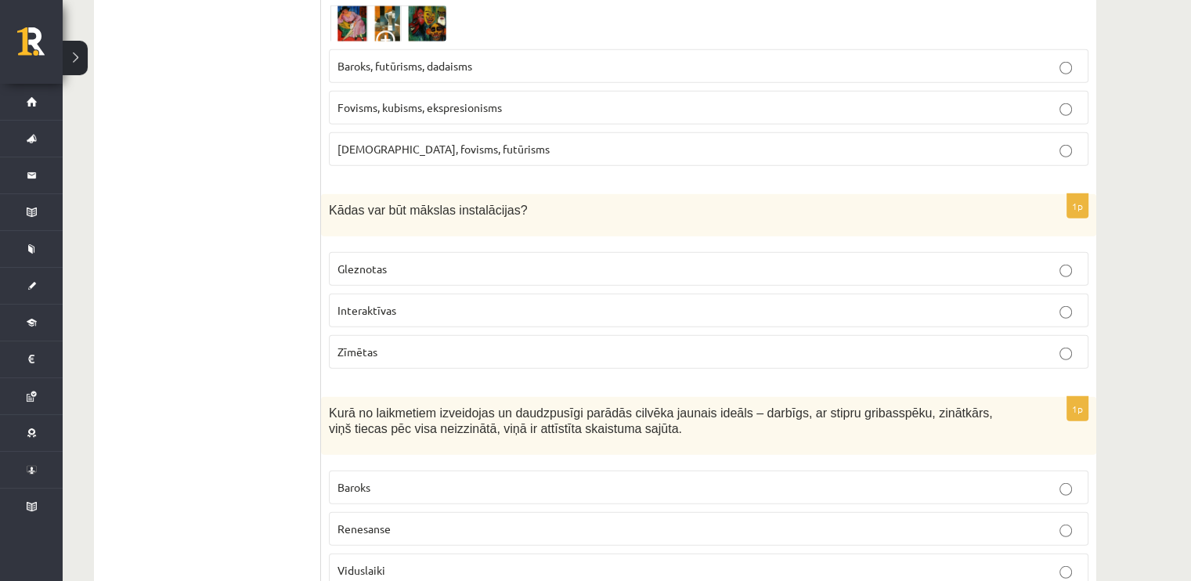
scroll to position [4462, 0]
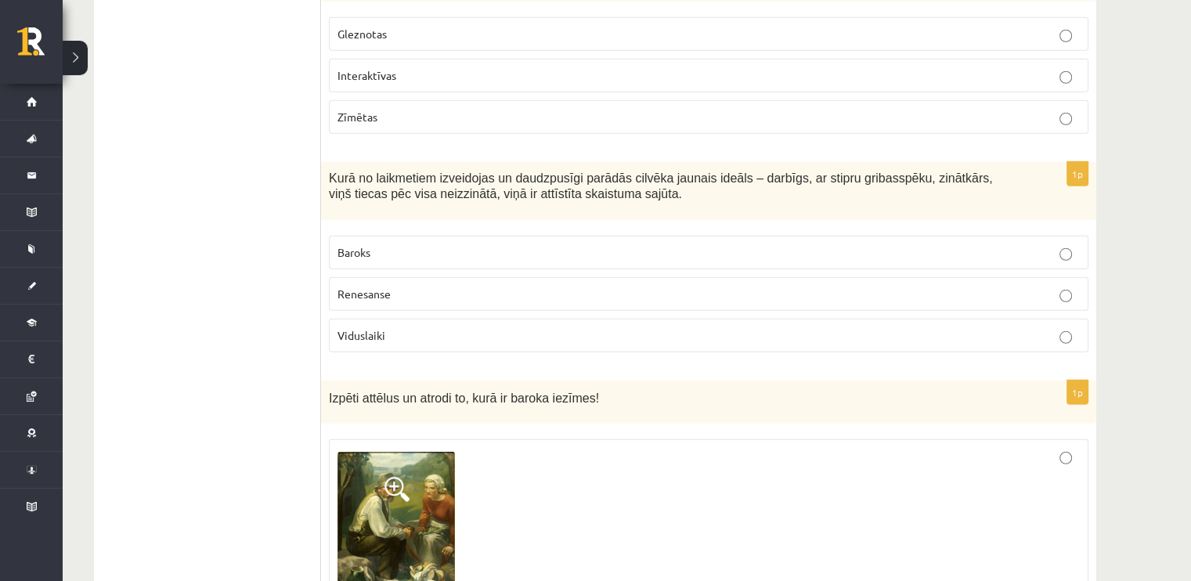
click at [337, 245] on span "Baroks" at bounding box center [353, 252] width 33 height 14
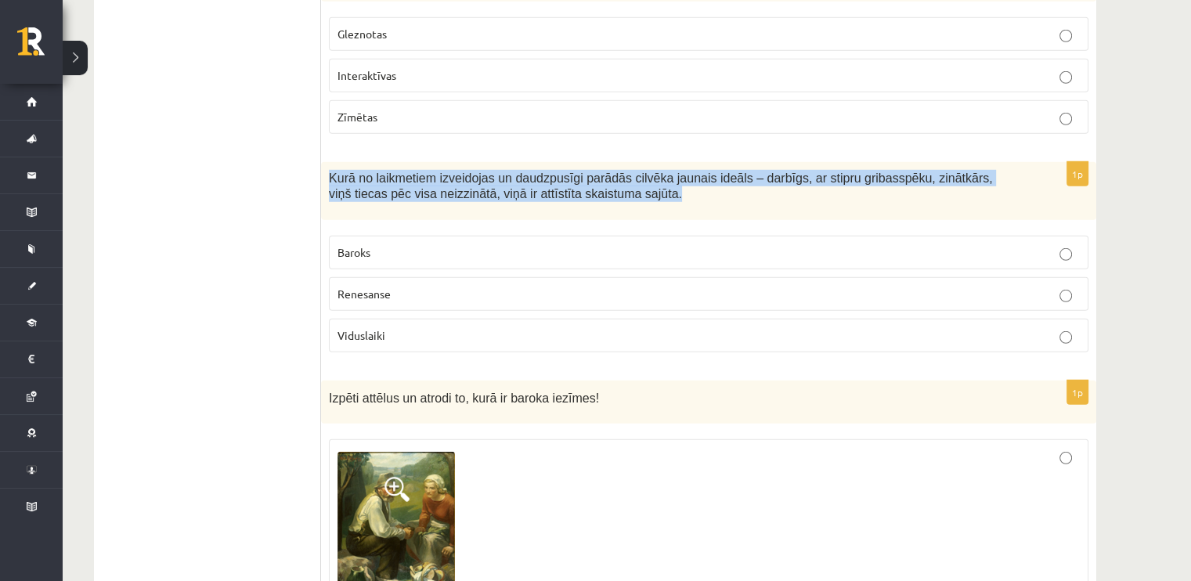
drag, startPoint x: 586, startPoint y: 139, endPoint x: 323, endPoint y: 110, distance: 263.9
click at [323, 162] on div "Kurā no laikmetiem izveidojas un daudzpusīgi parādās cilvēka jaunais ideāls – d…" at bounding box center [708, 191] width 775 height 59
copy span "Kurā no laikmetiem izveidojas un daudzpusīgi parādās cilvēka jaunais ideāls – d…"
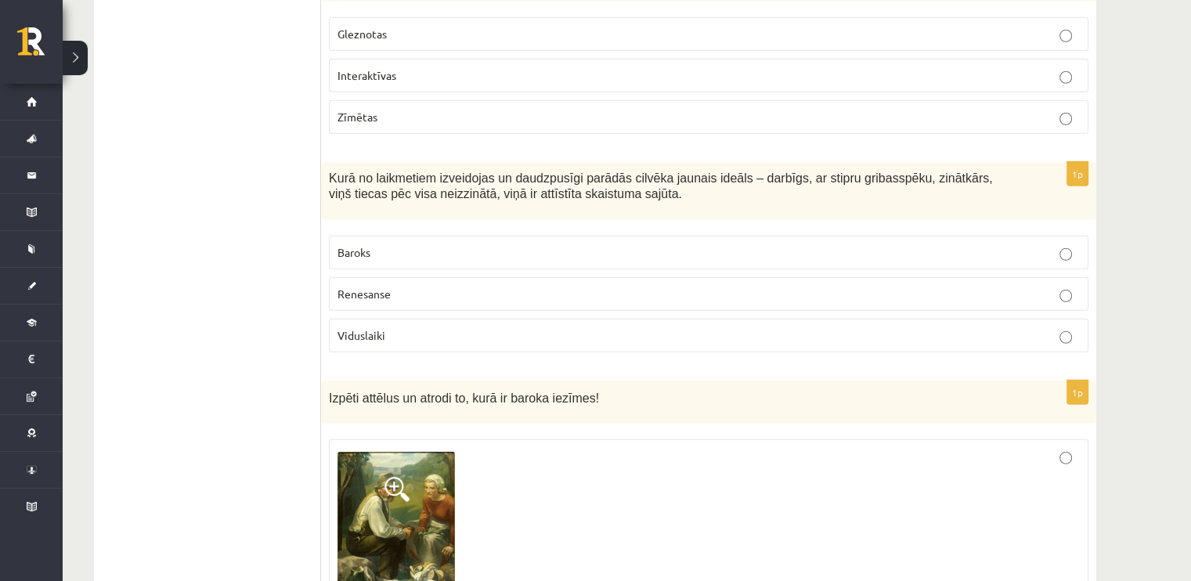
click at [420, 286] on p "Renesanse" at bounding box center [708, 294] width 742 height 16
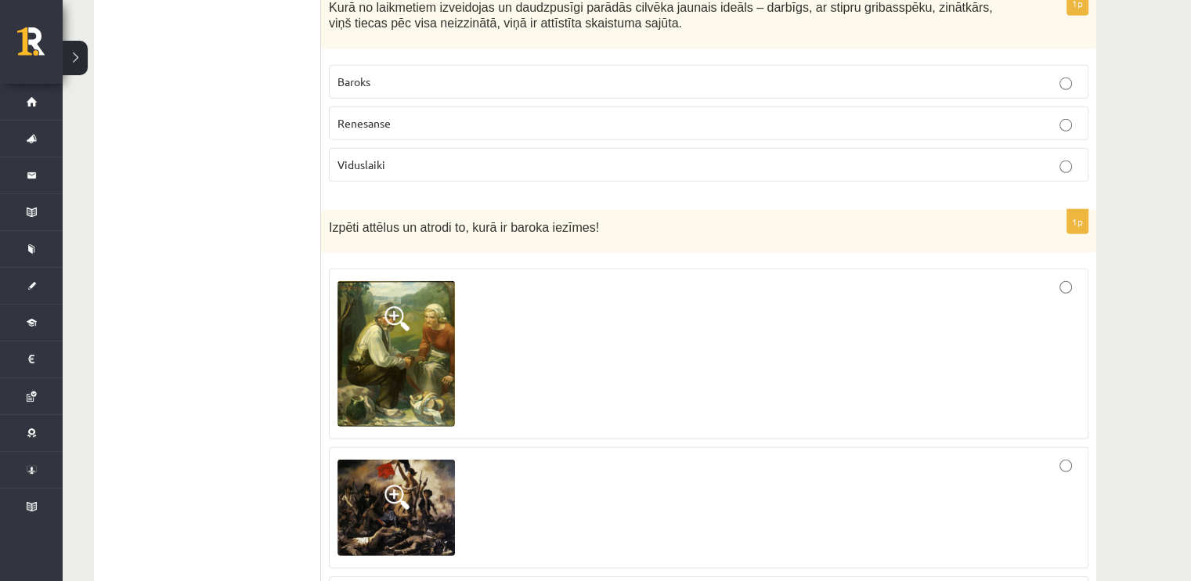
scroll to position [4776, 0]
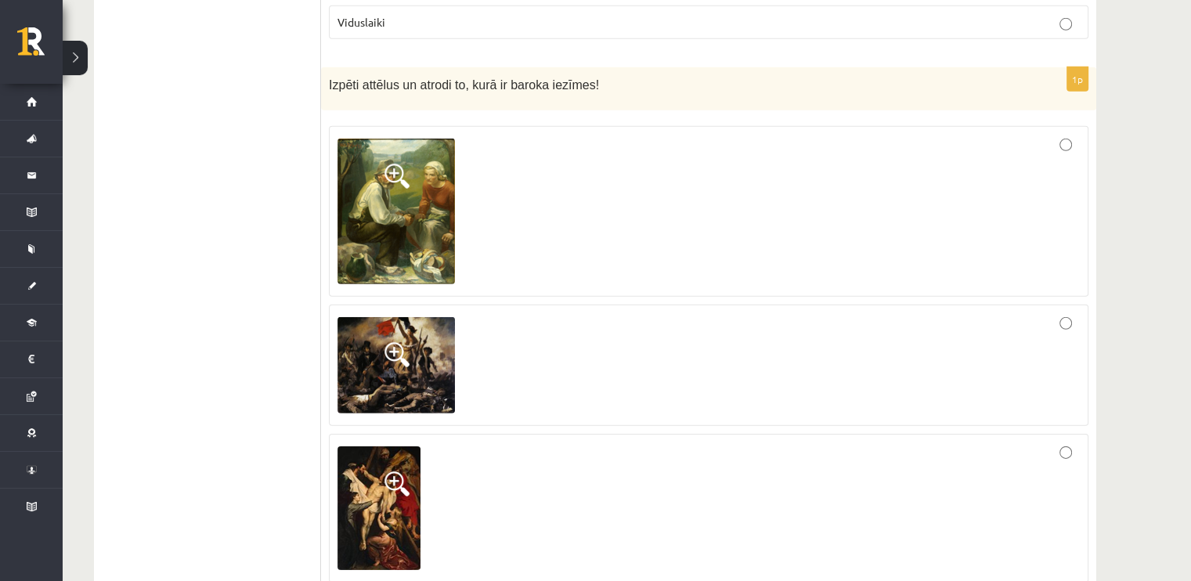
click at [378, 186] on img at bounding box center [395, 212] width 117 height 146
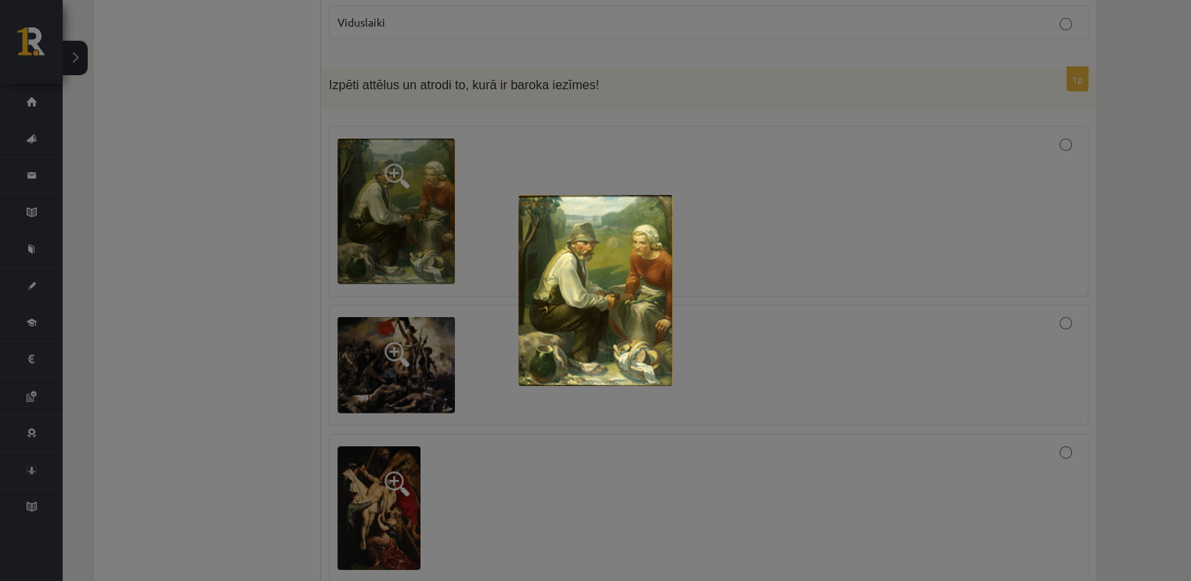
click at [251, 184] on div at bounding box center [595, 290] width 1191 height 581
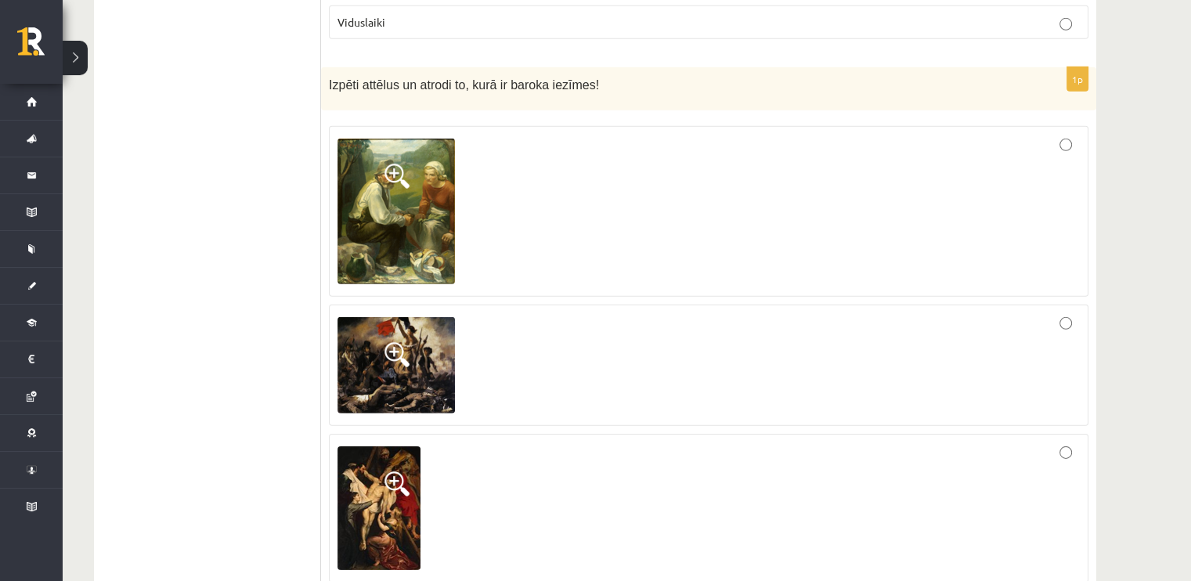
click at [344, 317] on img at bounding box center [395, 365] width 117 height 97
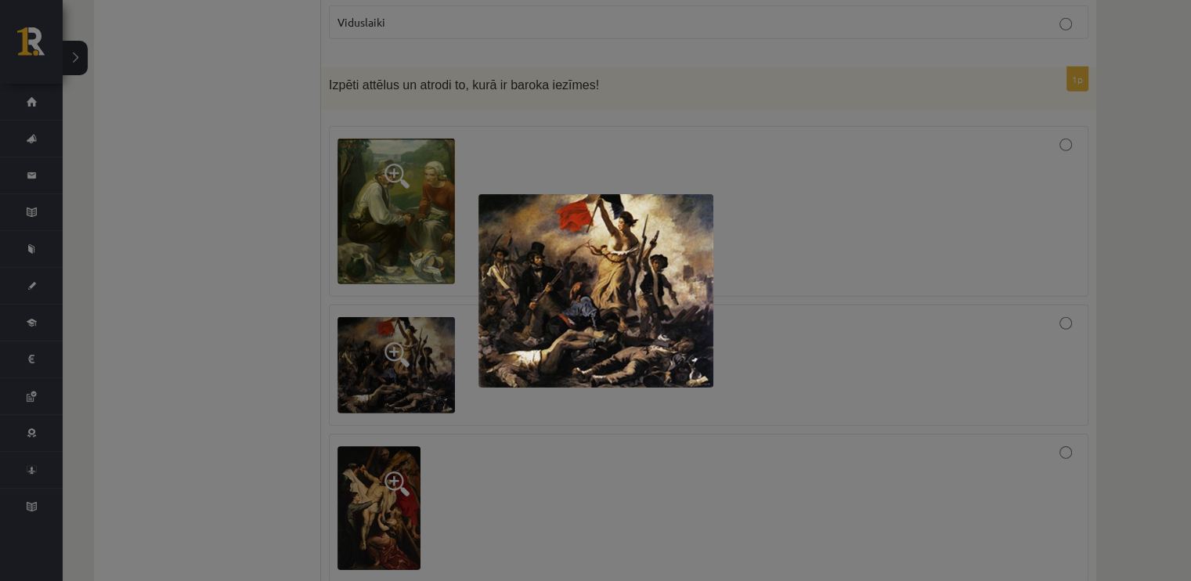
click at [253, 319] on div at bounding box center [595, 290] width 1191 height 581
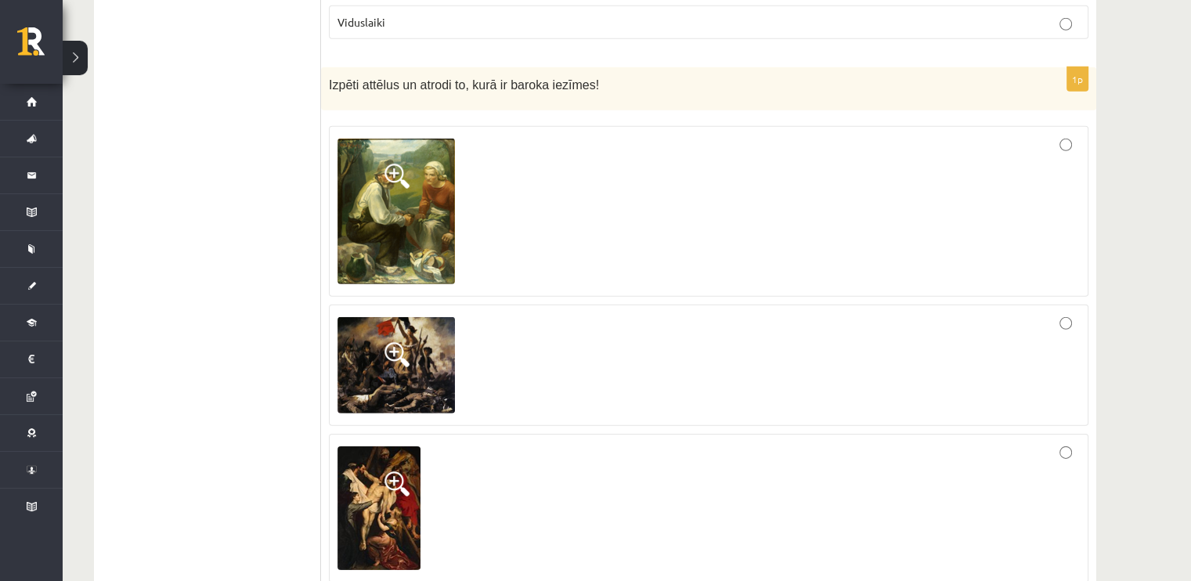
click at [406, 446] on img at bounding box center [378, 508] width 83 height 124
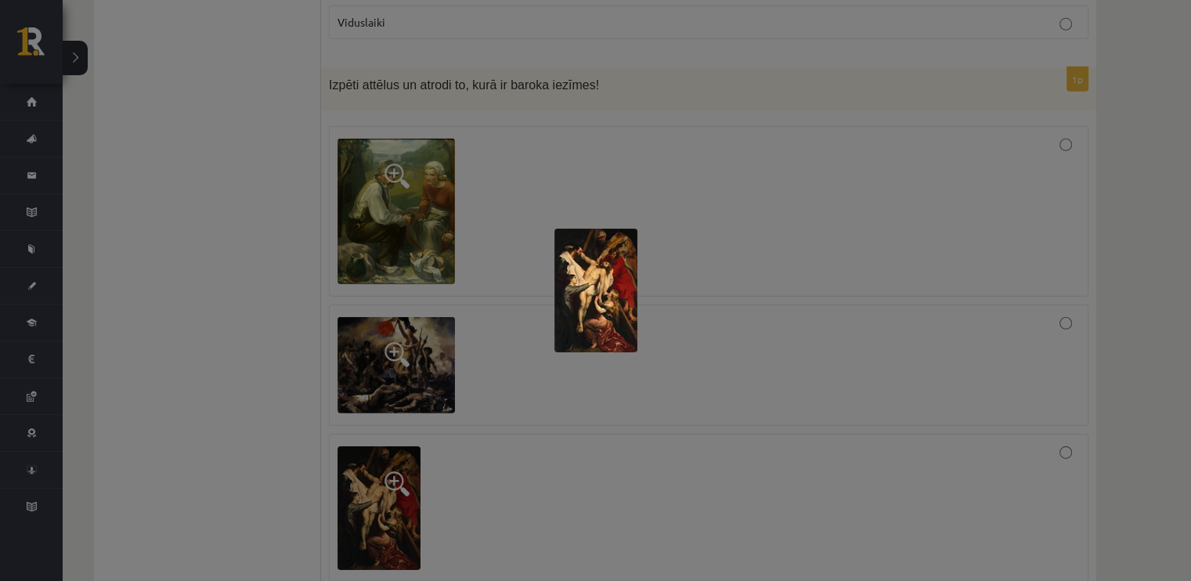
click at [225, 328] on div at bounding box center [595, 290] width 1191 height 581
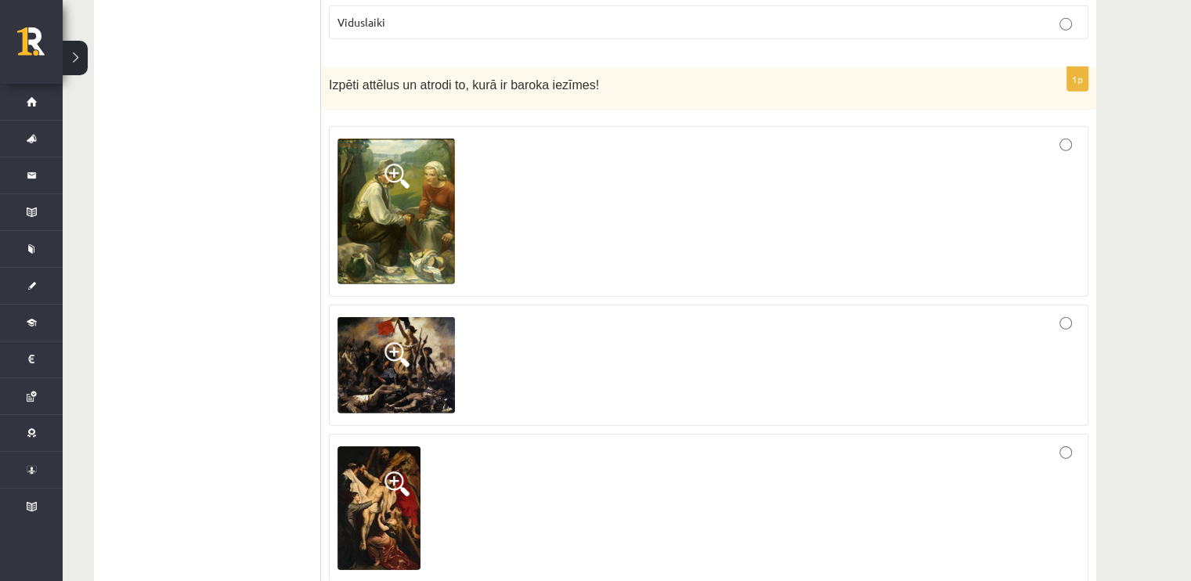
click at [712, 313] on div at bounding box center [708, 365] width 742 height 105
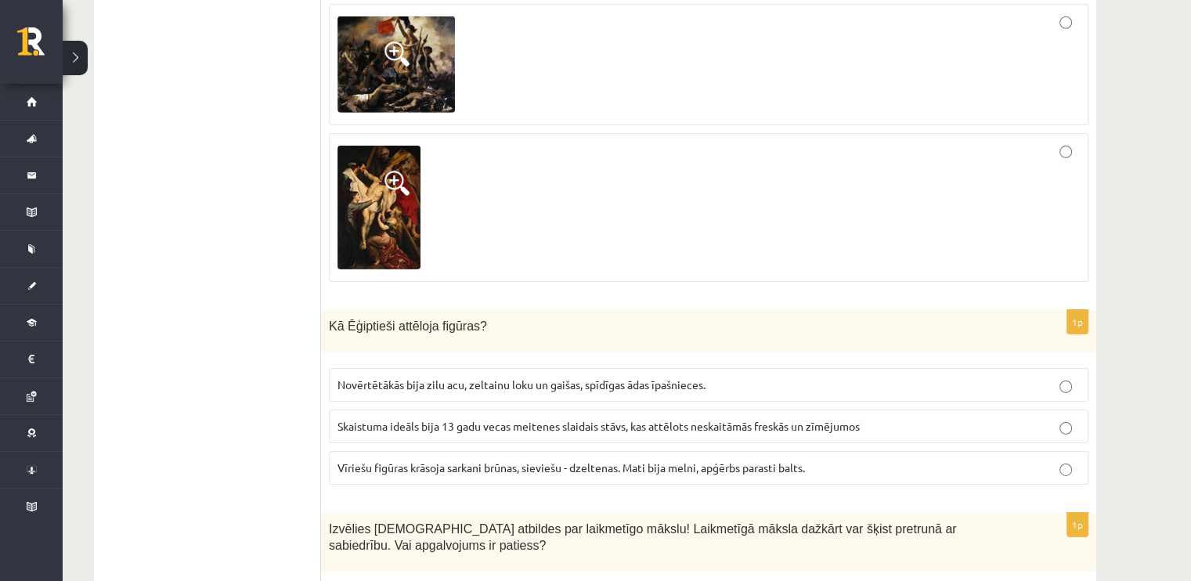
scroll to position [5167, 0]
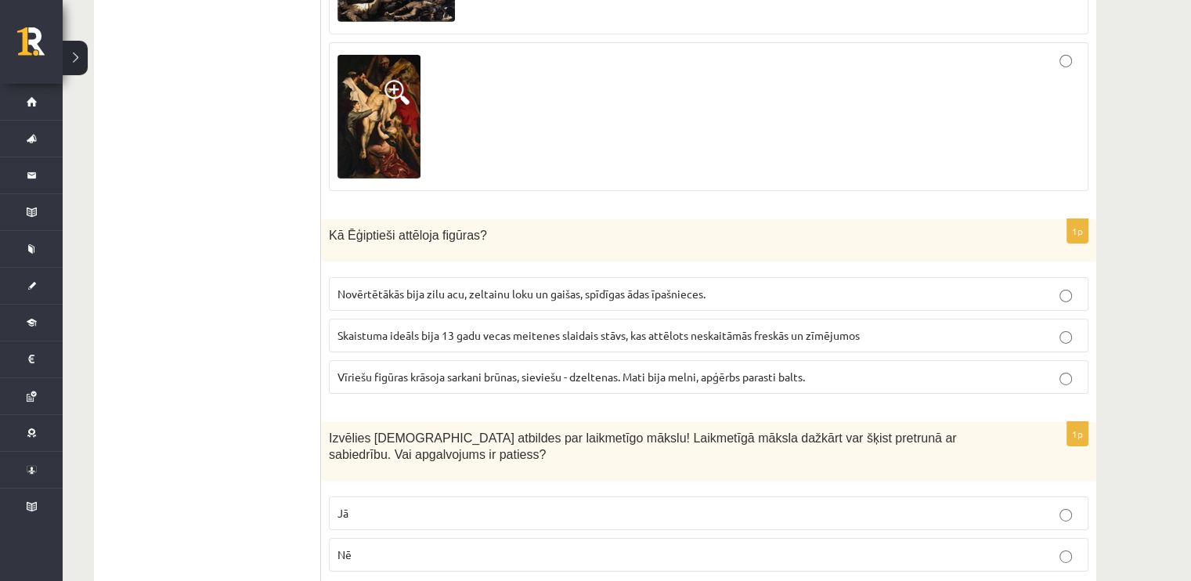
click at [473, 370] on span "Vīriešu figūras krāsoja sarkani brūnas, sieviešu - dzeltenas. Mati bija melni, …" at bounding box center [570, 377] width 467 height 14
drag, startPoint x: 545, startPoint y: 162, endPoint x: 326, endPoint y: 167, distance: 219.3
click at [326, 219] on div "Kā Ēģiptieši attēloja figūras?" at bounding box center [708, 240] width 775 height 42
copy span "Kā Ēģiptieši attēloja figūras?"
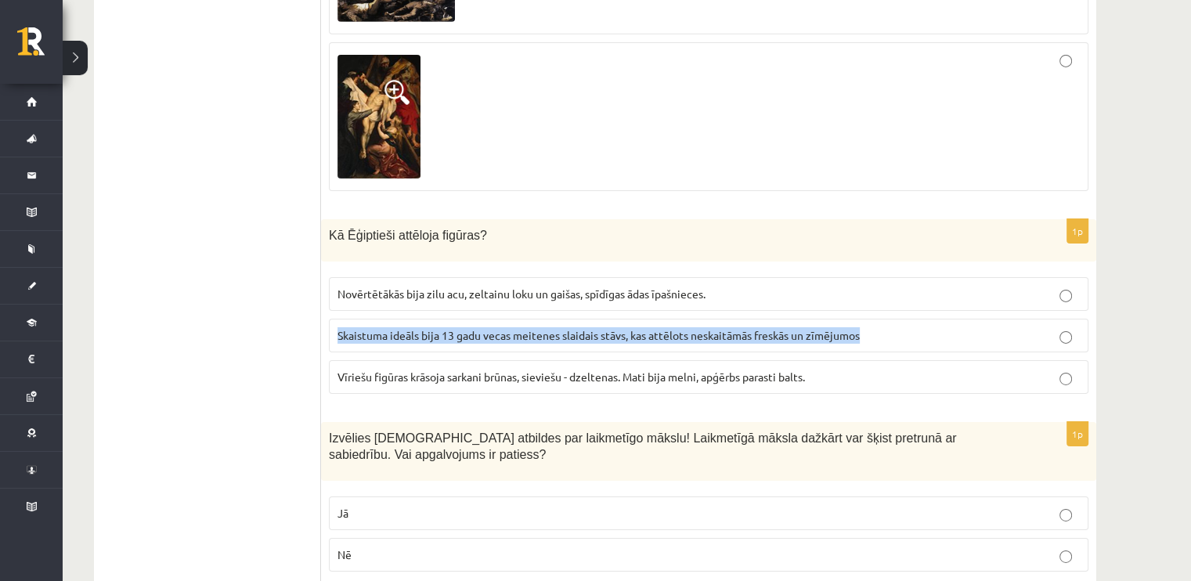
drag, startPoint x: 880, startPoint y: 268, endPoint x: 322, endPoint y: 265, distance: 558.2
click at [322, 265] on div "1p Kā Ēģiptieši attēloja figūras? Novērtētākās bija zilu acu, zeltainu loku un …" at bounding box center [708, 312] width 775 height 187
copy span "Skaistuma ideāls bija 13 gadu vecas meitenes slaidais stāvs, kas attēlots neska…"
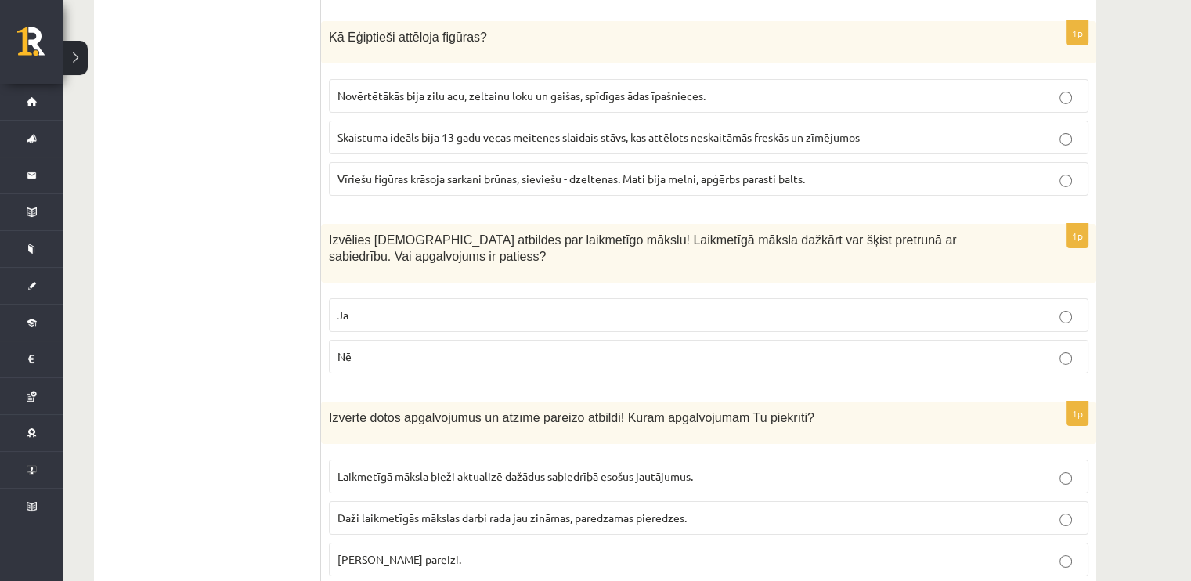
scroll to position [5402, 0]
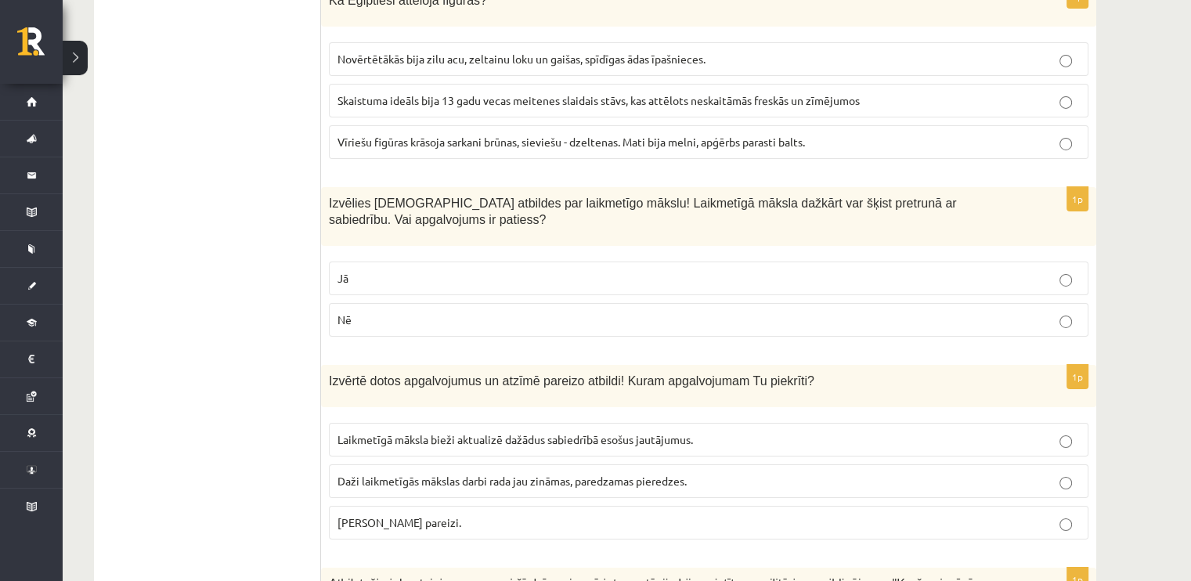
click at [432, 270] on p "Jā" at bounding box center [708, 278] width 742 height 16
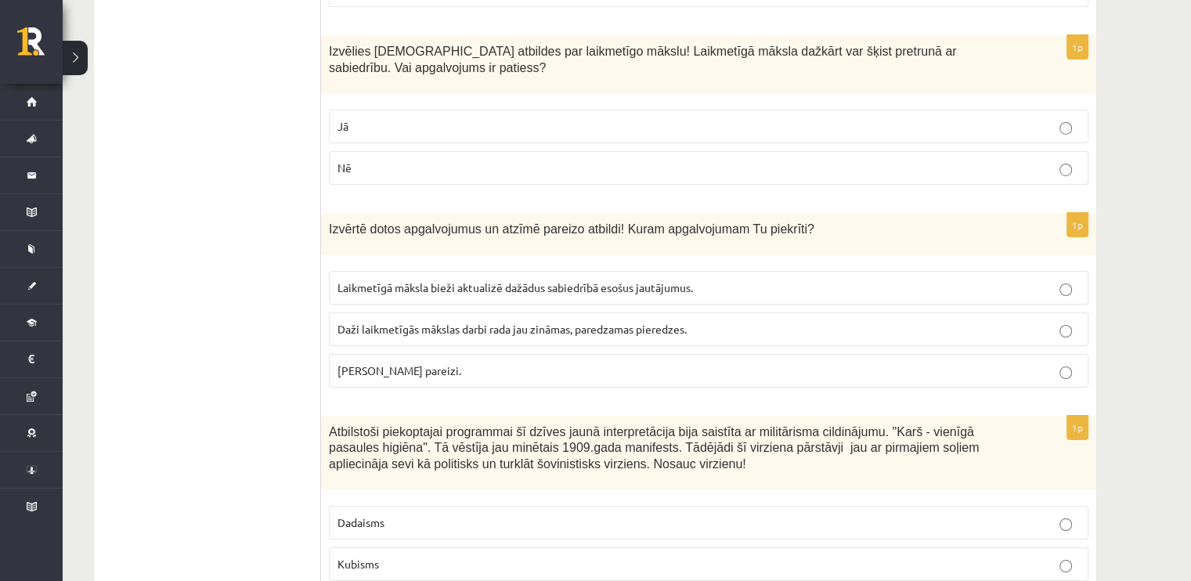
scroll to position [5637, 0]
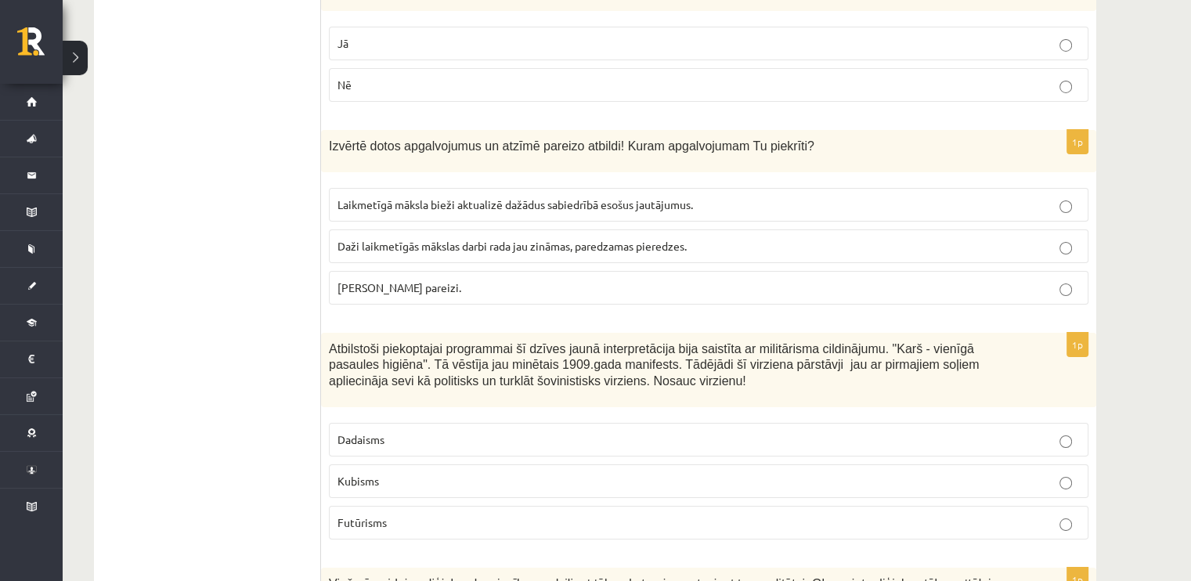
click at [683, 271] on label "Abi apgalvojumi pareizi." at bounding box center [708, 288] width 759 height 34
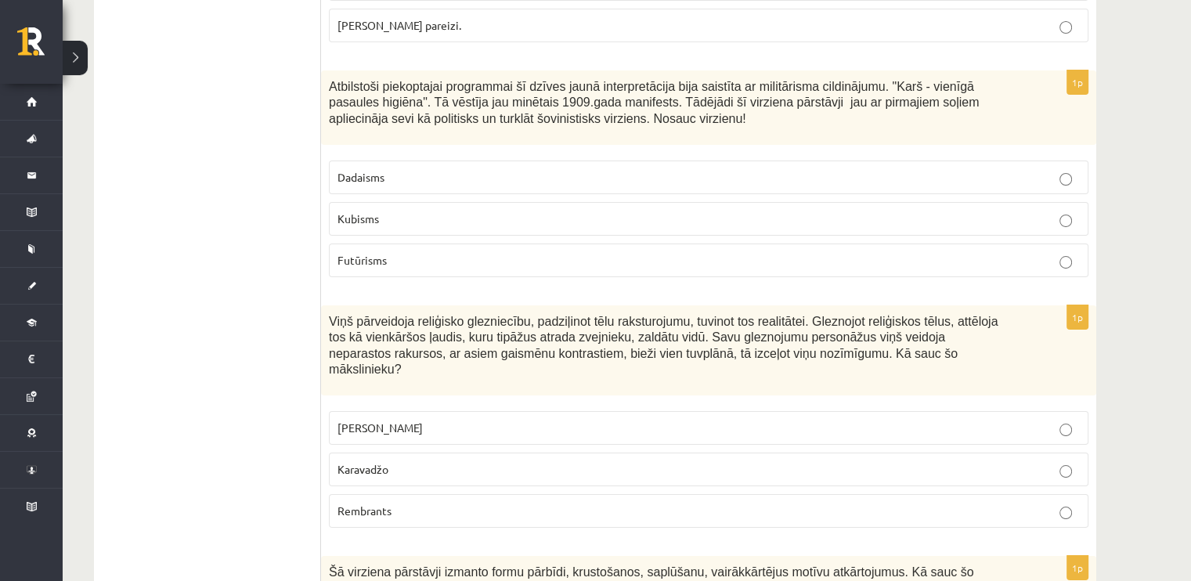
scroll to position [5872, 0]
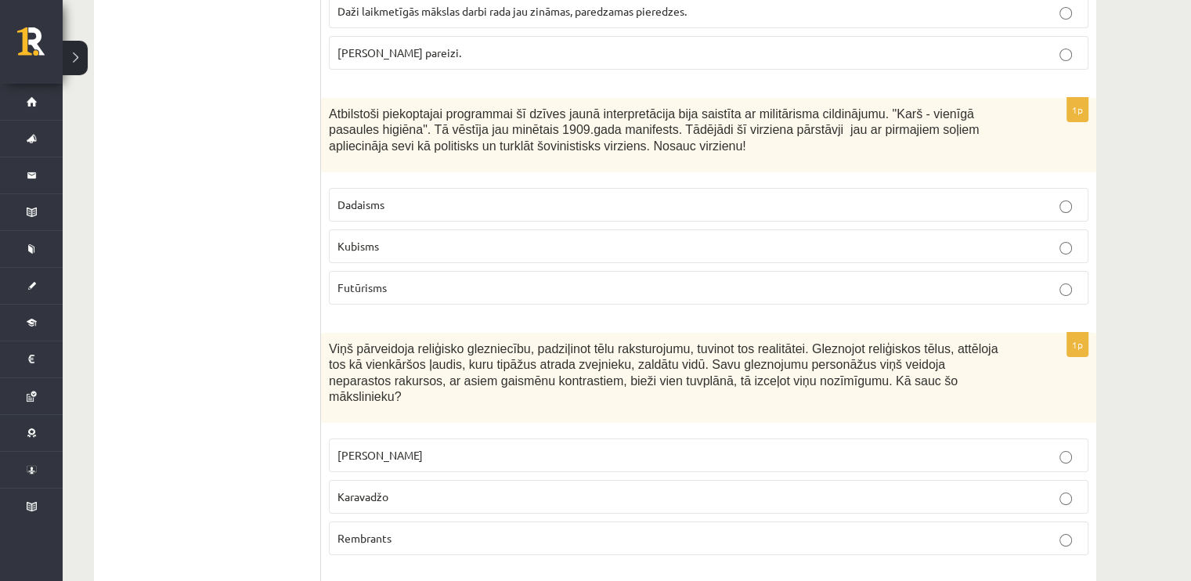
click at [401, 188] on label "Dadaisms" at bounding box center [708, 205] width 759 height 34
click at [384, 238] on p "Kubisms" at bounding box center [708, 246] width 742 height 16
click at [384, 280] on span "Futūrisms" at bounding box center [361, 287] width 49 height 14
click at [382, 197] on span "Dadaisms" at bounding box center [360, 204] width 47 height 14
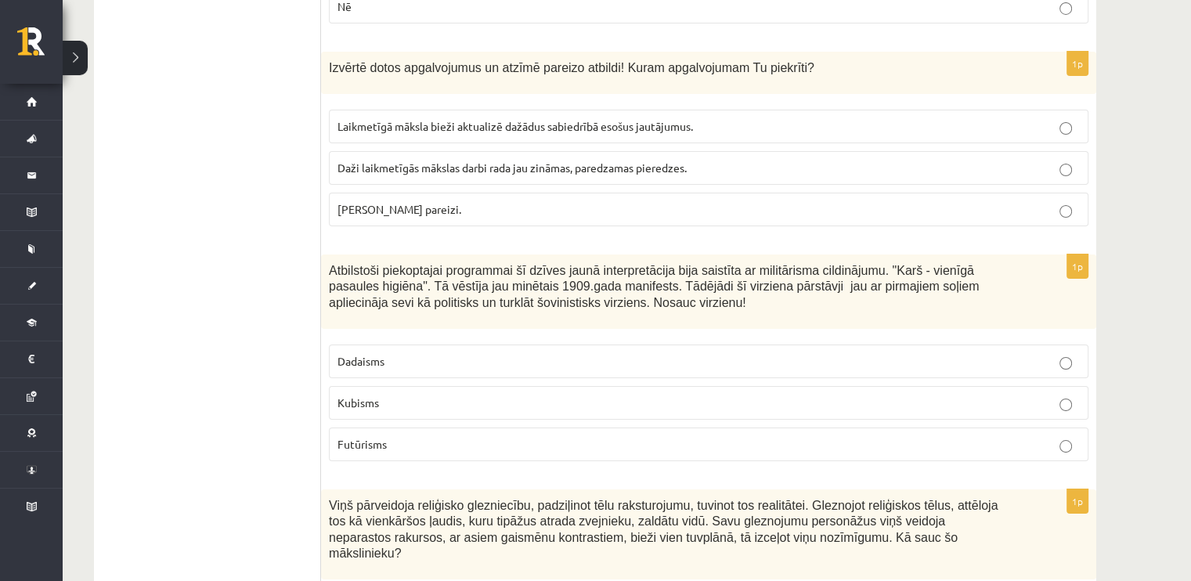
scroll to position [6028, 0]
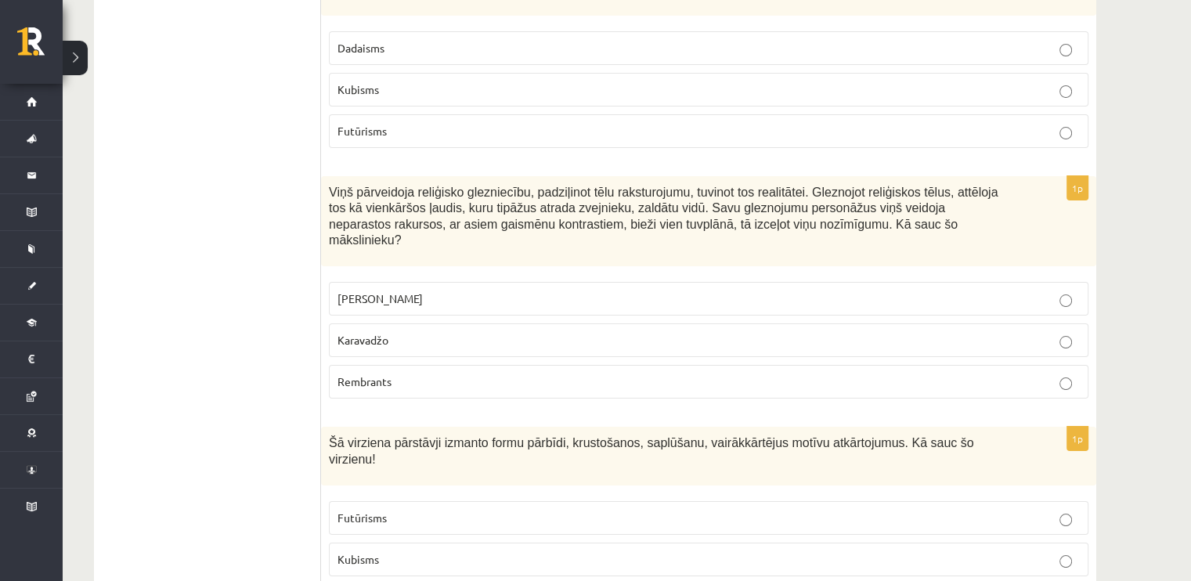
click at [470, 290] on p "Leonardo da Vinči" at bounding box center [708, 298] width 742 height 16
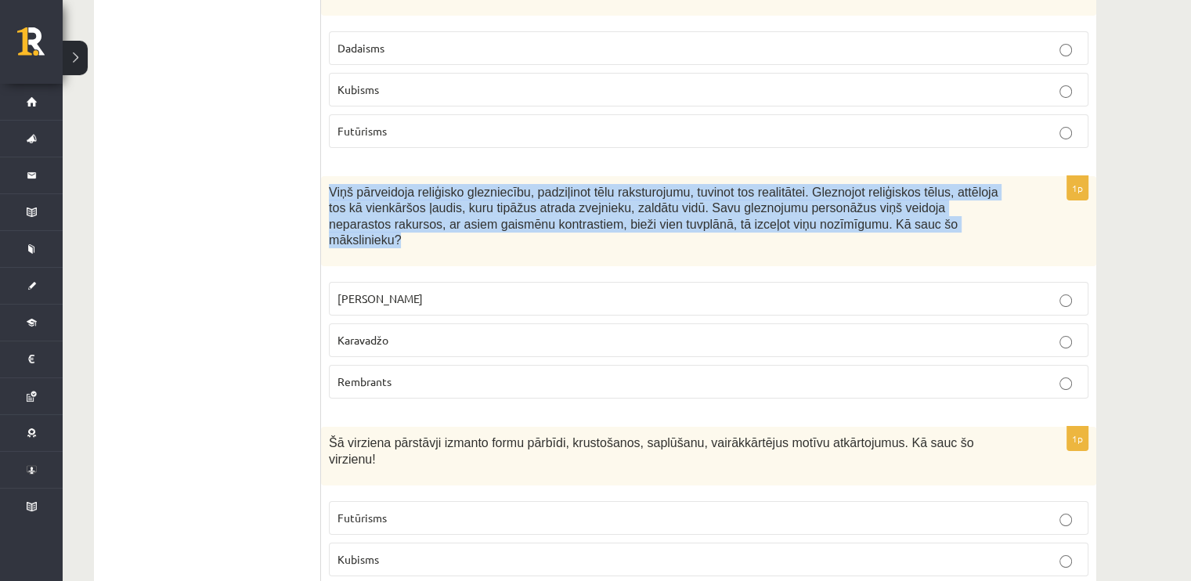
drag, startPoint x: 820, startPoint y: 146, endPoint x: 320, endPoint y: 106, distance: 501.9
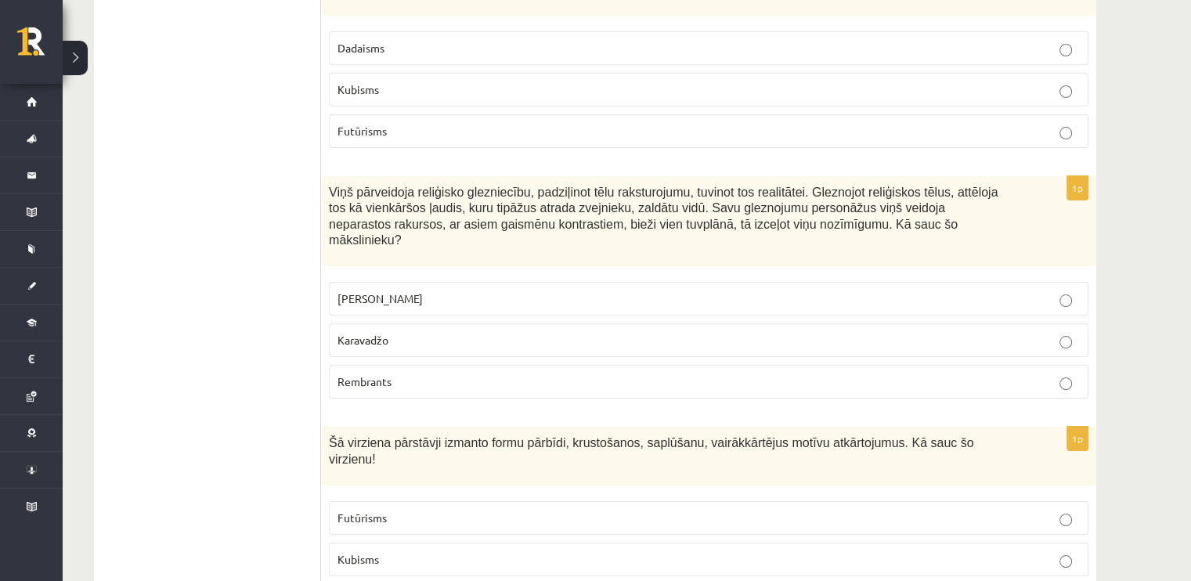
click at [347, 323] on label "Karavadžo" at bounding box center [708, 340] width 759 height 34
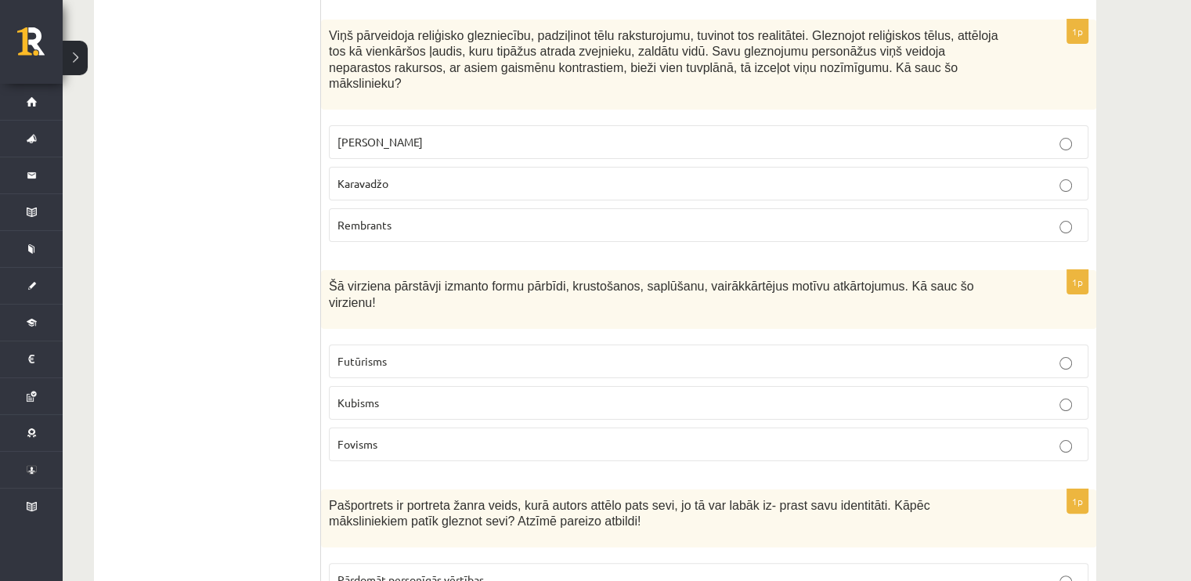
scroll to position [6263, 0]
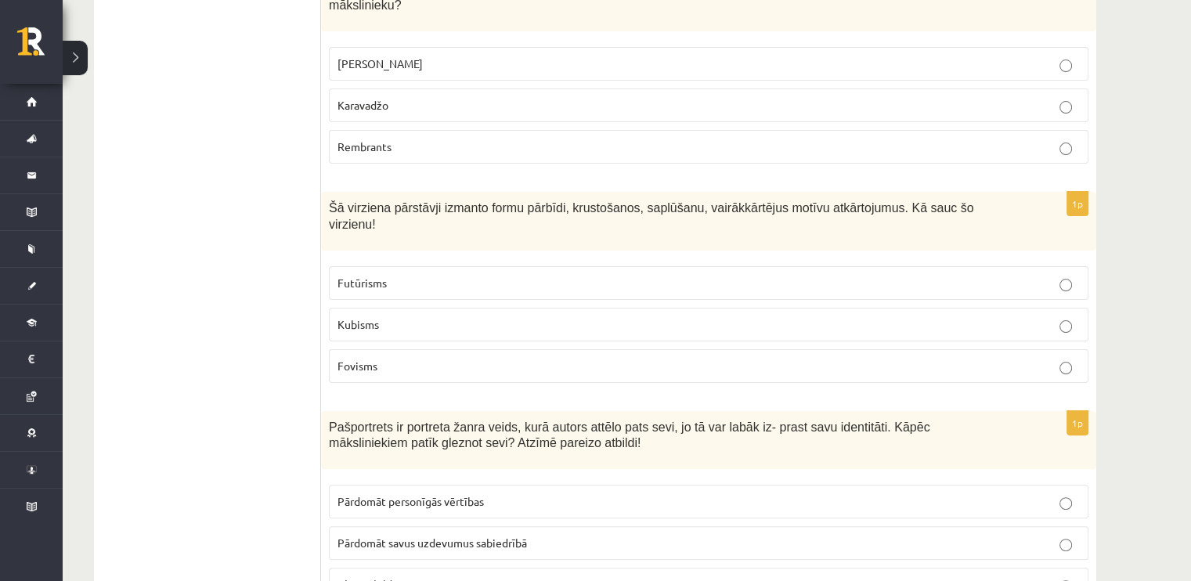
click at [416, 316] on p "Kubisms" at bounding box center [708, 324] width 742 height 16
click at [388, 275] on p "Futūrisms" at bounding box center [708, 283] width 742 height 16
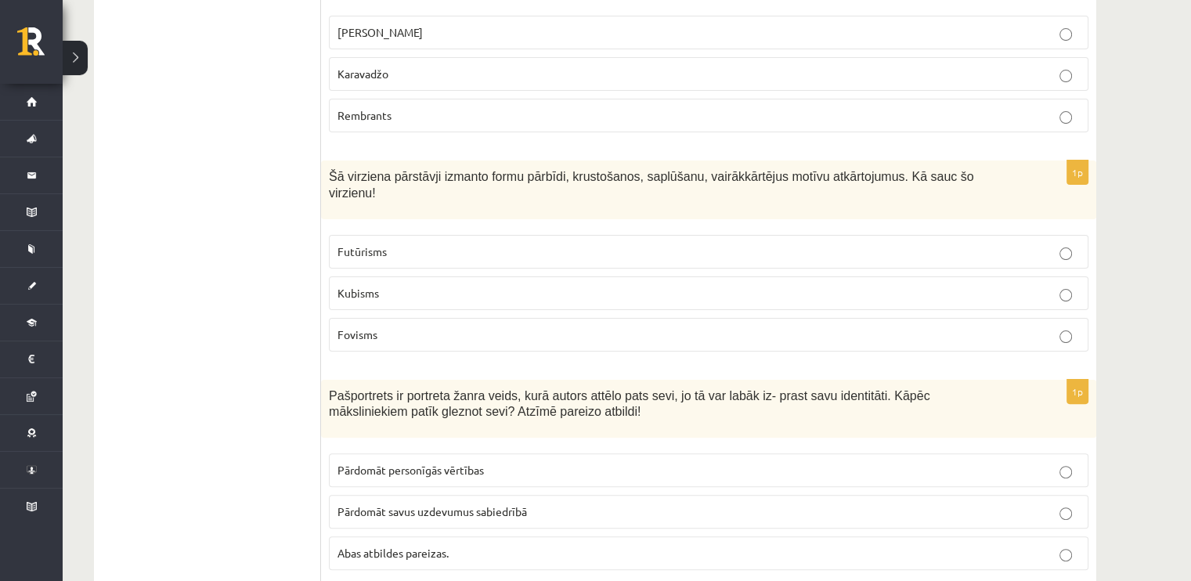
scroll to position [6498, 0]
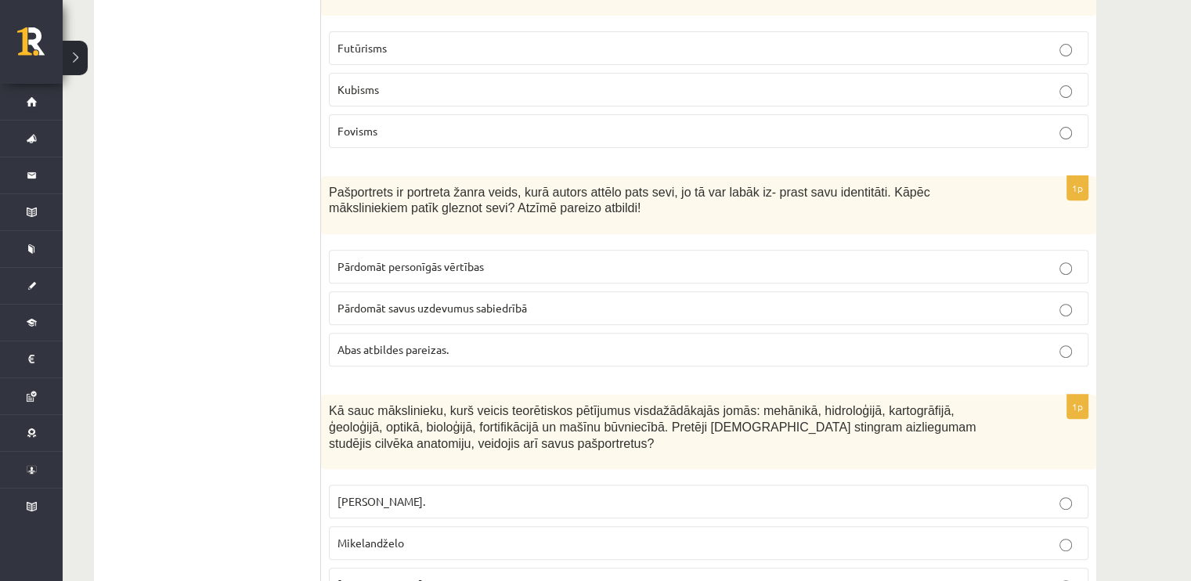
click at [362, 333] on label "Abas atbildes pareizas." at bounding box center [708, 350] width 759 height 34
click at [389, 259] on span "Pārdomāt personīgās vērtības" at bounding box center [410, 266] width 146 height 14
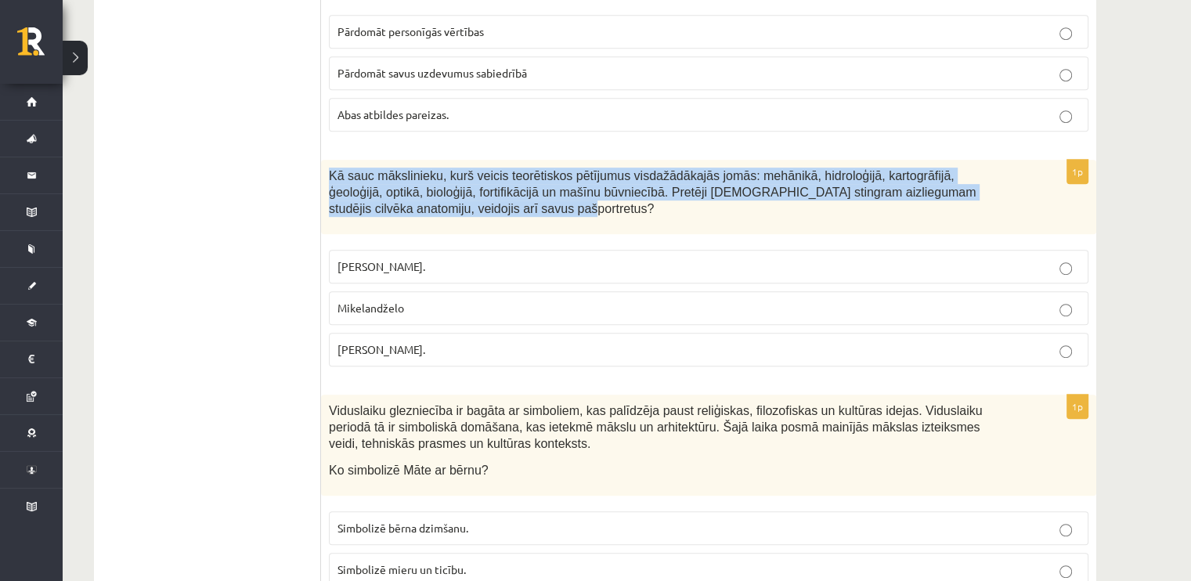
drag, startPoint x: 422, startPoint y: 88, endPoint x: 322, endPoint y: 62, distance: 103.7
click at [322, 160] on div "Kā sauc mākslinieku, kurš veicis teorētiskos pētījumus visdažādākajās jomās: me…" at bounding box center [708, 197] width 775 height 74
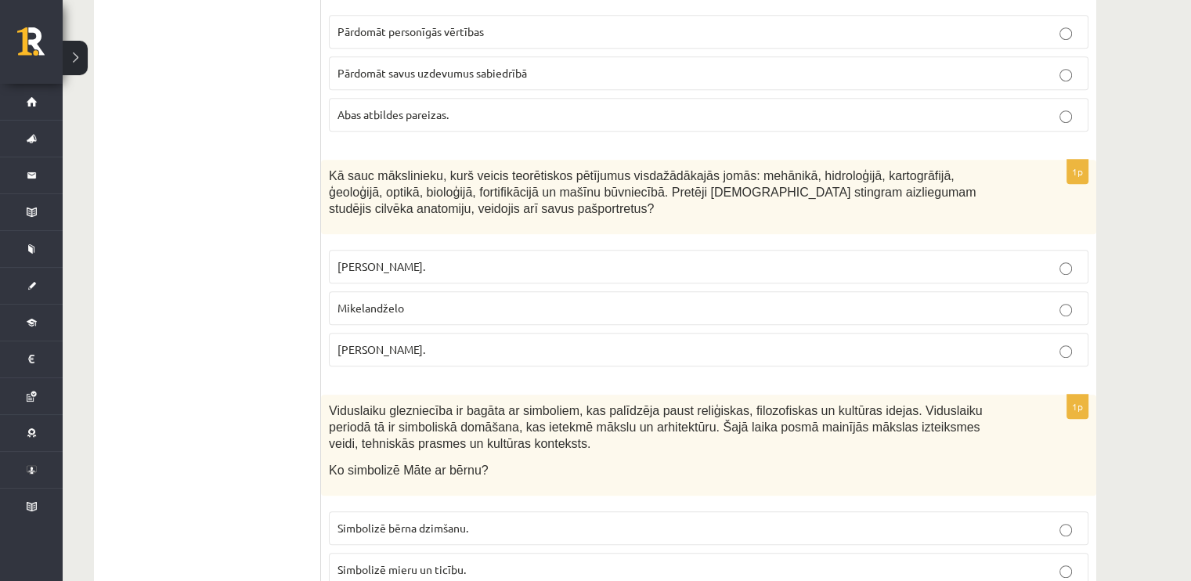
click at [385, 333] on label "Leonardo da Vinči." at bounding box center [708, 350] width 759 height 34
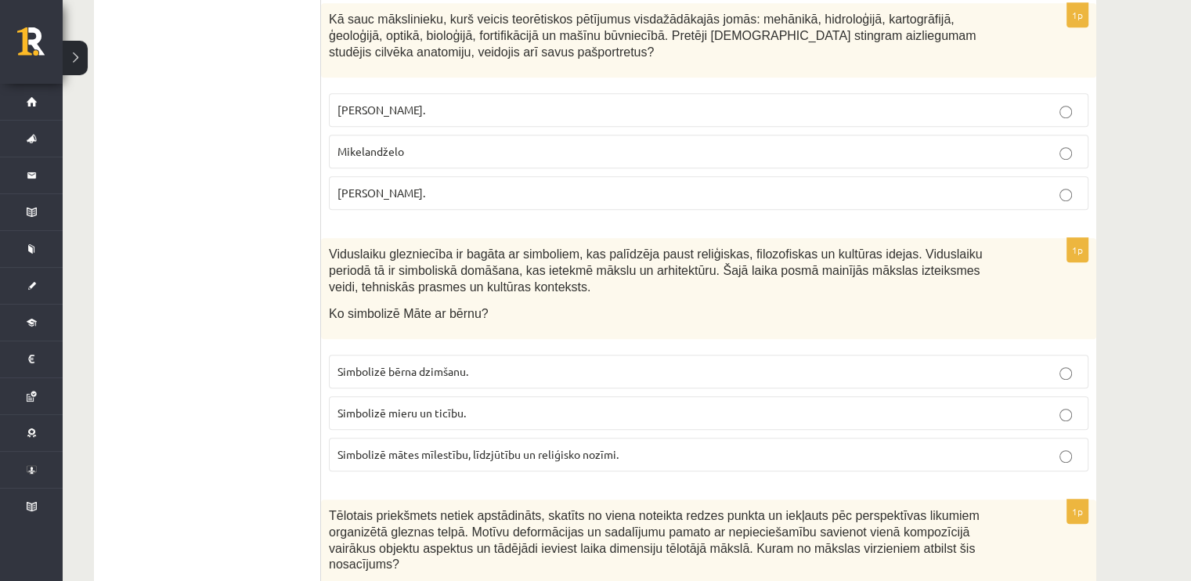
scroll to position [6962, 0]
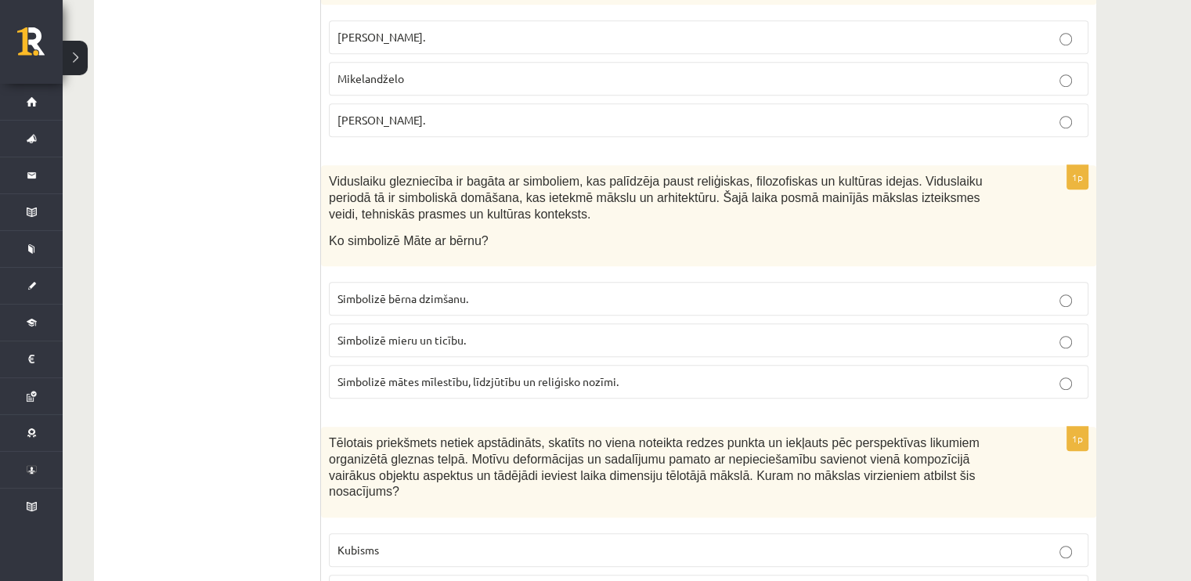
click at [488, 374] on span "Simbolizē mātes mīlestību, līdzjūtību un reliģisko nozīmi." at bounding box center [477, 381] width 281 height 14
click at [373, 543] on span "Kubisms" at bounding box center [357, 550] width 41 height 14
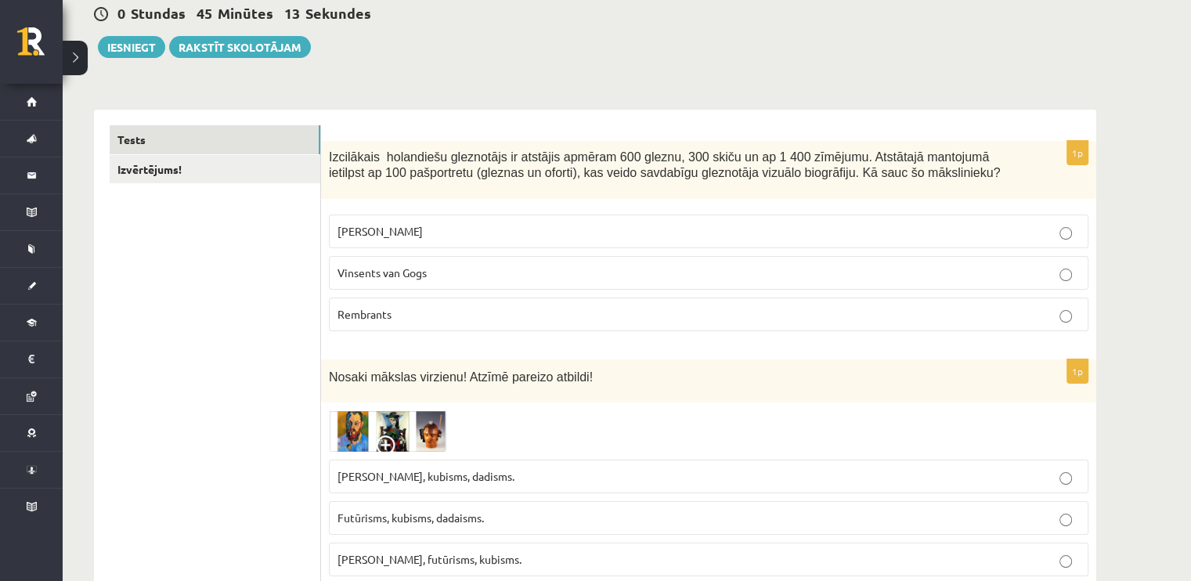
scroll to position [0, 0]
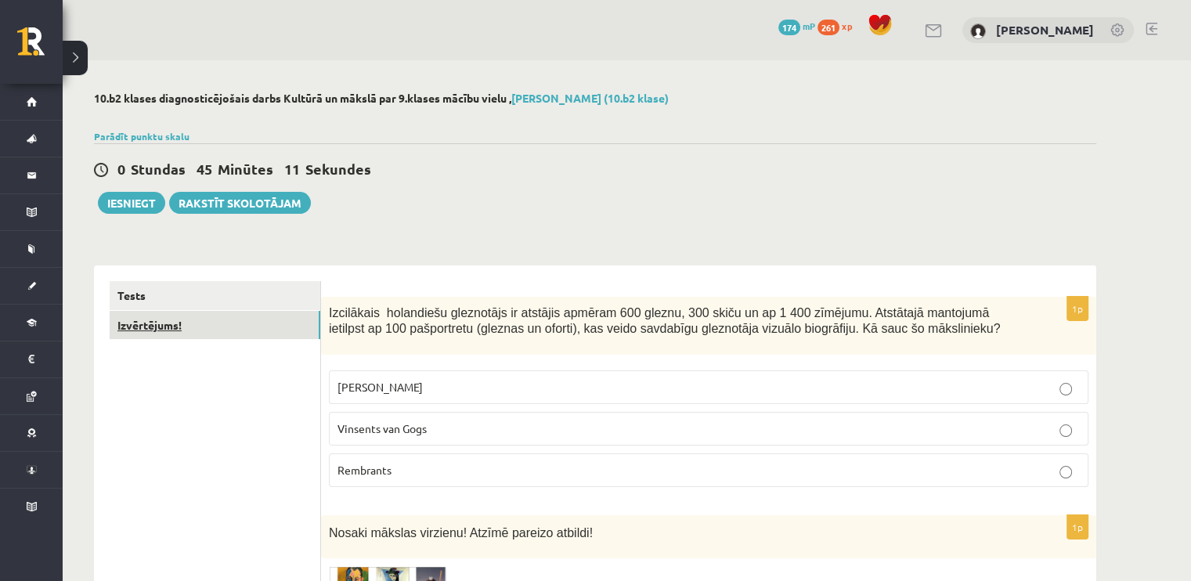
click at [245, 319] on link "Izvērtējums!" at bounding box center [215, 325] width 211 height 29
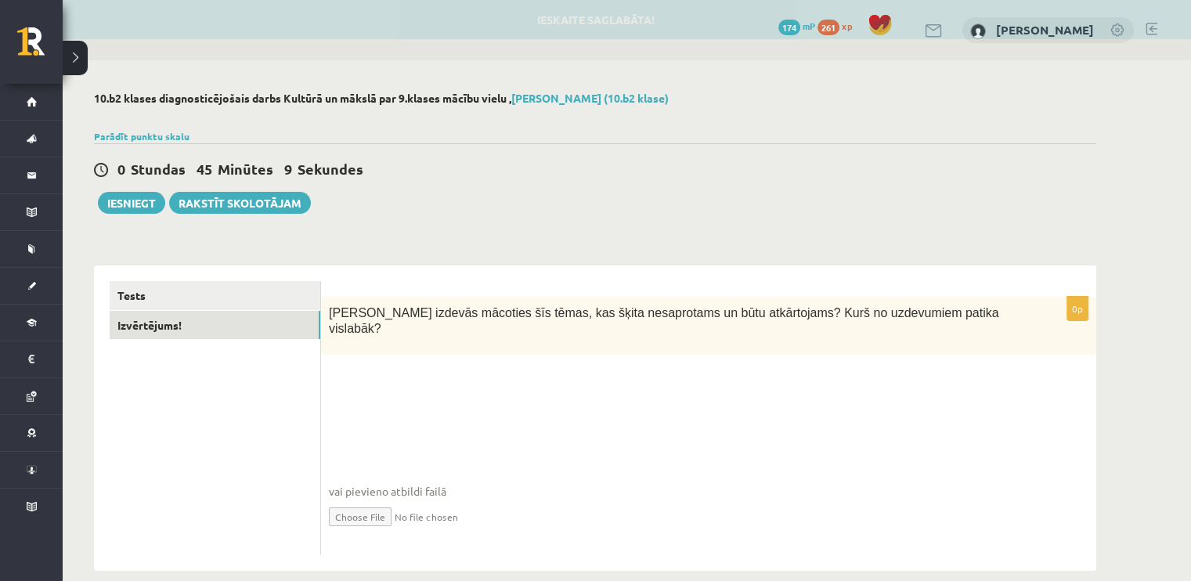
click at [543, 386] on fieldset "vai pievieno atbildi failā Iesniegtā atbilde" at bounding box center [708, 466] width 759 height 161
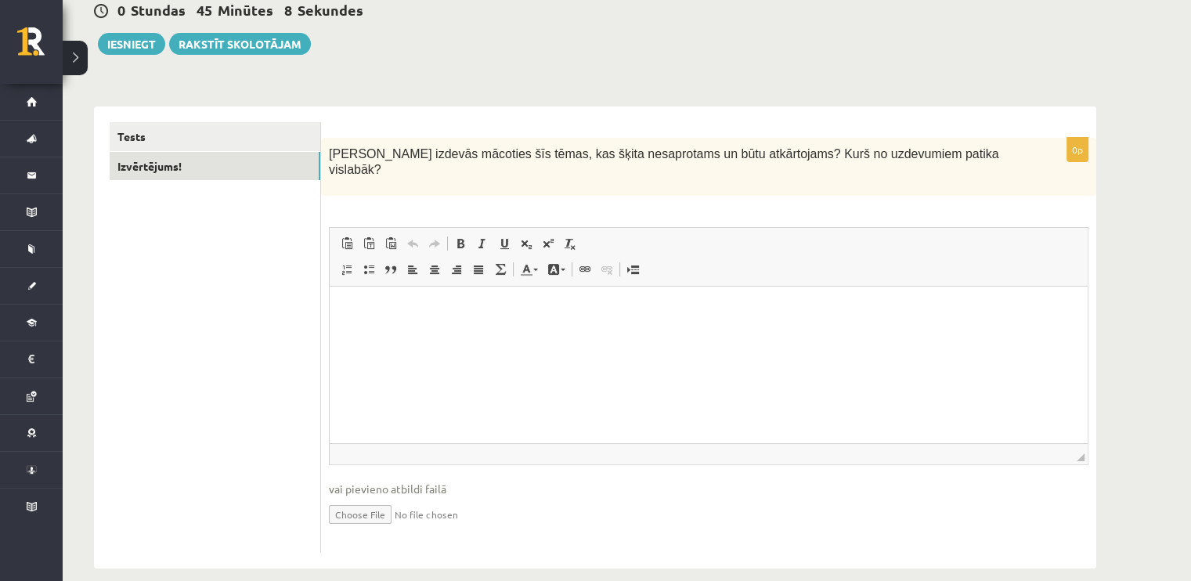
scroll to position [160, 0]
click at [453, 325] on html at bounding box center [709, 309] width 758 height 48
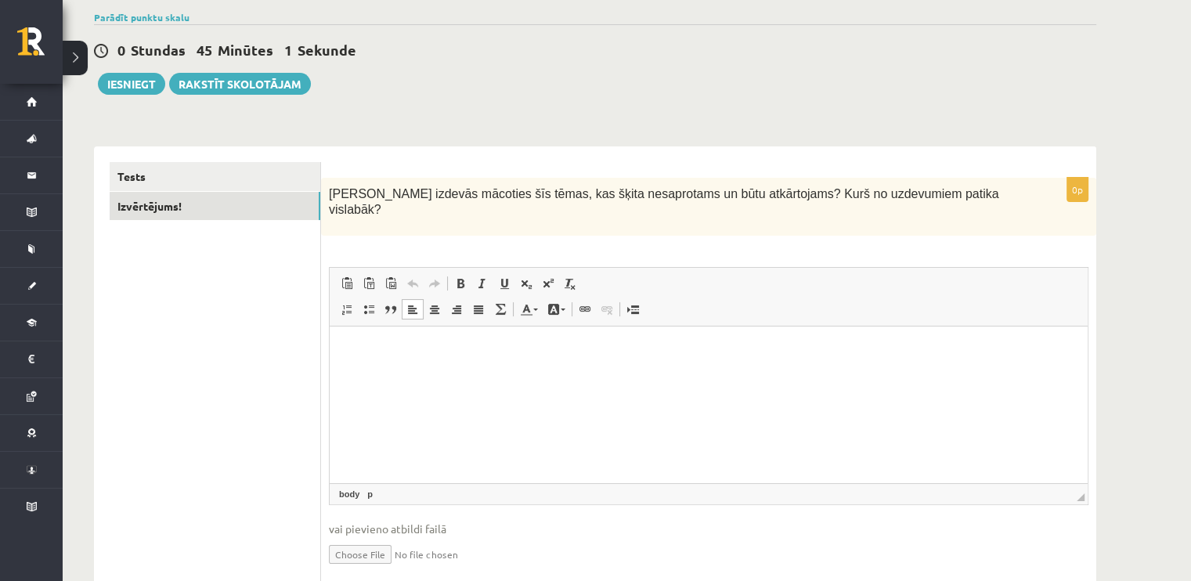
scroll to position [82, 0]
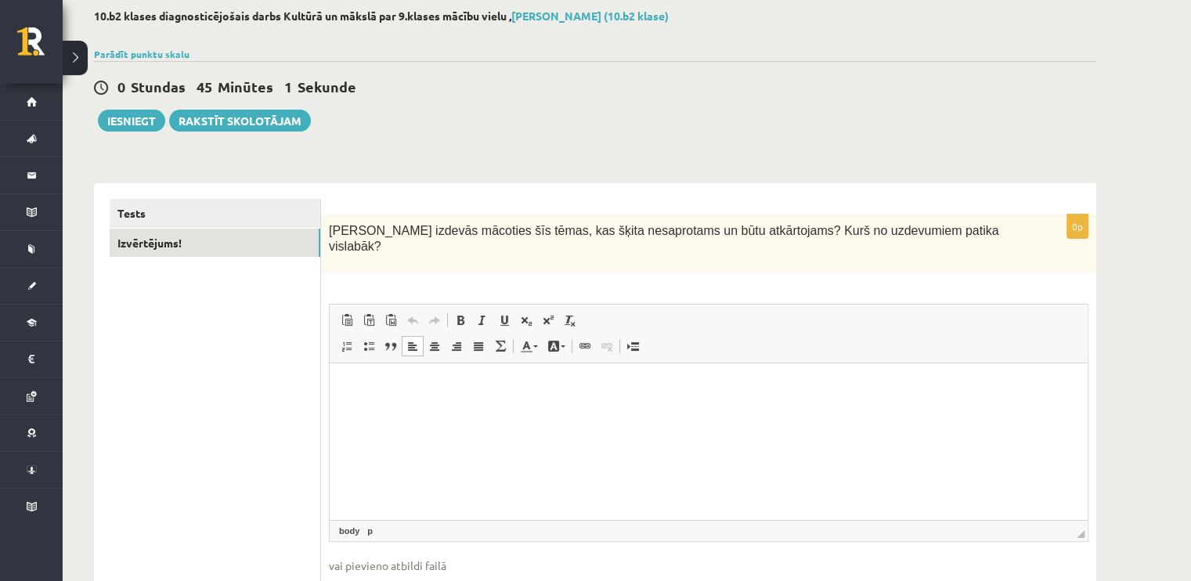
click at [369, 177] on div "**********" at bounding box center [595, 407] width 1002 height 478
click at [146, 122] on button "Iesniegt" at bounding box center [131, 121] width 67 height 22
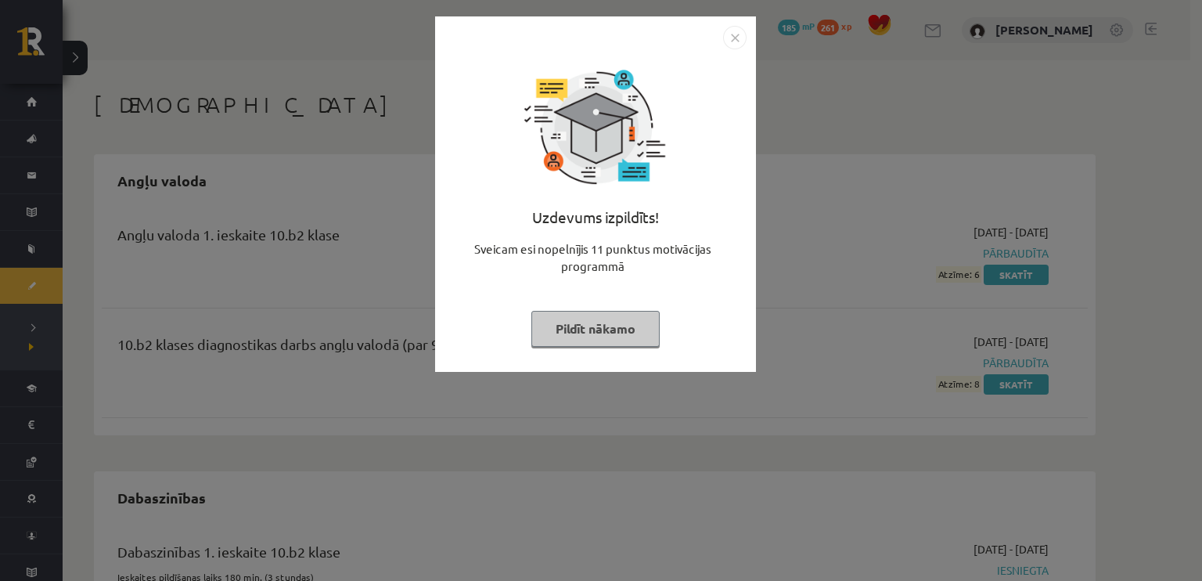
click at [611, 317] on button "Pildīt nākamo" at bounding box center [596, 329] width 128 height 36
